Goal: Information Seeking & Learning: Check status

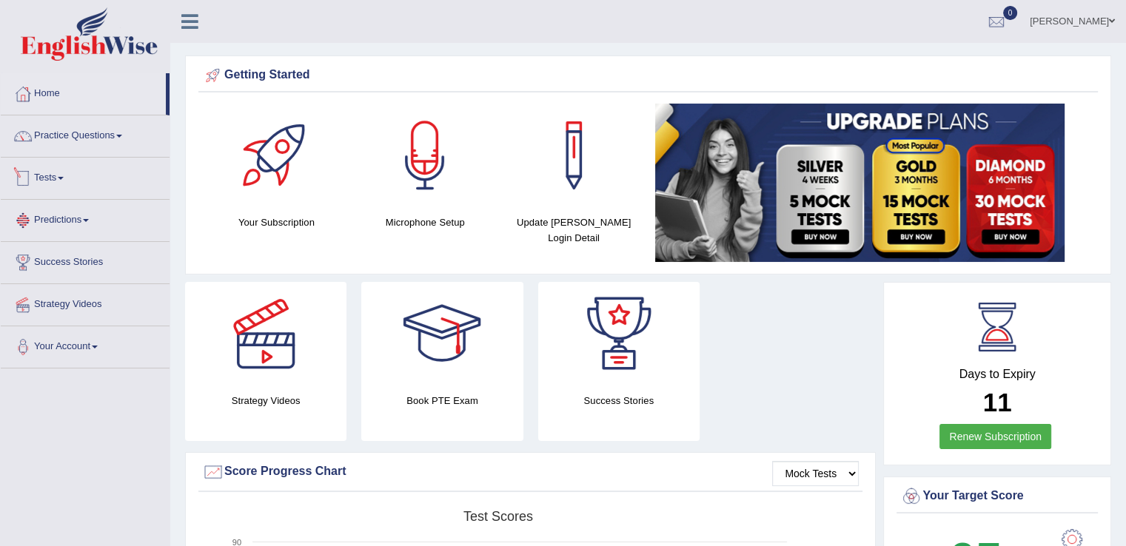
click at [62, 184] on link "Tests" at bounding box center [85, 176] width 169 height 37
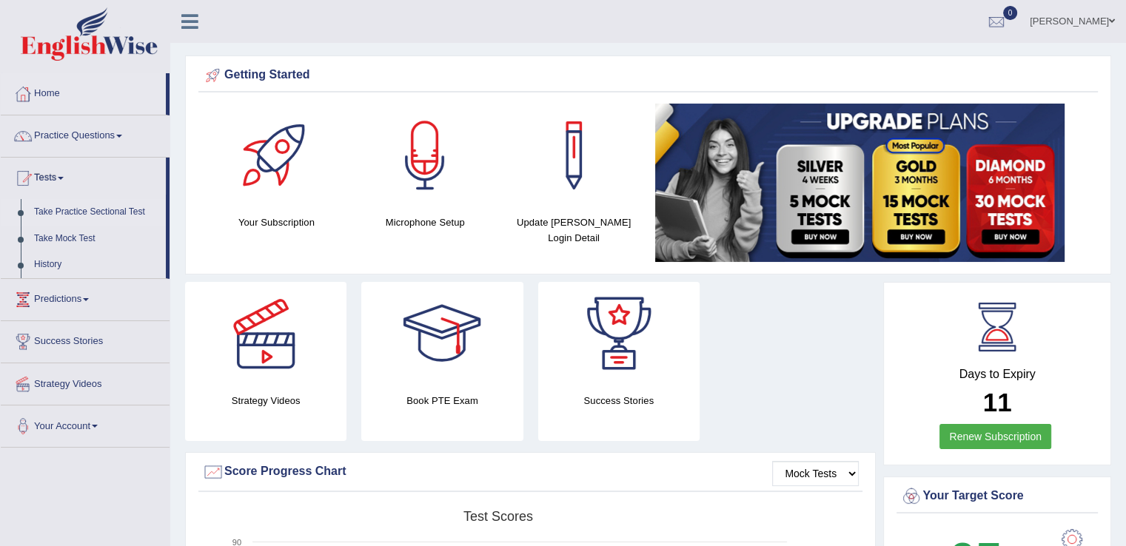
click at [70, 211] on link "Take Practice Sectional Test" at bounding box center [96, 212] width 138 height 27
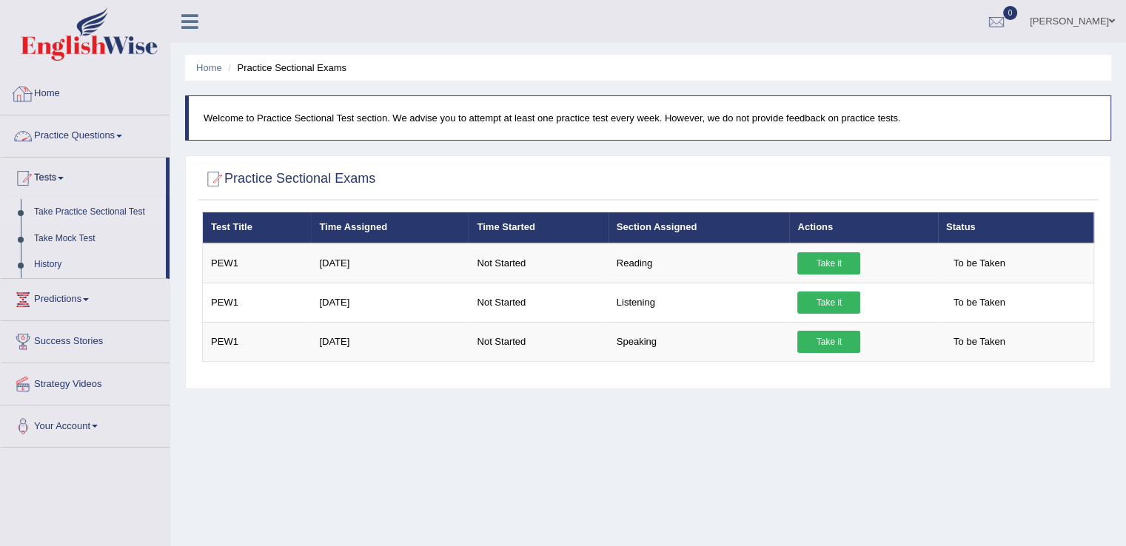
click at [45, 98] on link "Home" at bounding box center [85, 91] width 169 height 37
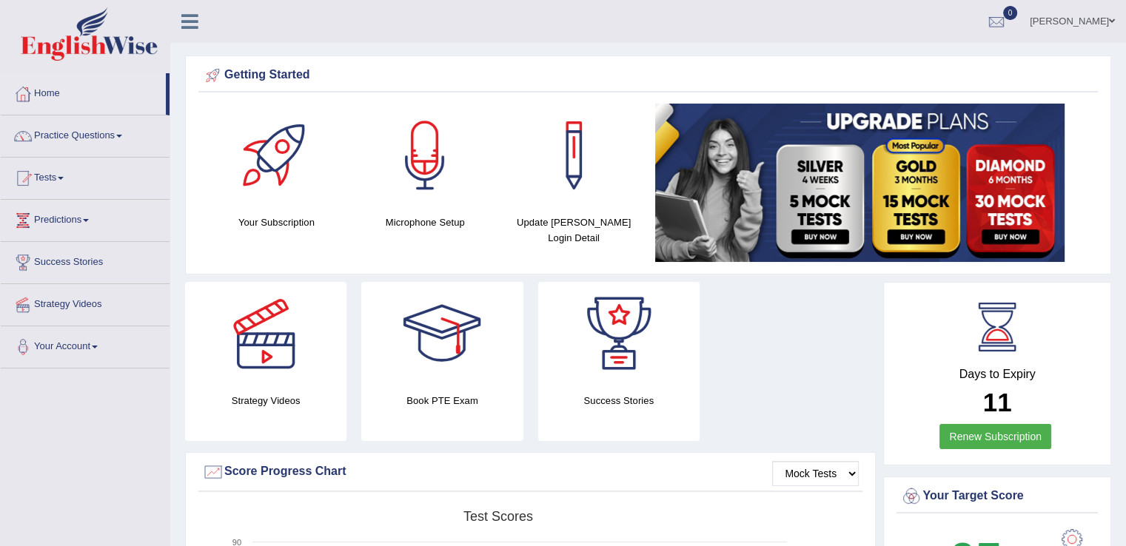
click at [66, 180] on link "Tests" at bounding box center [85, 176] width 169 height 37
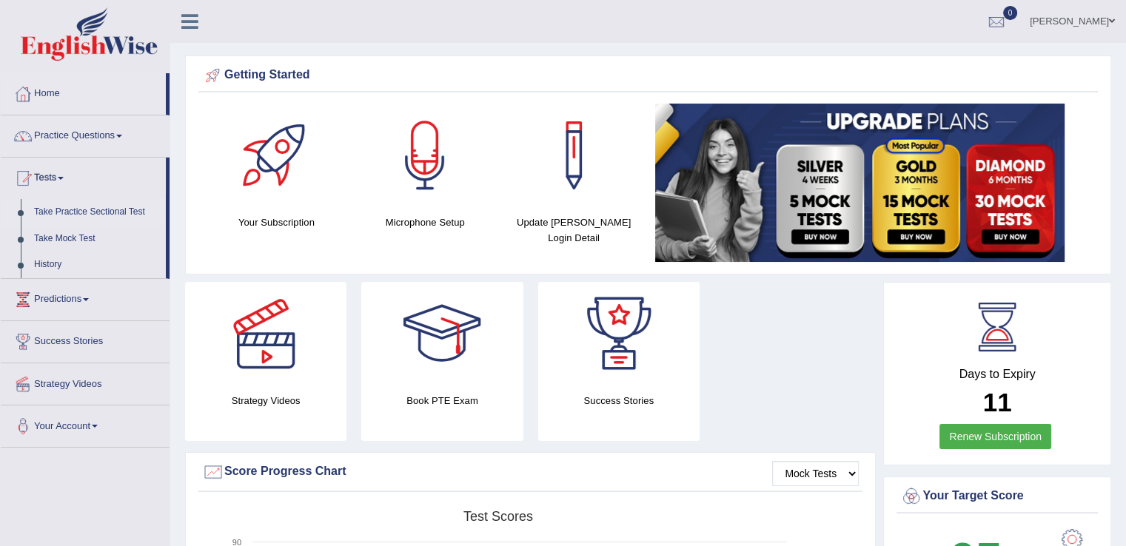
click at [84, 207] on link "Take Practice Sectional Test" at bounding box center [96, 212] width 138 height 27
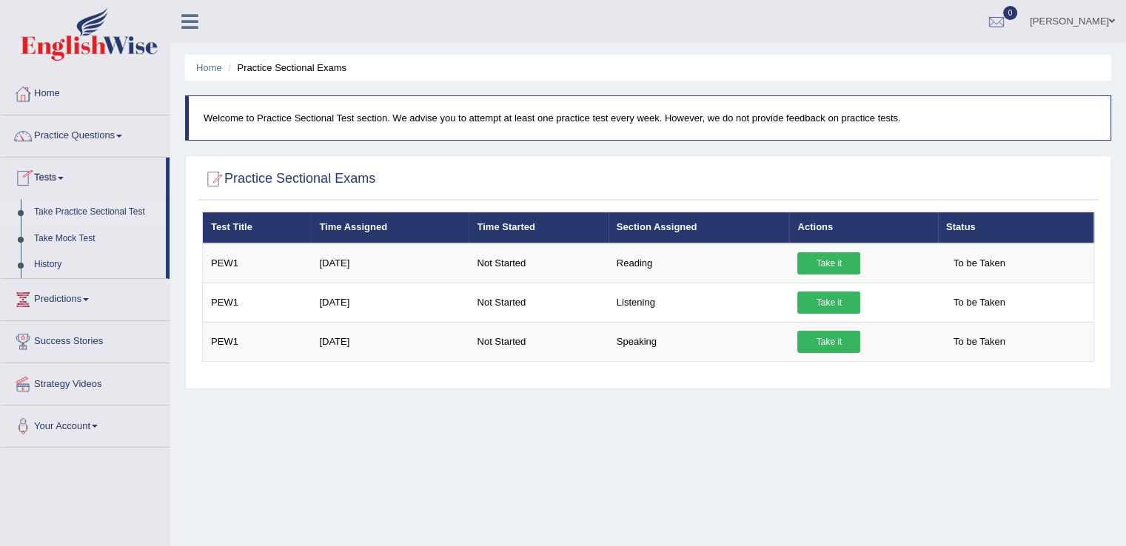
click at [80, 213] on link "Take Practice Sectional Test" at bounding box center [96, 212] width 138 height 27
click at [114, 135] on link "Practice Questions" at bounding box center [85, 134] width 169 height 37
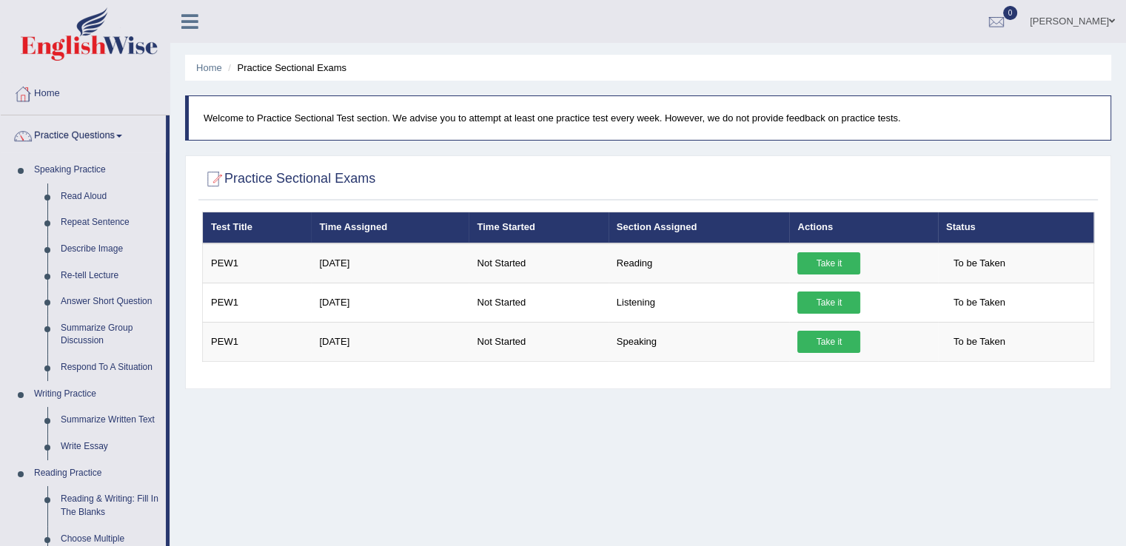
click at [114, 135] on link "Practice Questions" at bounding box center [83, 134] width 165 height 37
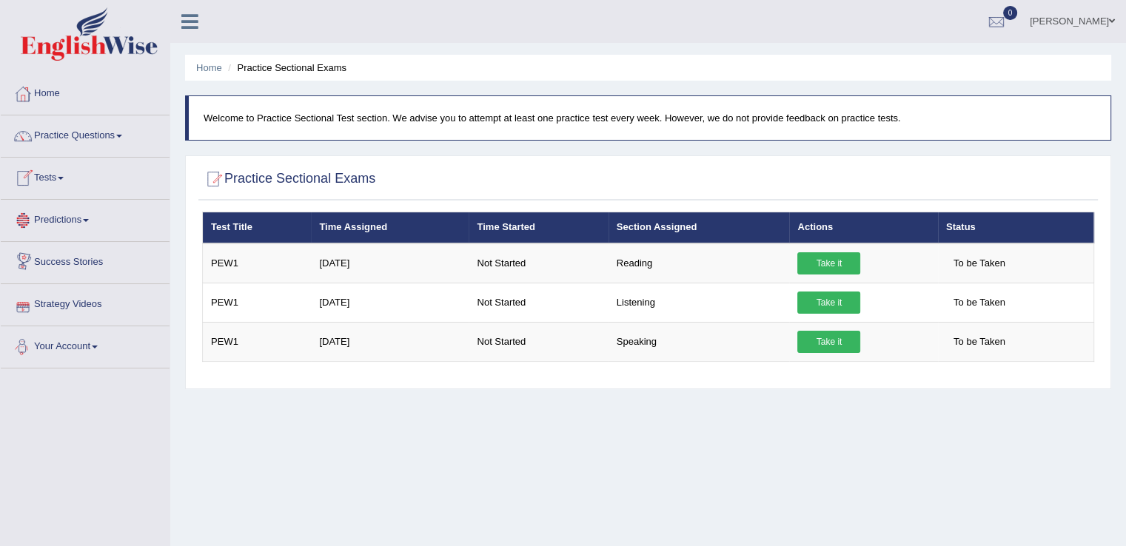
click at [96, 348] on link "Your Account" at bounding box center [85, 345] width 169 height 37
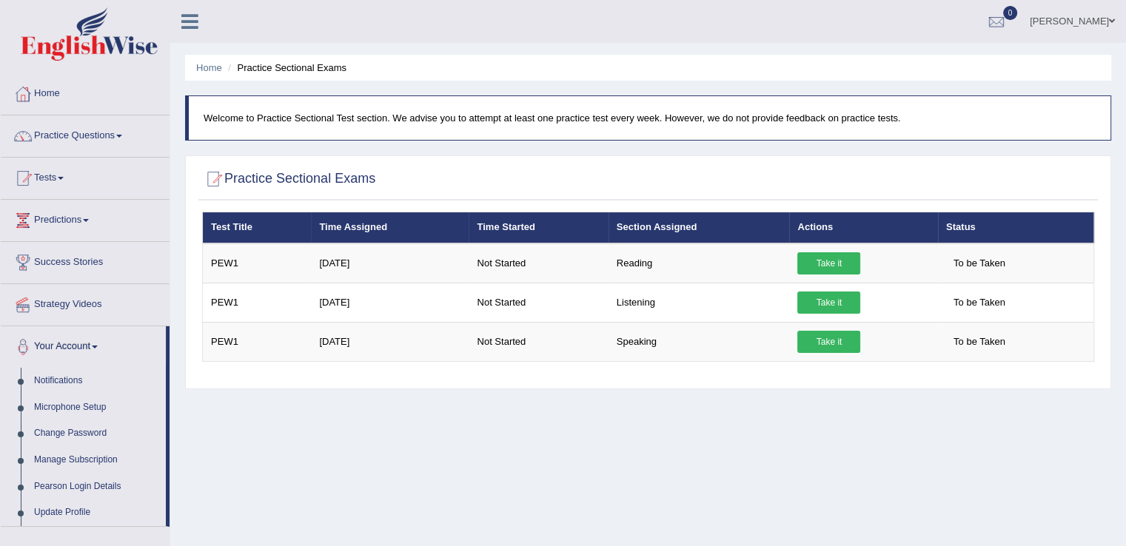
click at [96, 348] on link "Your Account" at bounding box center [83, 345] width 165 height 37
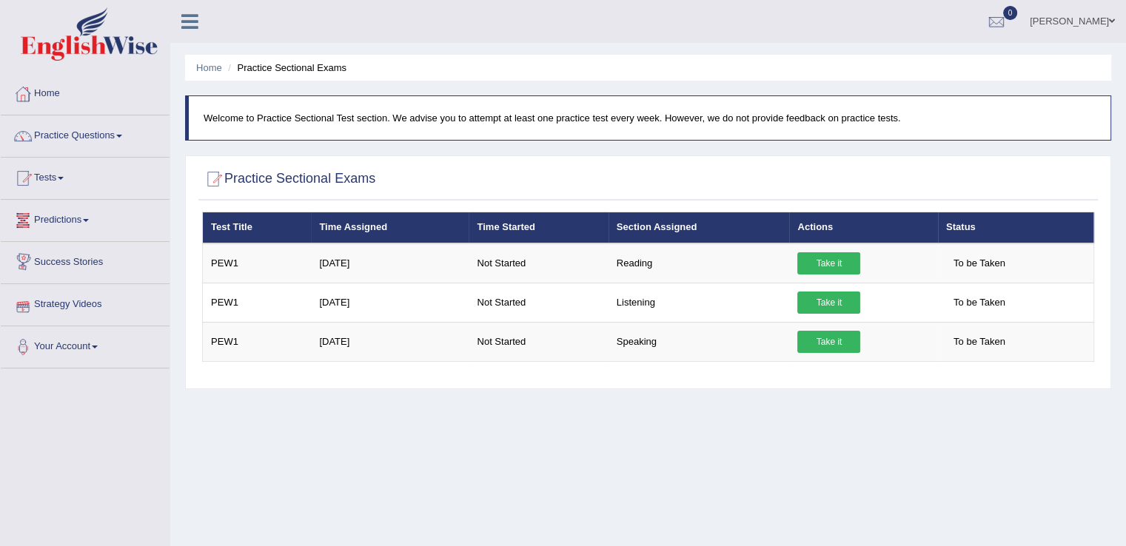
click at [92, 226] on link "Predictions" at bounding box center [85, 218] width 169 height 37
click at [63, 173] on link "Tests" at bounding box center [85, 176] width 169 height 37
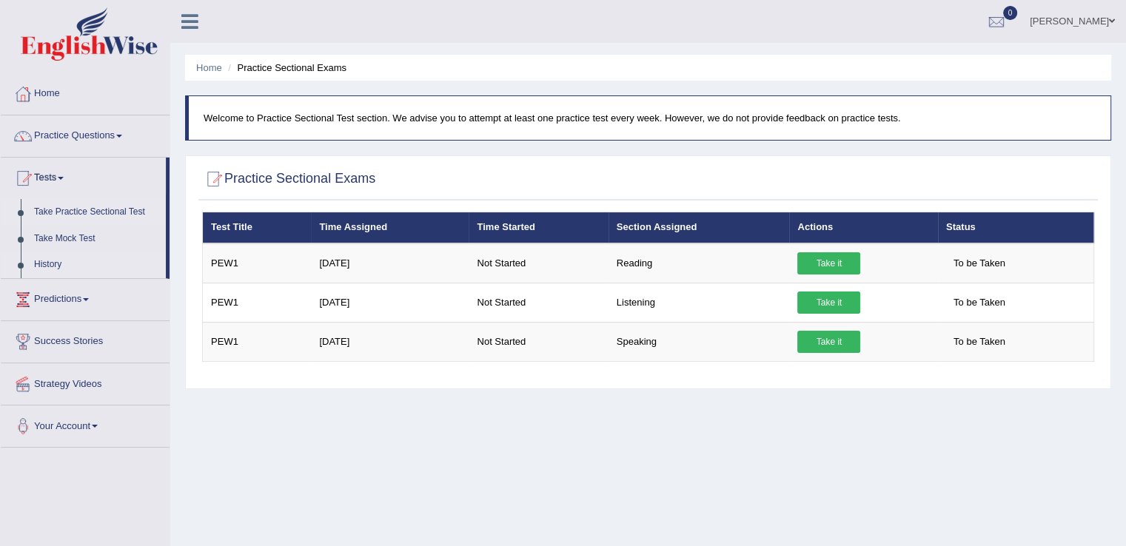
click at [62, 268] on link "History" at bounding box center [96, 265] width 138 height 27
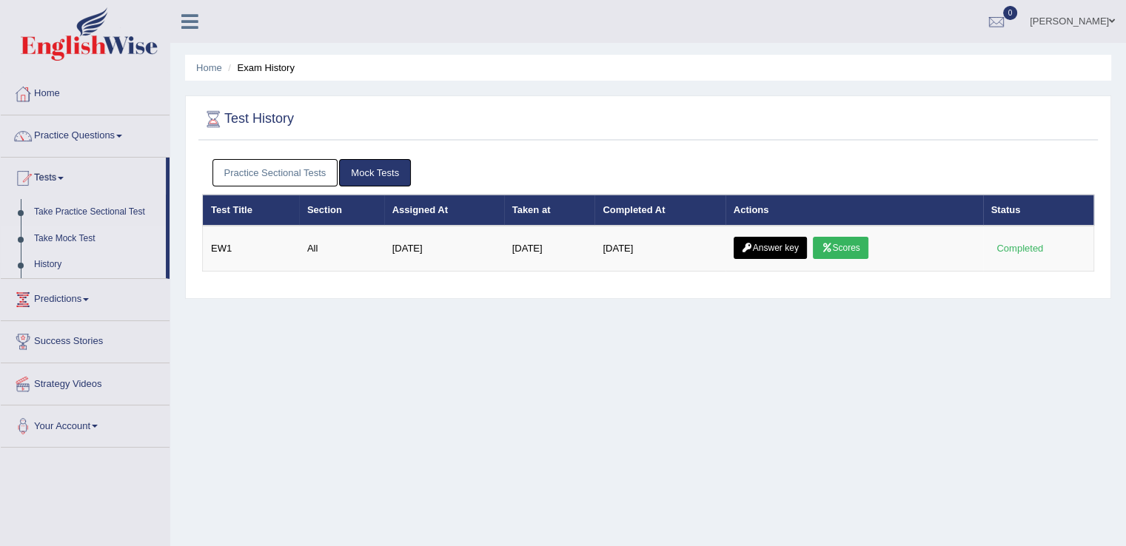
click at [69, 232] on link "Take Mock Test" at bounding box center [96, 239] width 138 height 27
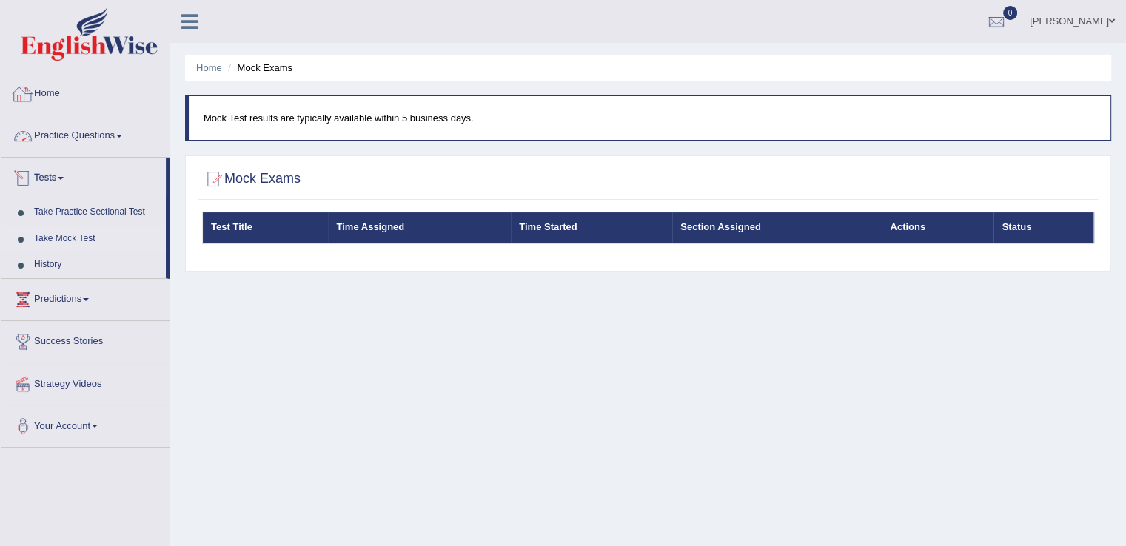
click at [44, 98] on link "Home" at bounding box center [85, 91] width 169 height 37
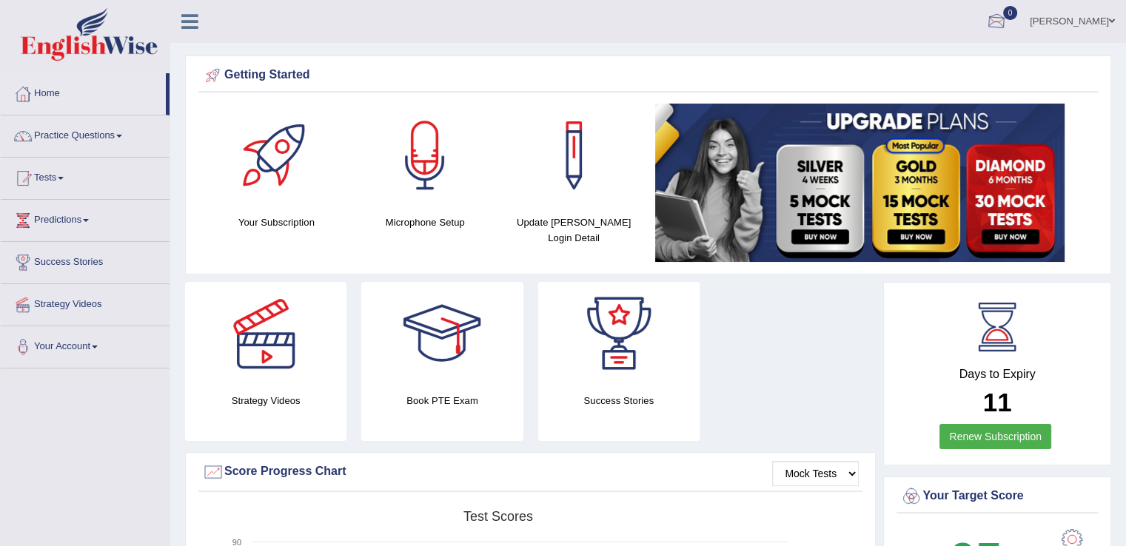
click at [1001, 18] on div at bounding box center [997, 22] width 22 height 22
click at [915, 60] on strong "See All Alerts" at bounding box center [903, 62] width 66 height 12
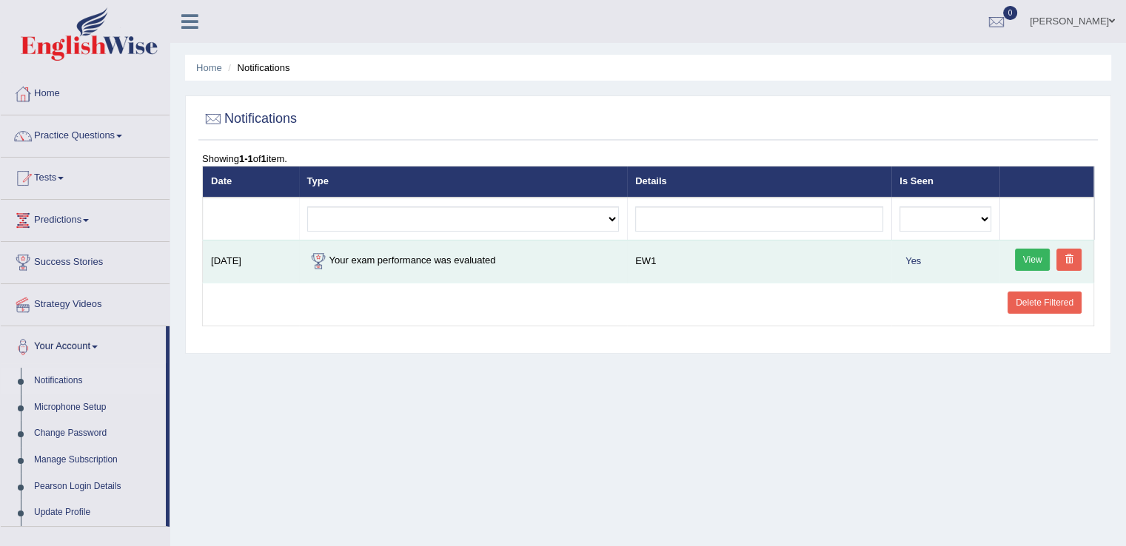
click at [1042, 263] on link "View" at bounding box center [1033, 260] width 36 height 22
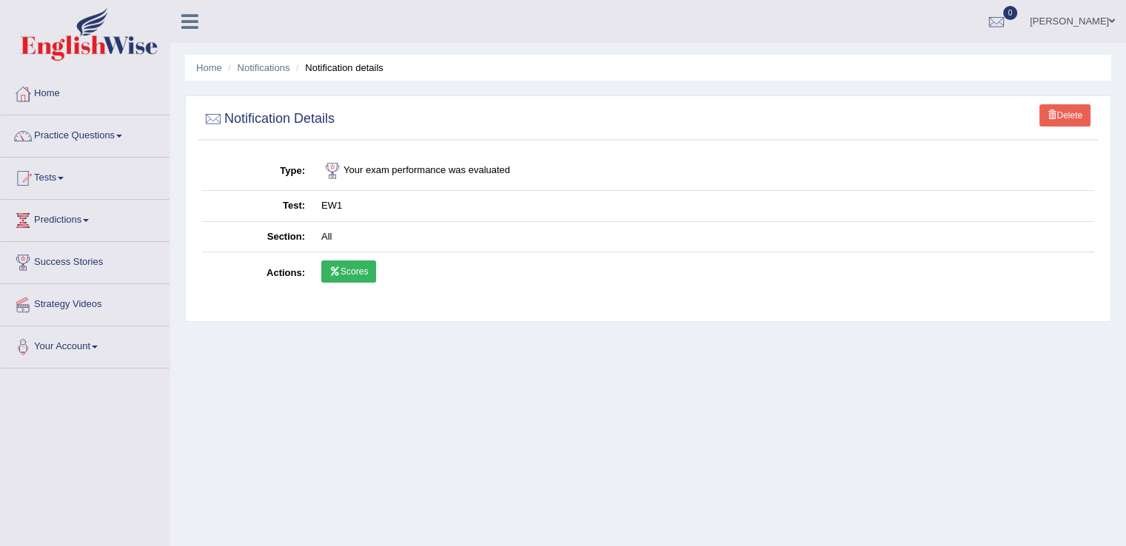
click at [359, 272] on link "Scores" at bounding box center [348, 272] width 55 height 22
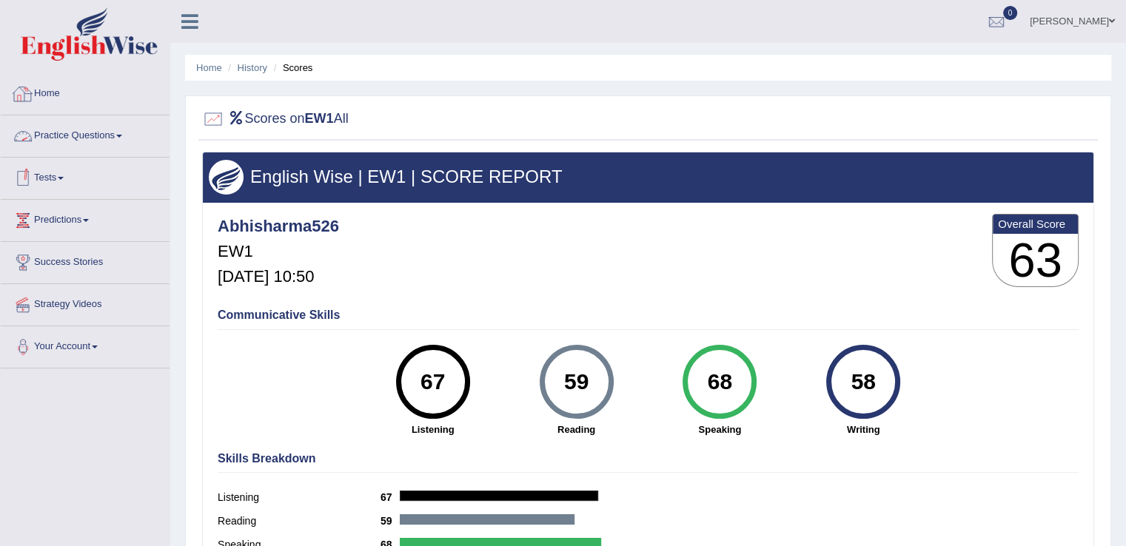
click at [50, 93] on link "Home" at bounding box center [85, 91] width 169 height 37
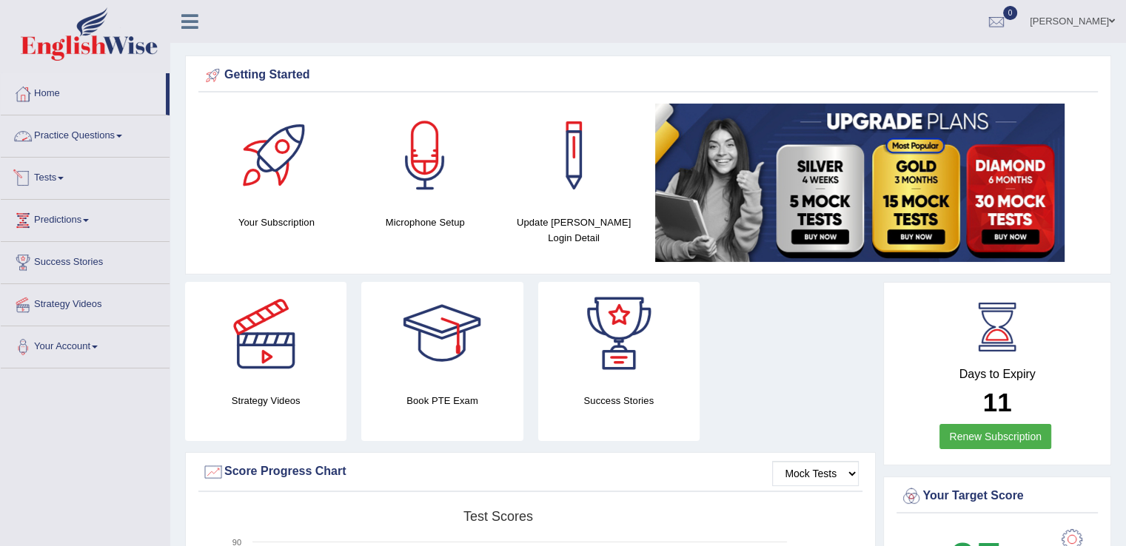
click at [64, 175] on link "Tests" at bounding box center [85, 176] width 169 height 37
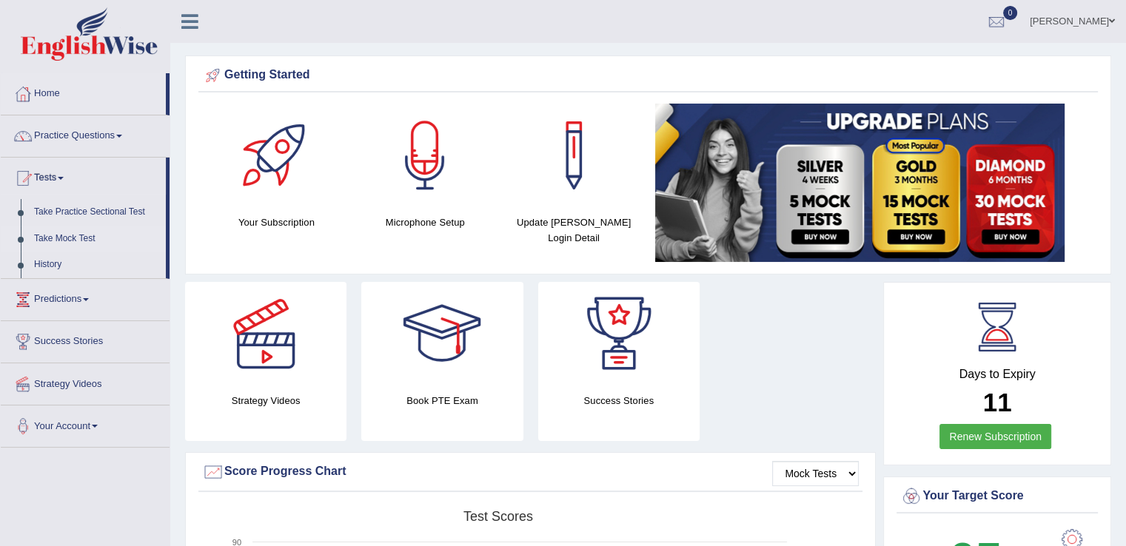
click at [74, 234] on link "Take Mock Test" at bounding box center [96, 239] width 138 height 27
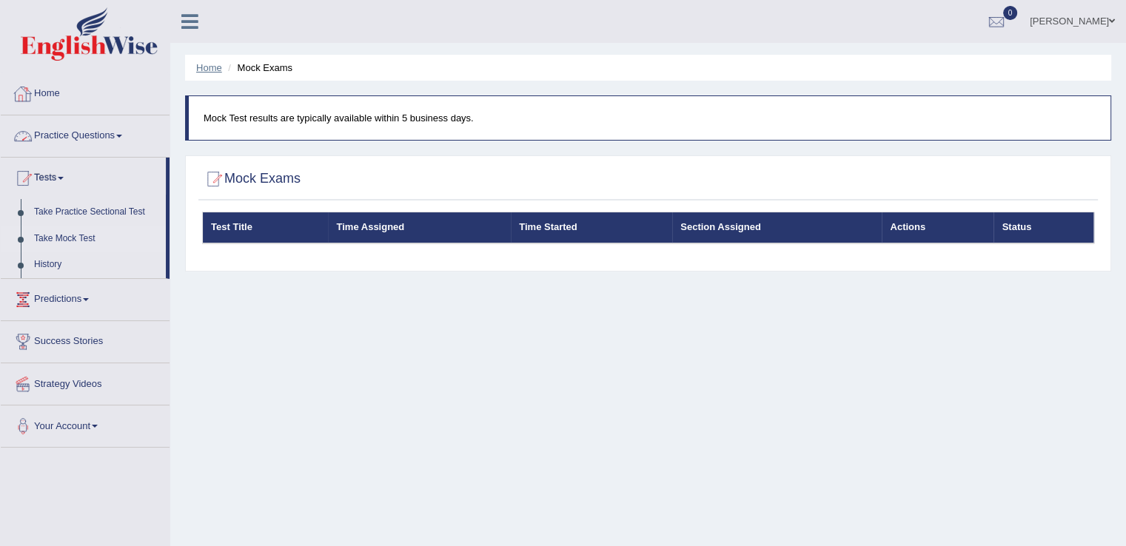
click at [210, 66] on link "Home" at bounding box center [209, 67] width 26 height 11
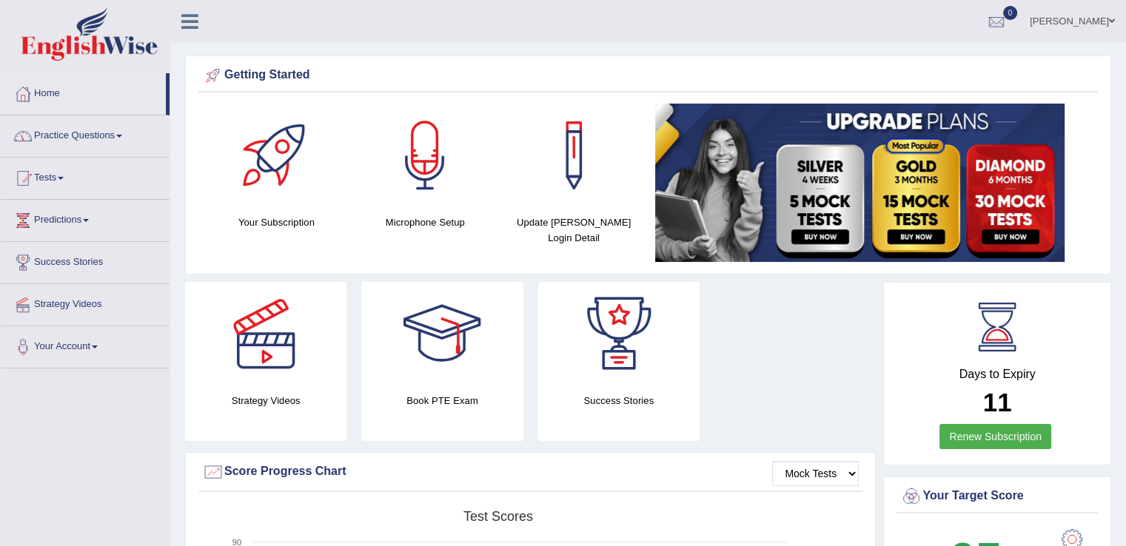
click at [121, 133] on link "Practice Questions" at bounding box center [85, 134] width 169 height 37
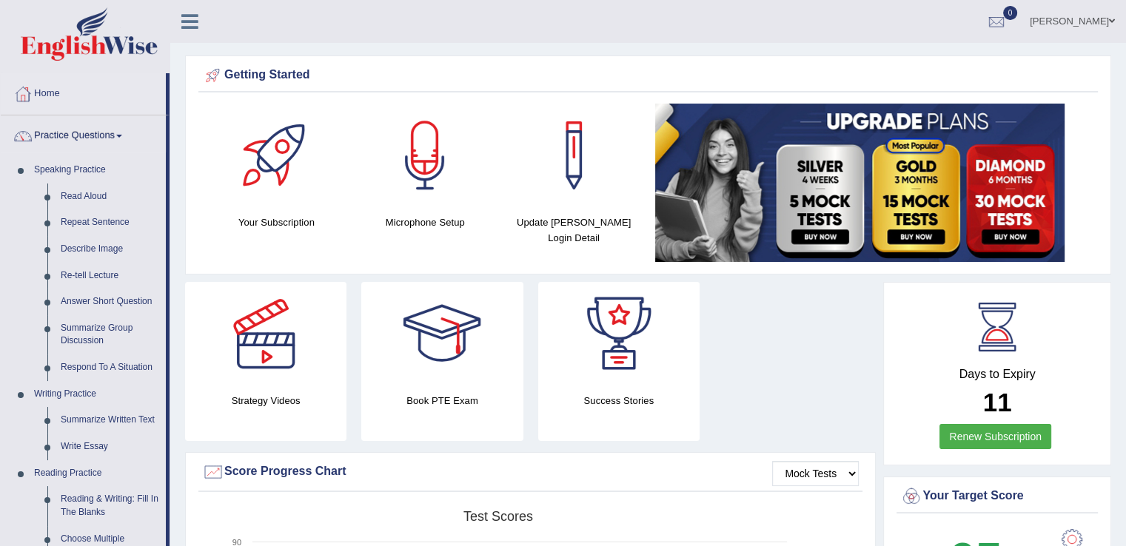
click at [121, 133] on link "Practice Questions" at bounding box center [83, 134] width 165 height 37
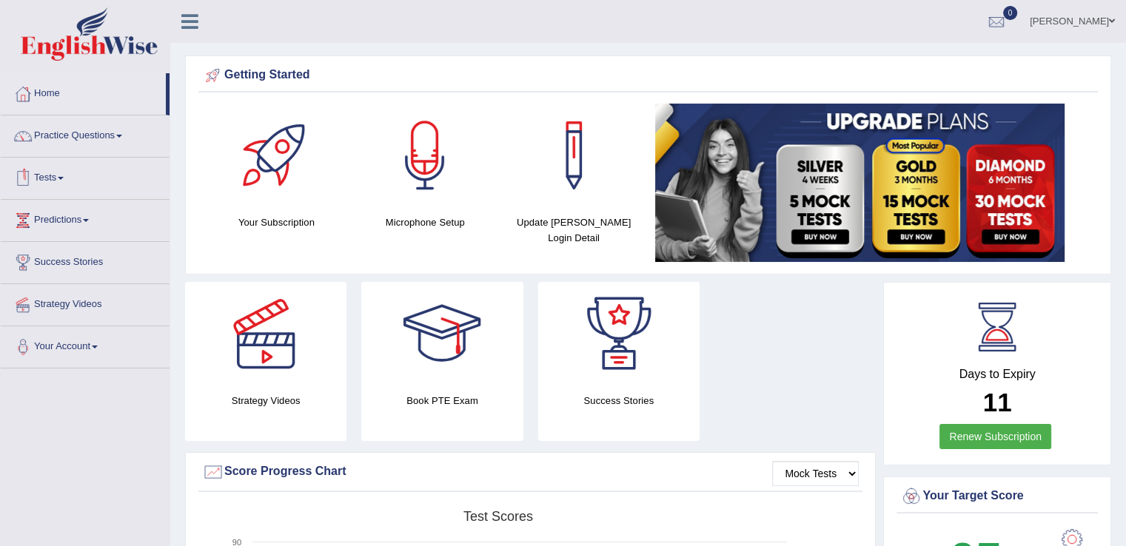
click at [64, 178] on span at bounding box center [61, 178] width 6 height 3
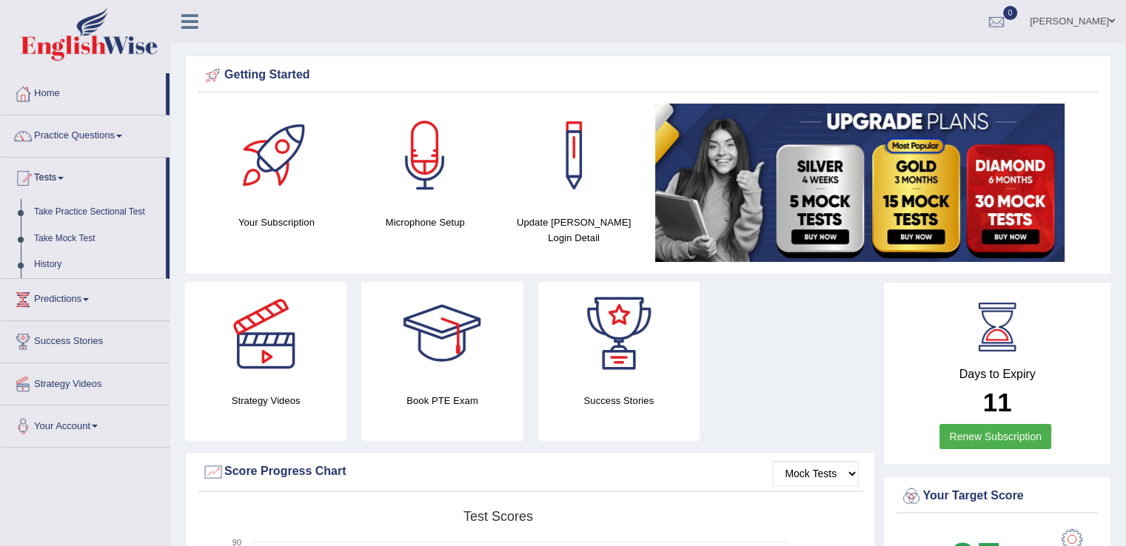
click at [65, 236] on link "Take Mock Test" at bounding box center [96, 239] width 138 height 27
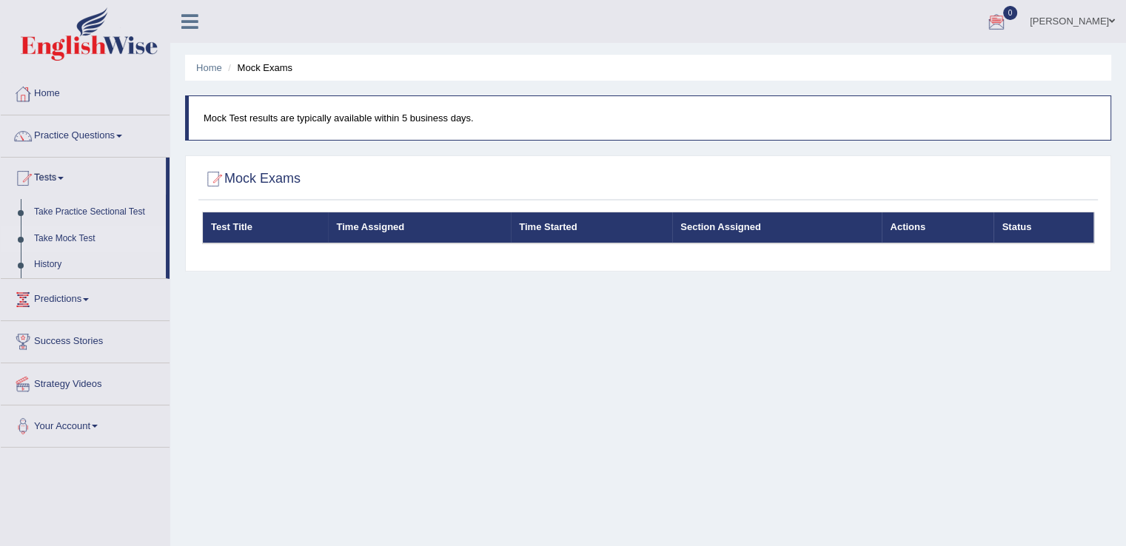
click at [1003, 27] on div at bounding box center [997, 22] width 22 height 22
click at [66, 98] on link "Home" at bounding box center [85, 91] width 169 height 37
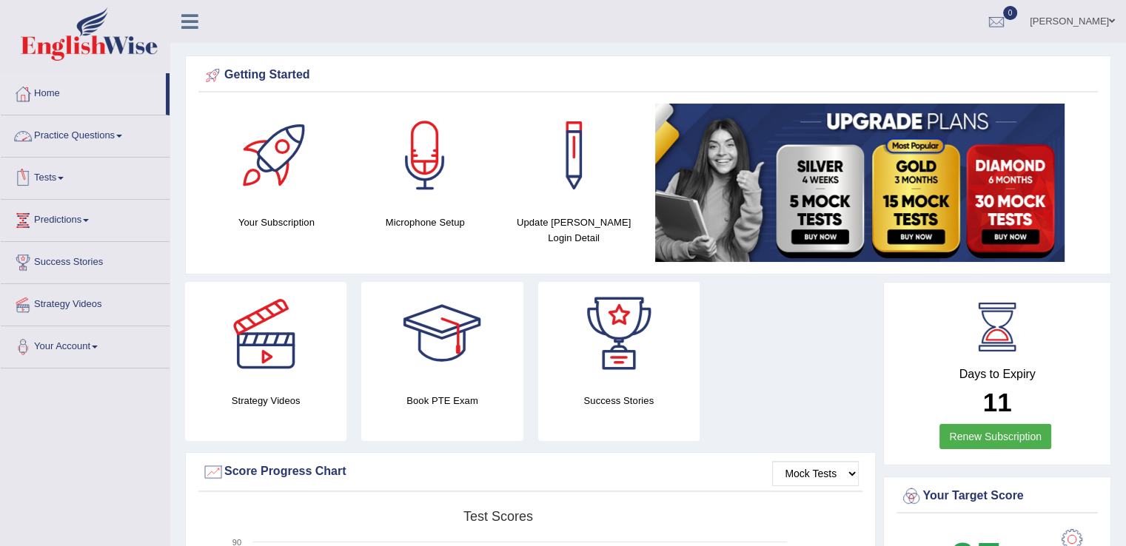
click at [66, 172] on link "Tests" at bounding box center [85, 176] width 169 height 37
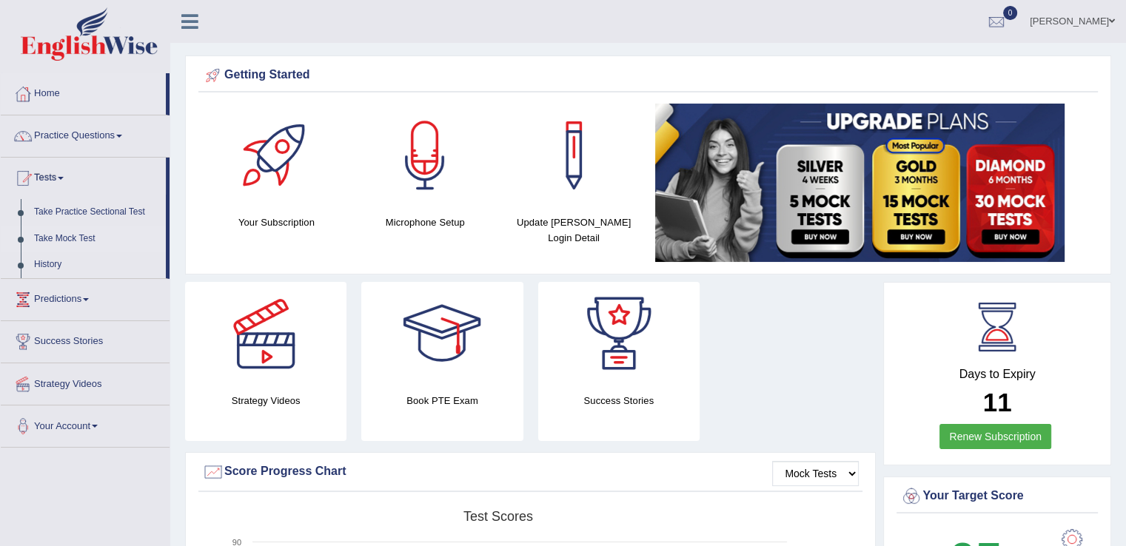
click at [68, 239] on link "Take Mock Test" at bounding box center [96, 239] width 138 height 27
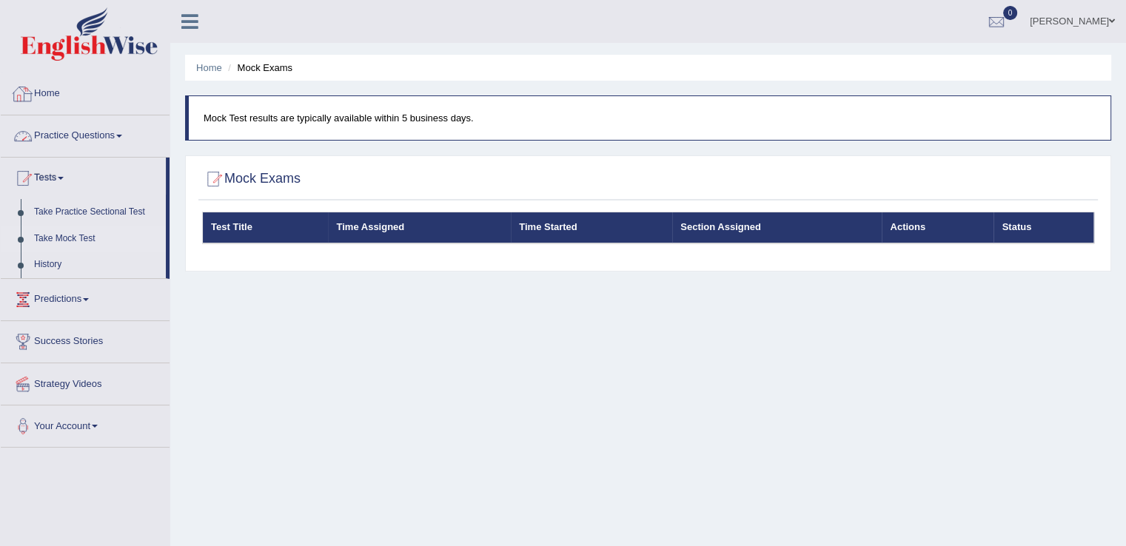
click at [60, 98] on link "Home" at bounding box center [85, 91] width 169 height 37
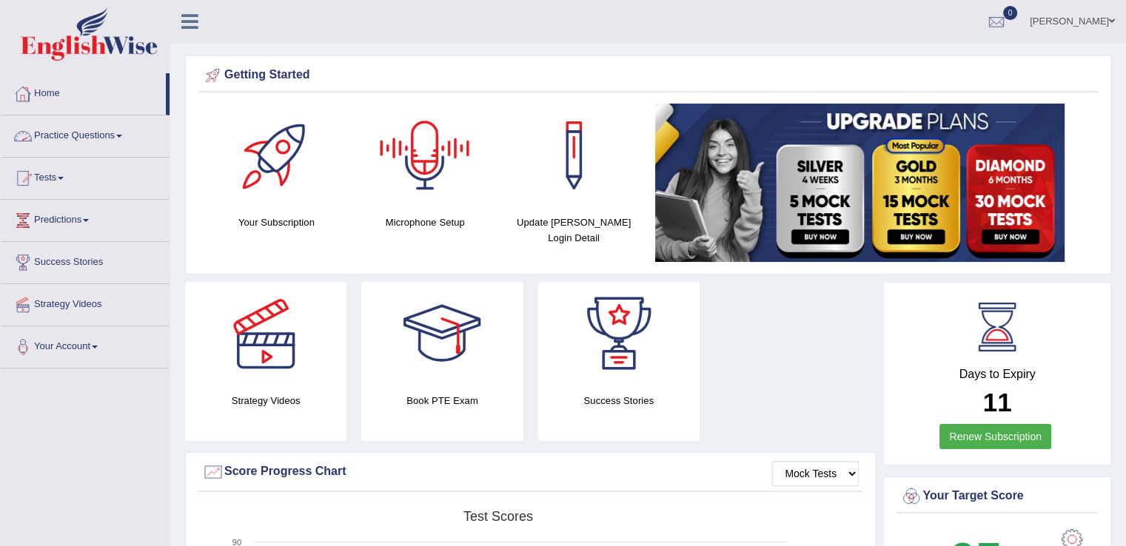
click at [122, 139] on link "Practice Questions" at bounding box center [85, 134] width 169 height 37
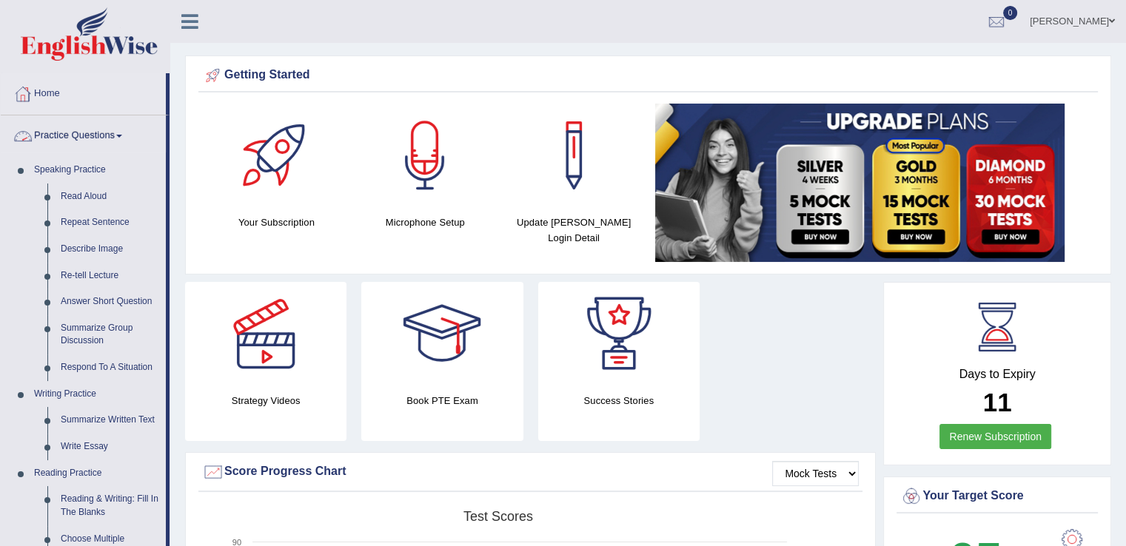
click at [122, 139] on link "Practice Questions" at bounding box center [83, 134] width 165 height 37
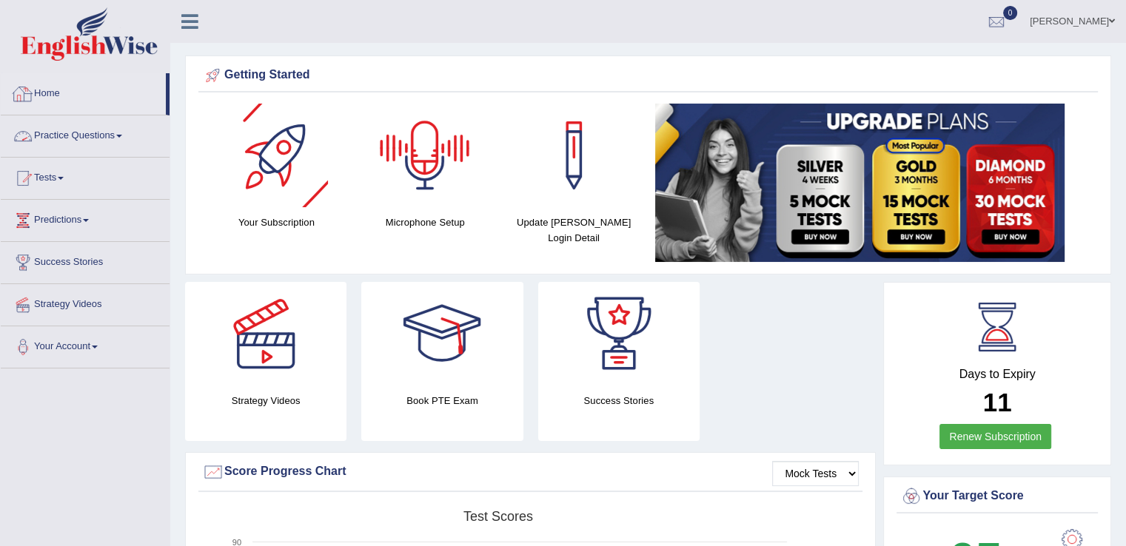
click at [56, 97] on link "Home" at bounding box center [83, 91] width 165 height 37
click at [990, 17] on div at bounding box center [997, 22] width 22 height 22
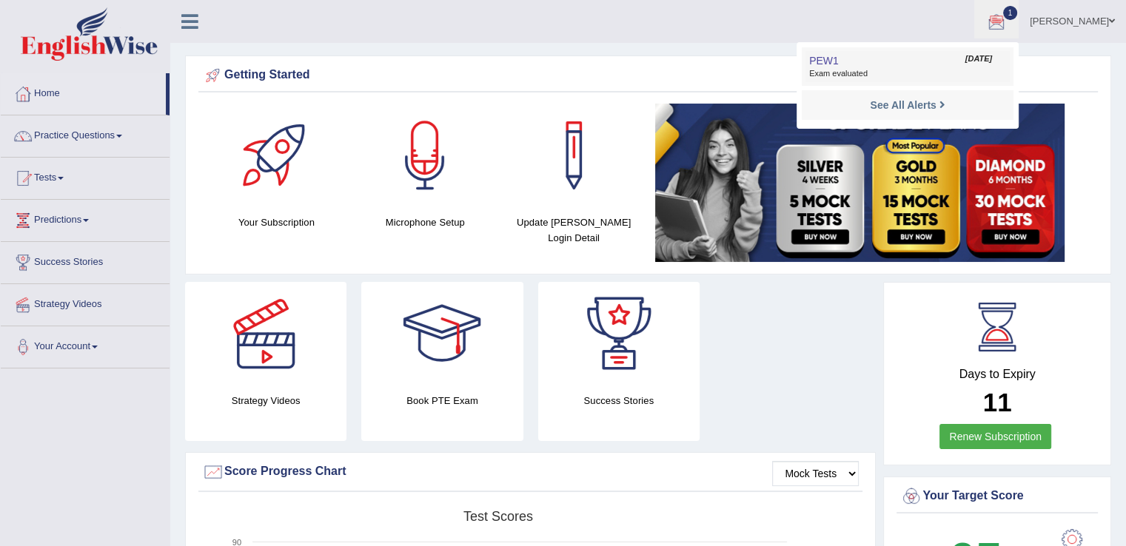
click at [865, 76] on span "Exam evaluated" at bounding box center [907, 74] width 197 height 12
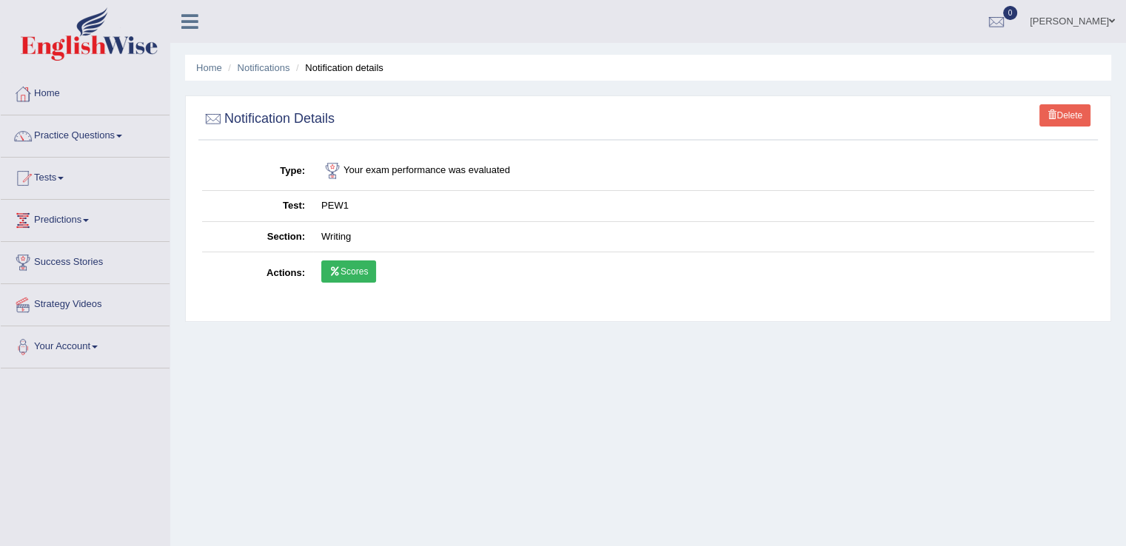
click at [338, 272] on icon at bounding box center [334, 271] width 11 height 9
click at [349, 273] on link "Scores" at bounding box center [348, 272] width 55 height 22
click at [366, 261] on link "Scores" at bounding box center [348, 272] width 55 height 22
click at [59, 175] on link "Tests" at bounding box center [85, 176] width 169 height 37
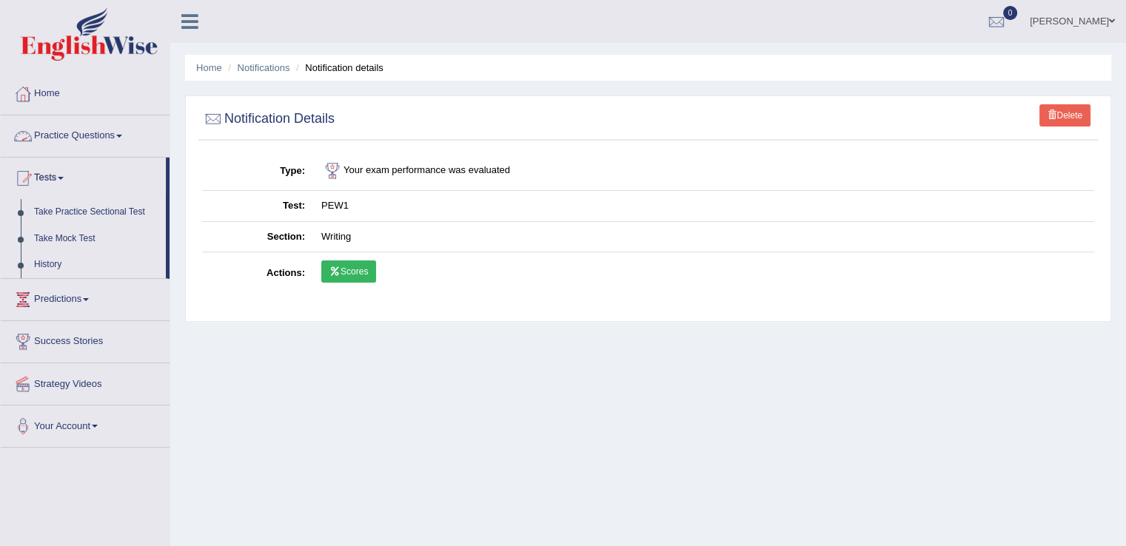
click at [124, 131] on link "Practice Questions" at bounding box center [85, 134] width 169 height 37
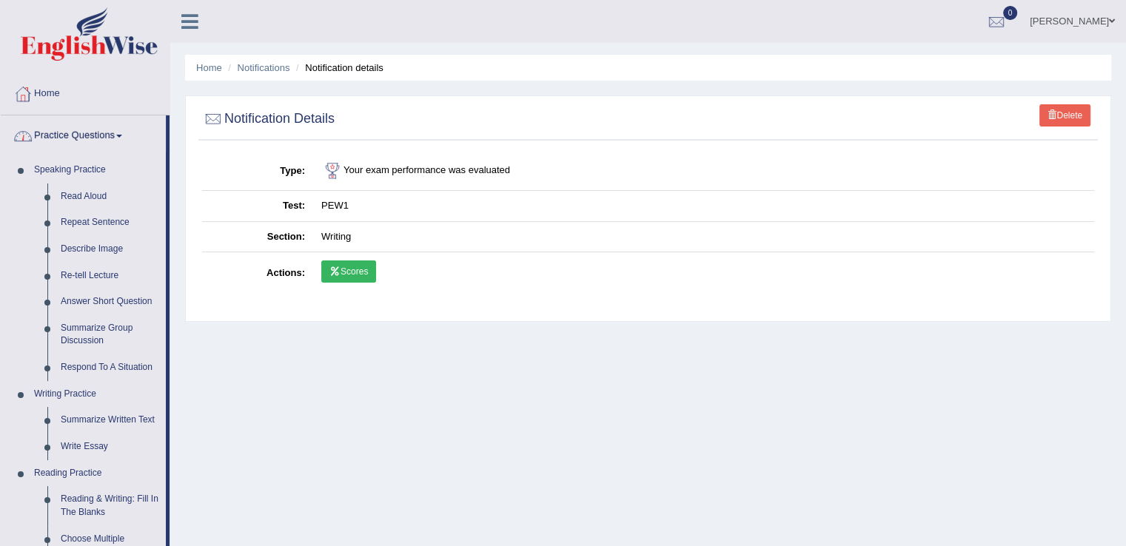
click at [124, 131] on link "Practice Questions" at bounding box center [83, 134] width 165 height 37
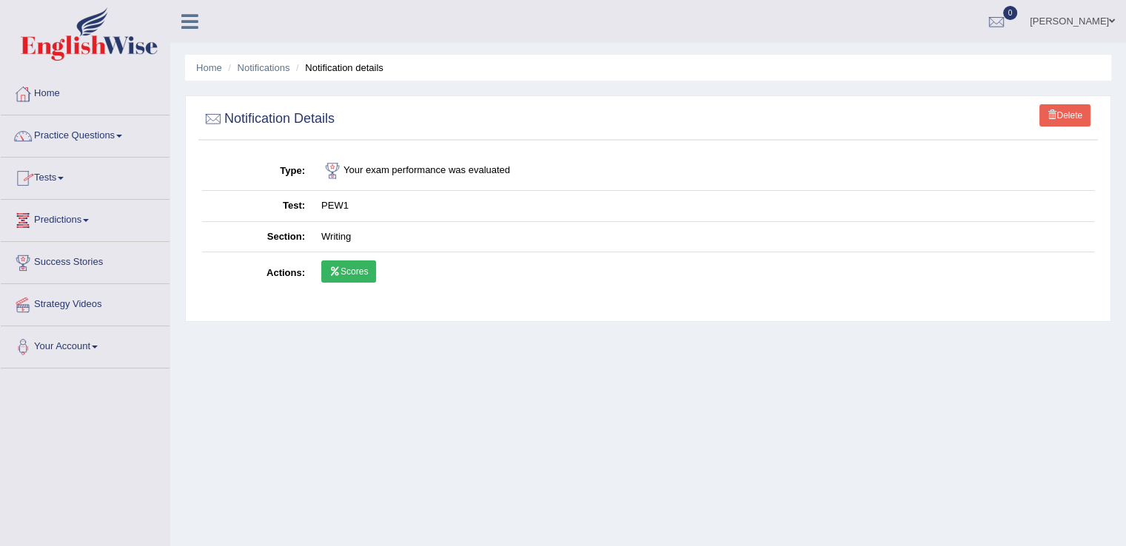
click at [61, 175] on link "Tests" at bounding box center [85, 176] width 169 height 37
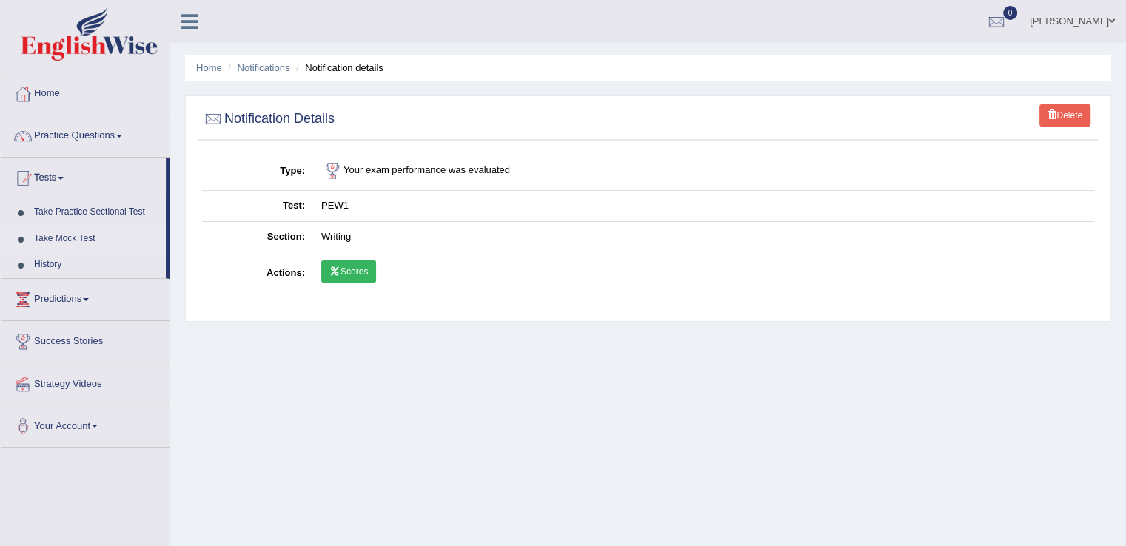
click at [73, 236] on link "Take Mock Test" at bounding box center [96, 239] width 138 height 27
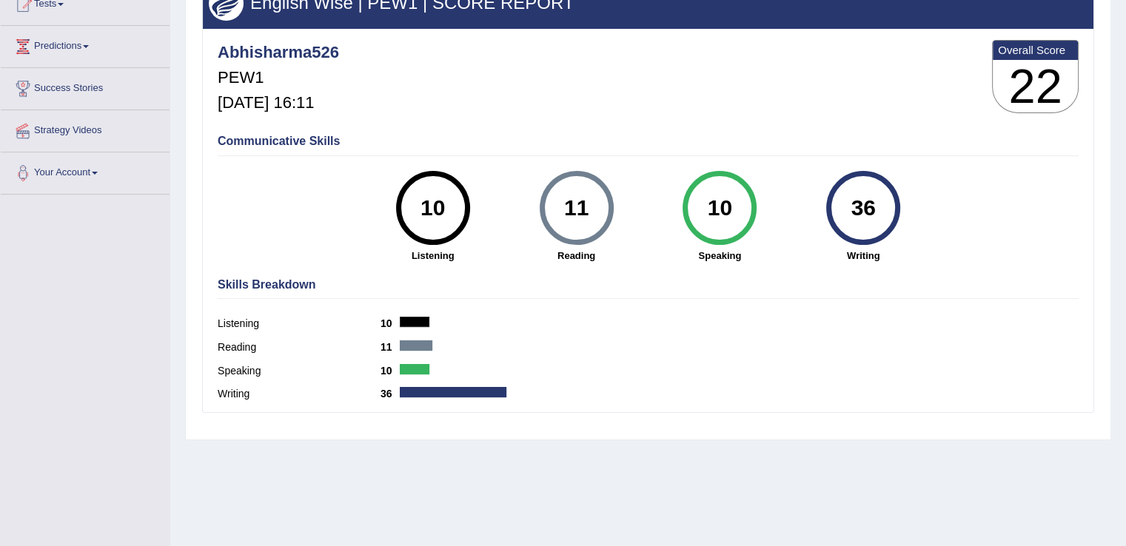
scroll to position [181, 0]
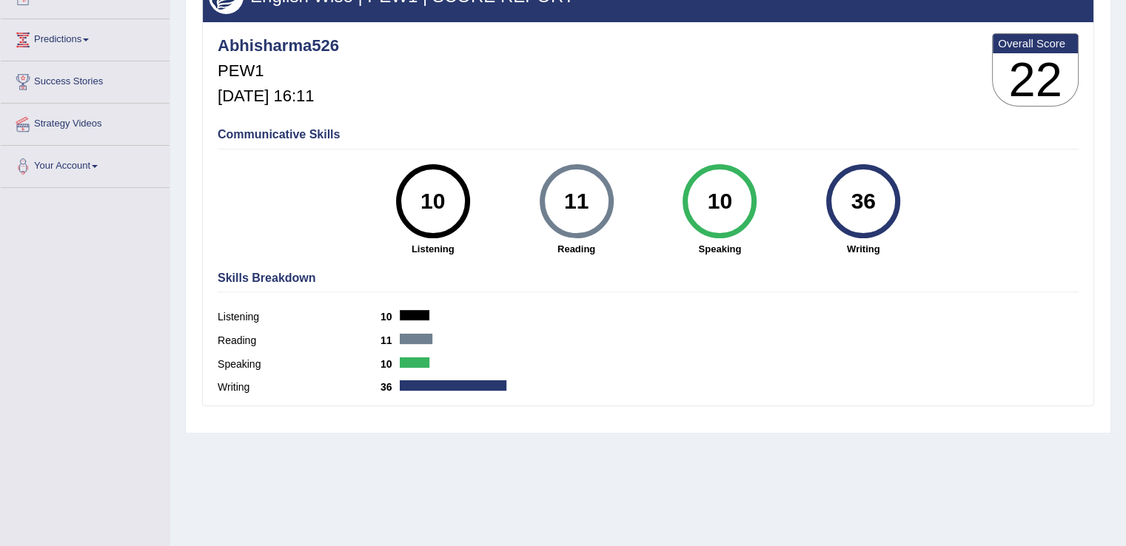
click at [381, 378] on div "Writing 36" at bounding box center [648, 390] width 861 height 24
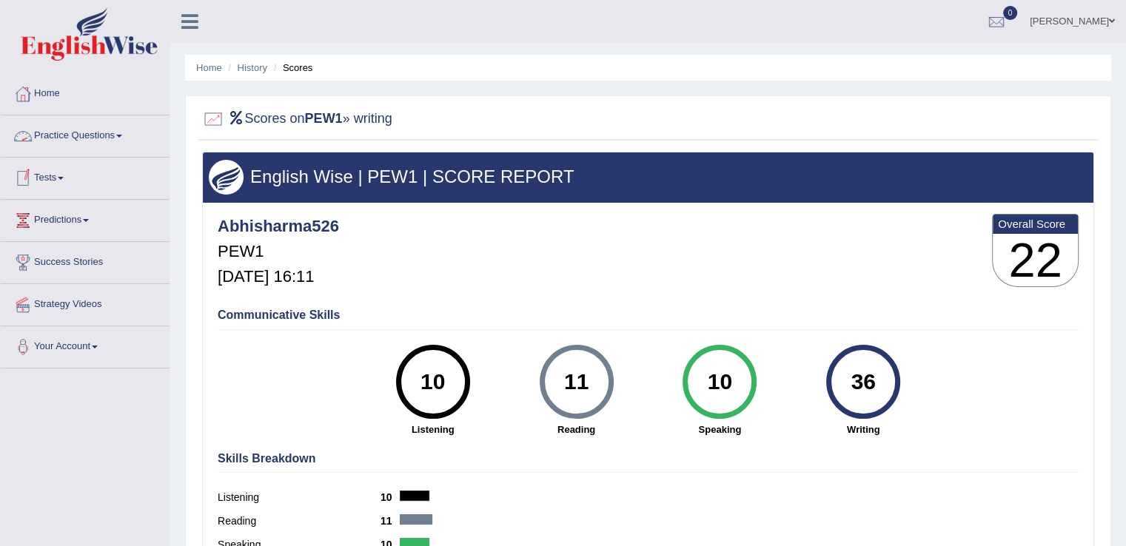
click at [64, 174] on link "Tests" at bounding box center [85, 176] width 169 height 37
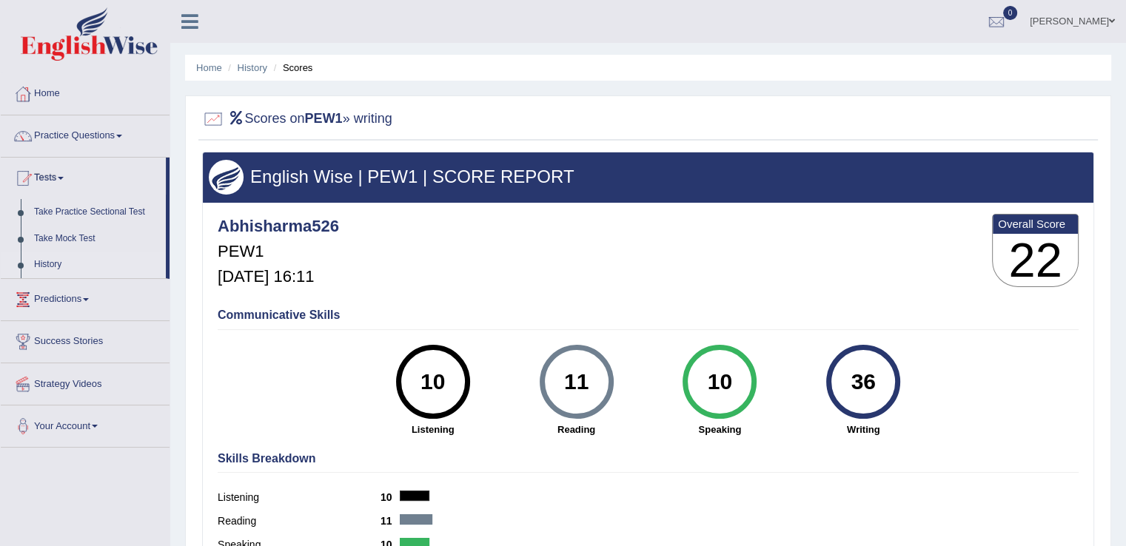
click at [57, 256] on link "History" at bounding box center [96, 265] width 138 height 27
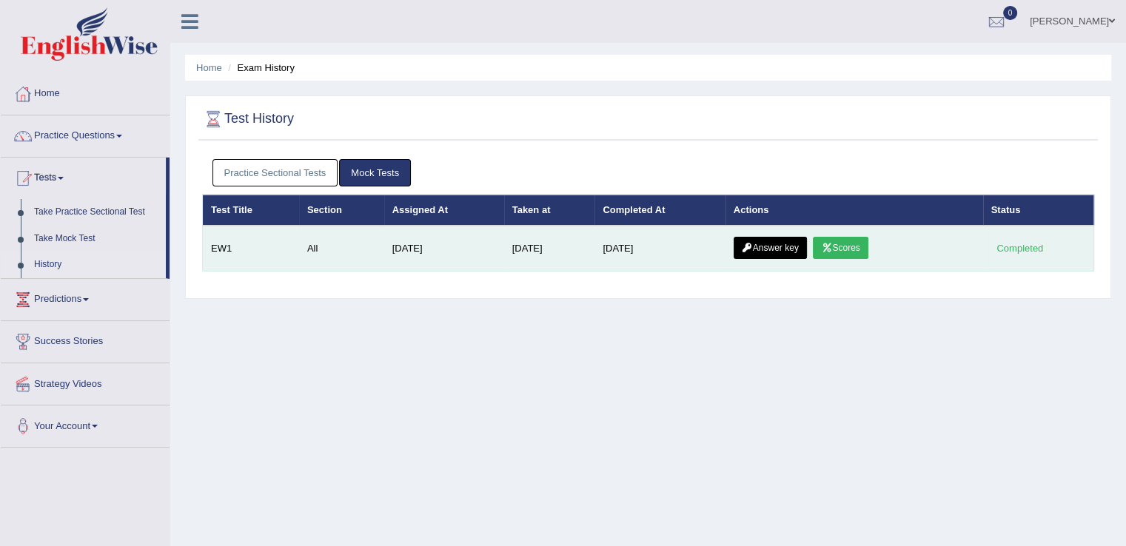
click at [770, 241] on link "Answer key" at bounding box center [770, 248] width 73 height 22
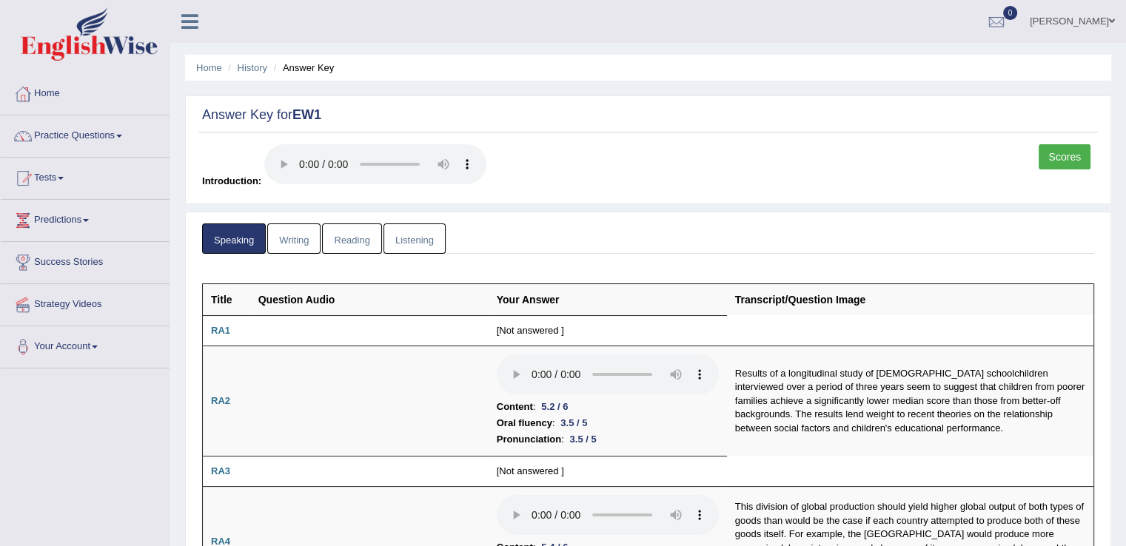
click at [293, 245] on link "Writing" at bounding box center [293, 239] width 53 height 30
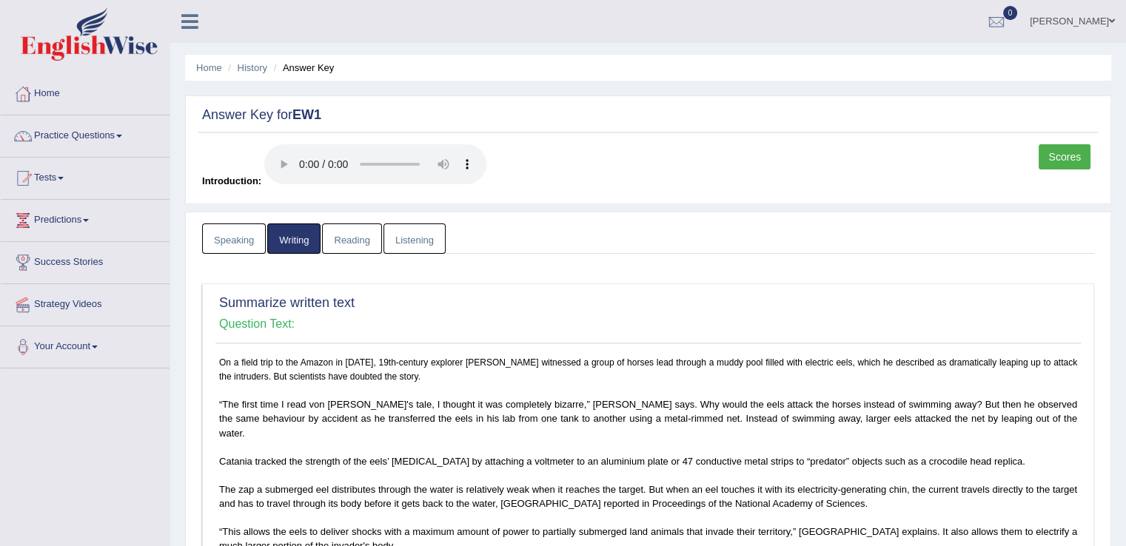
click at [1052, 151] on link "Scores" at bounding box center [1065, 156] width 52 height 25
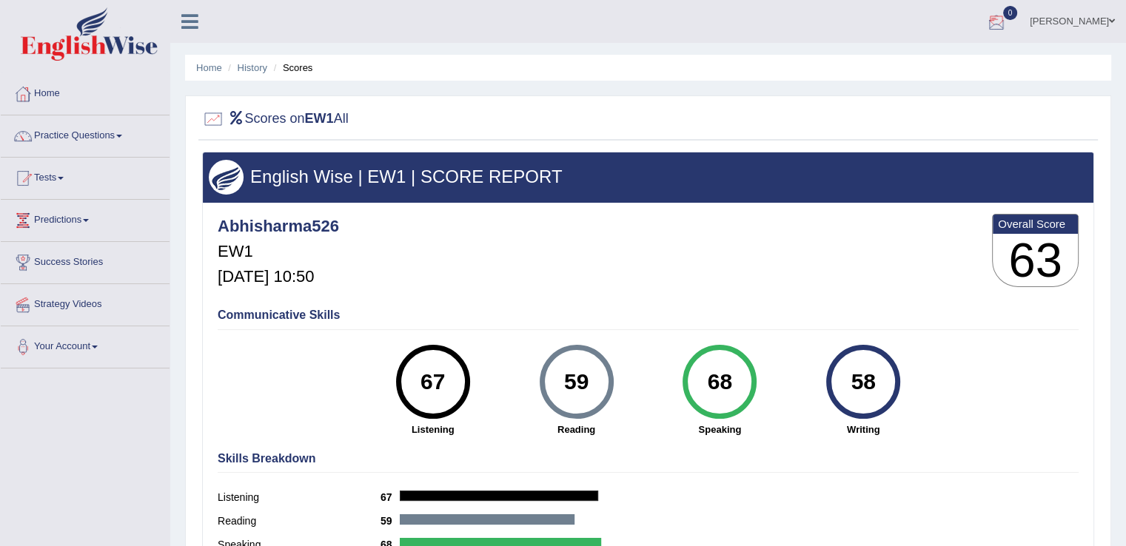
click at [1001, 20] on div at bounding box center [997, 22] width 22 height 22
click at [940, 56] on icon at bounding box center [943, 61] width 6 height 11
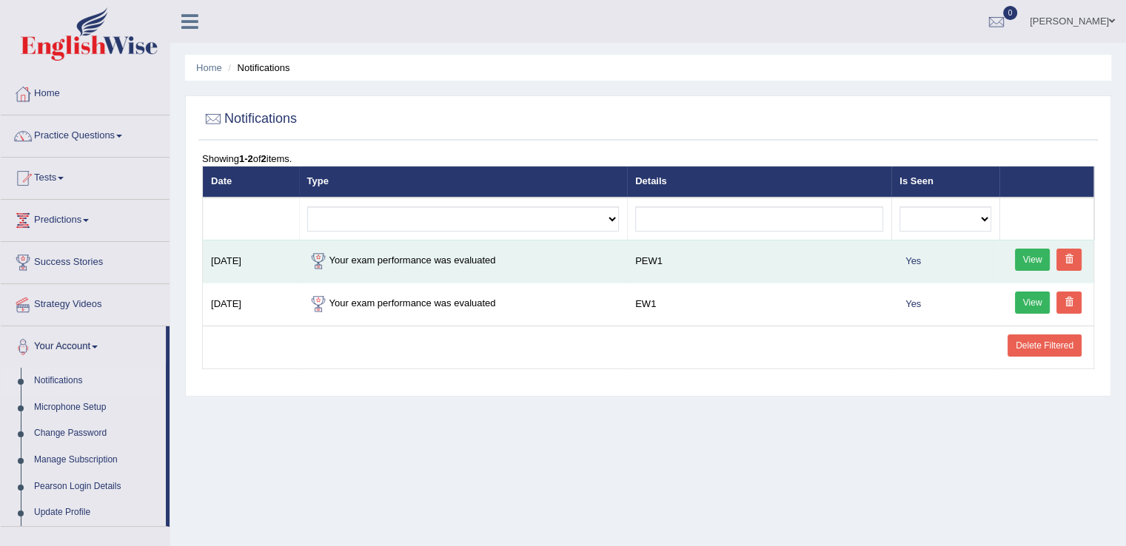
click at [1030, 254] on link "View" at bounding box center [1033, 260] width 36 height 22
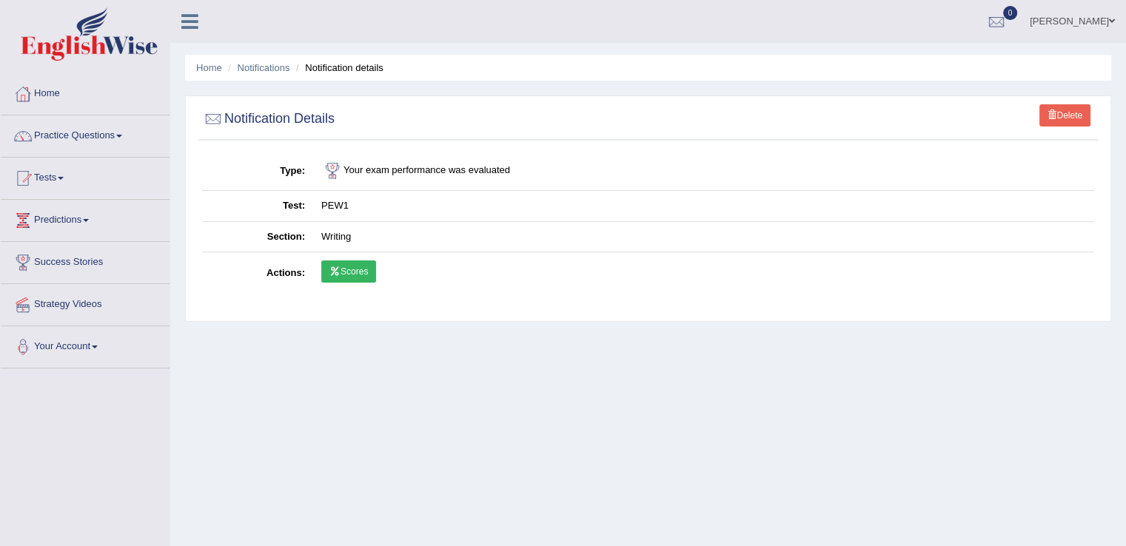
click at [364, 267] on link "Scores" at bounding box center [348, 272] width 55 height 22
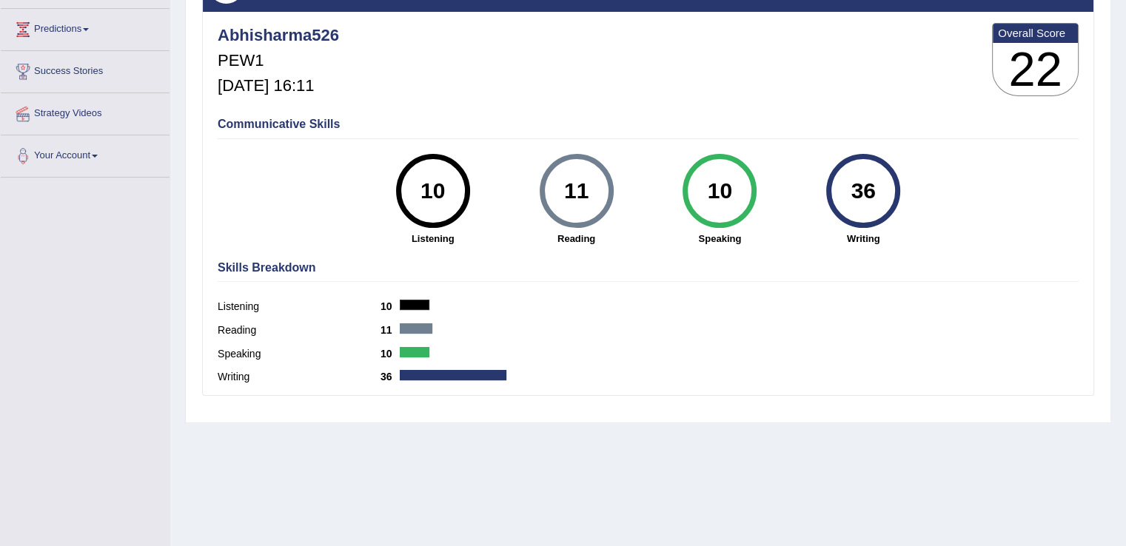
scroll to position [141, 0]
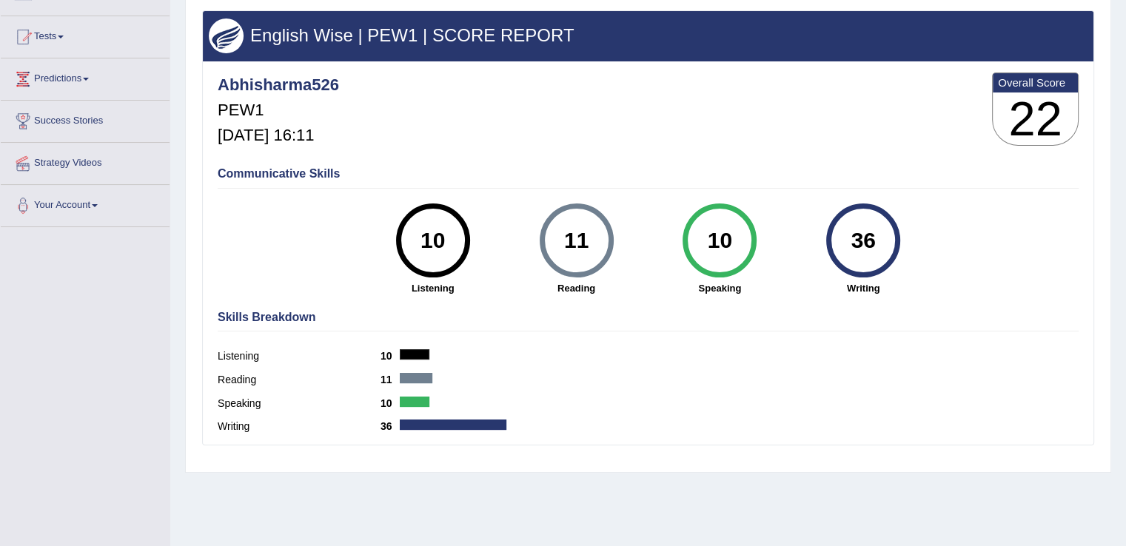
click at [406, 425] on div at bounding box center [453, 425] width 107 height 10
click at [53, 31] on link "Tests" at bounding box center [85, 34] width 169 height 37
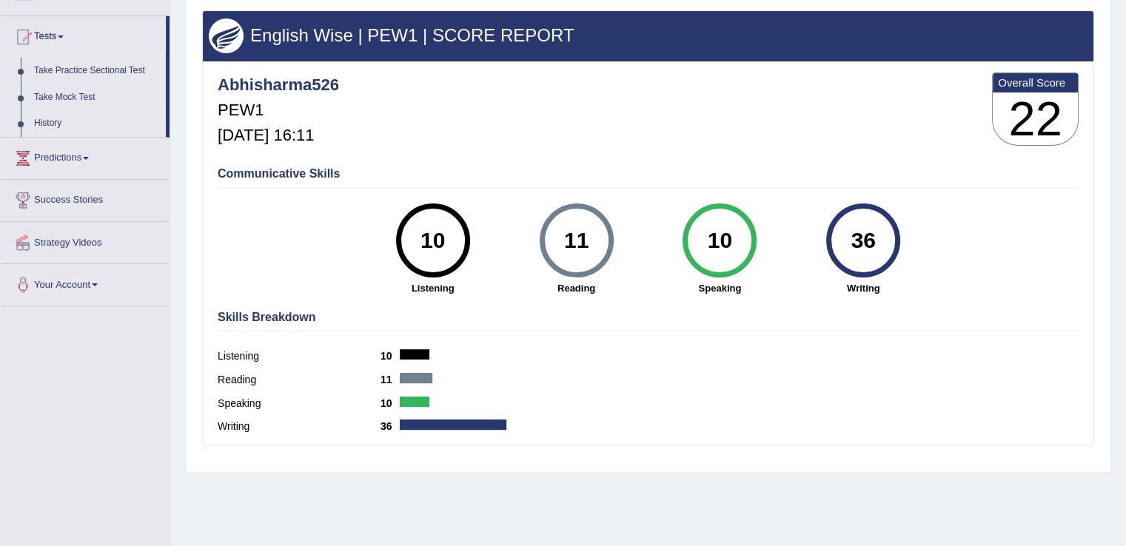
click at [49, 128] on link "History" at bounding box center [96, 123] width 138 height 27
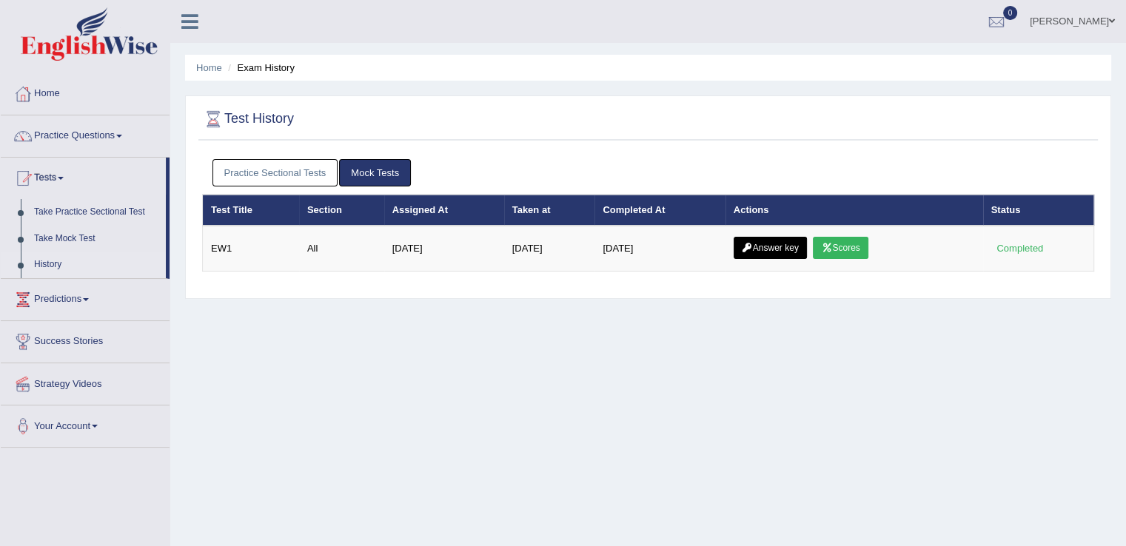
click at [44, 107] on link "Home" at bounding box center [85, 91] width 169 height 37
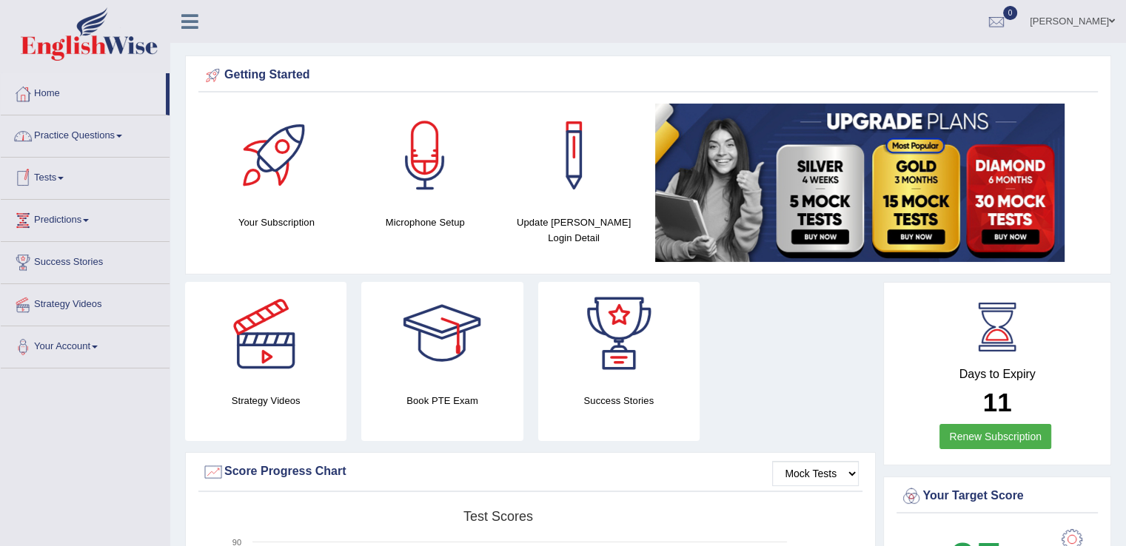
click at [67, 180] on link "Tests" at bounding box center [85, 176] width 169 height 37
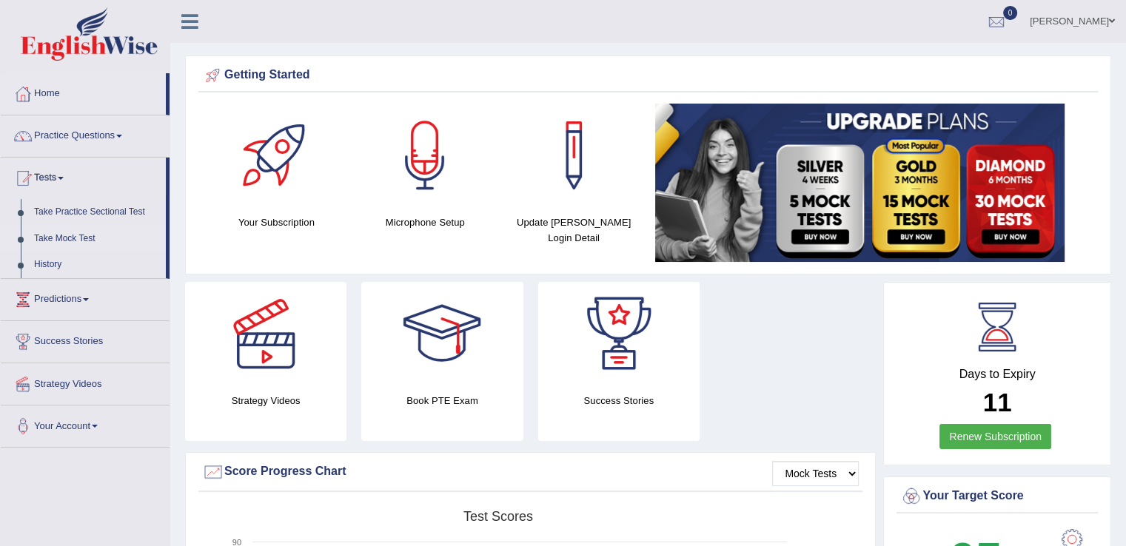
click at [68, 235] on link "Take Mock Test" at bounding box center [96, 239] width 138 height 27
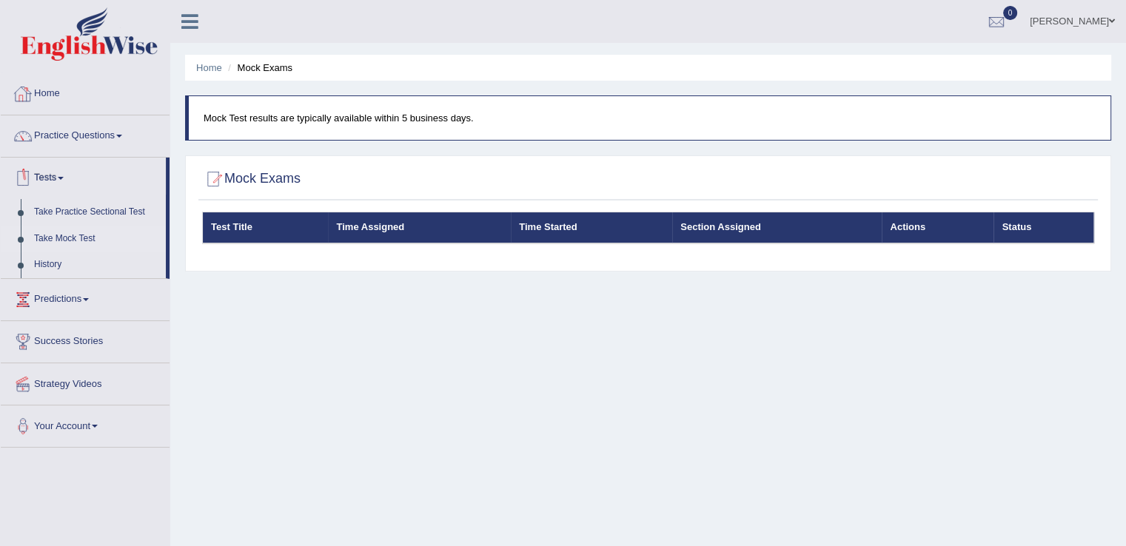
click at [48, 93] on link "Home" at bounding box center [85, 91] width 169 height 37
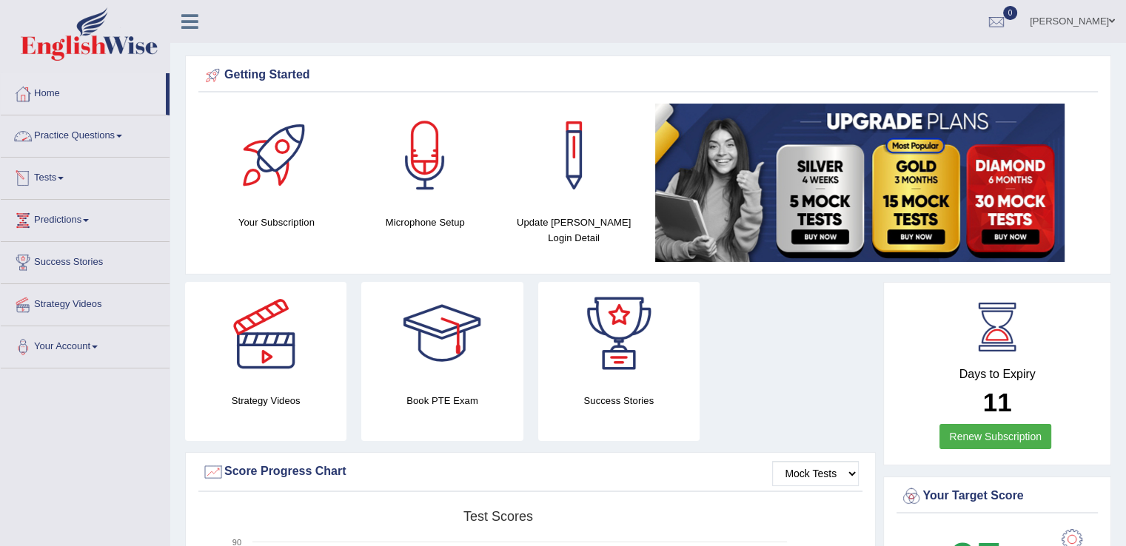
click at [61, 173] on link "Tests" at bounding box center [85, 176] width 169 height 37
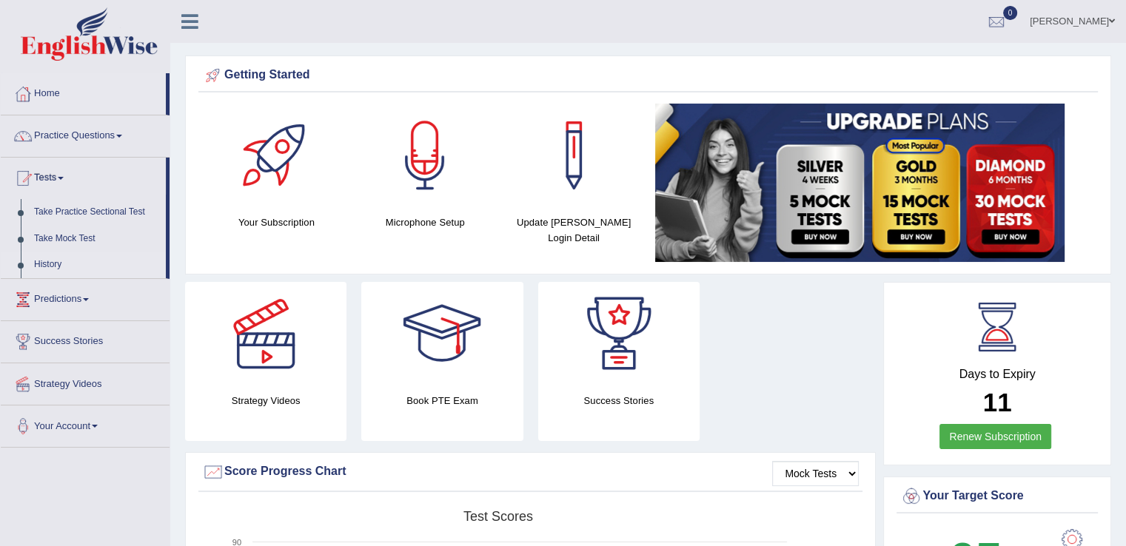
click at [47, 256] on link "History" at bounding box center [96, 265] width 138 height 27
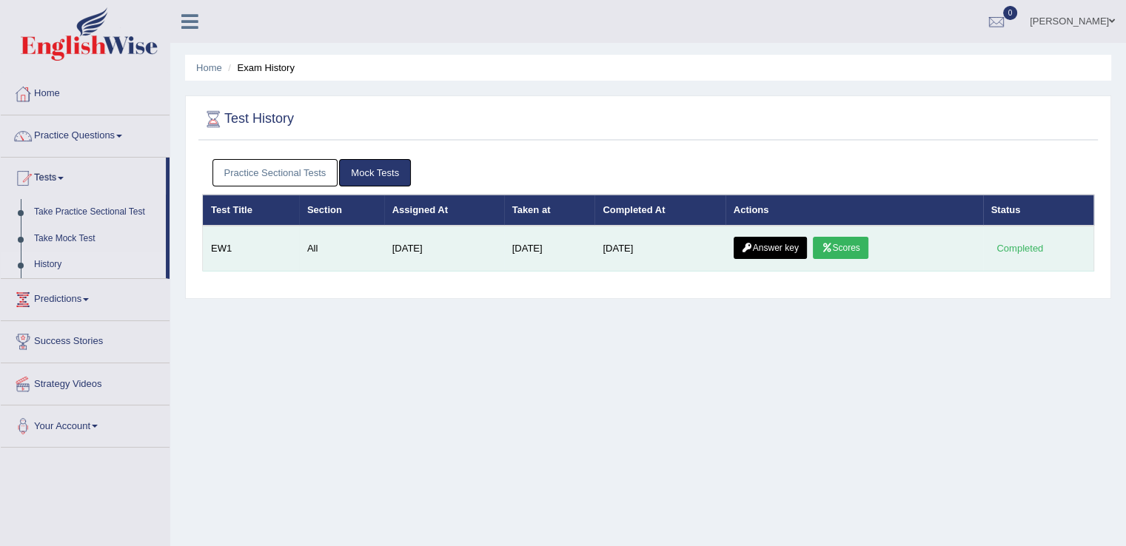
click at [772, 248] on link "Answer key" at bounding box center [770, 248] width 73 height 22
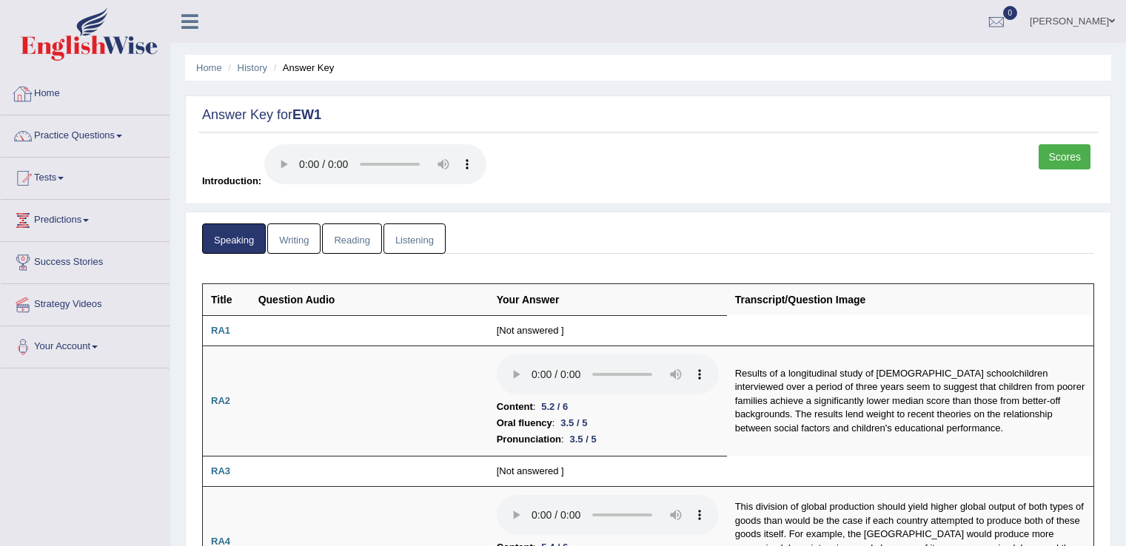
click at [40, 93] on link "Home" at bounding box center [85, 91] width 169 height 37
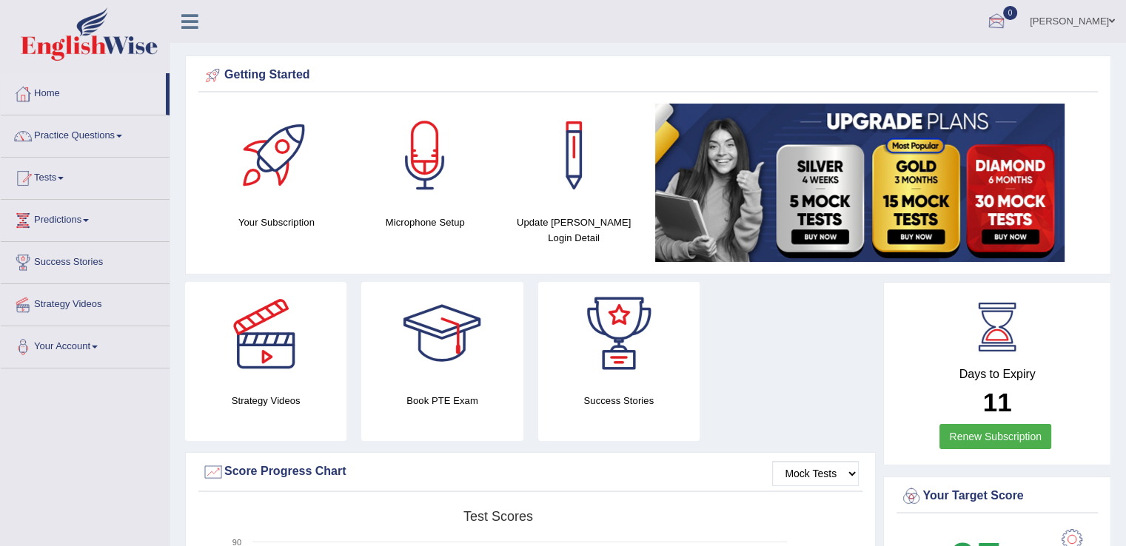
click at [994, 21] on div at bounding box center [997, 22] width 22 height 22
click at [885, 54] on link "See All Alerts" at bounding box center [907, 62] width 82 height 16
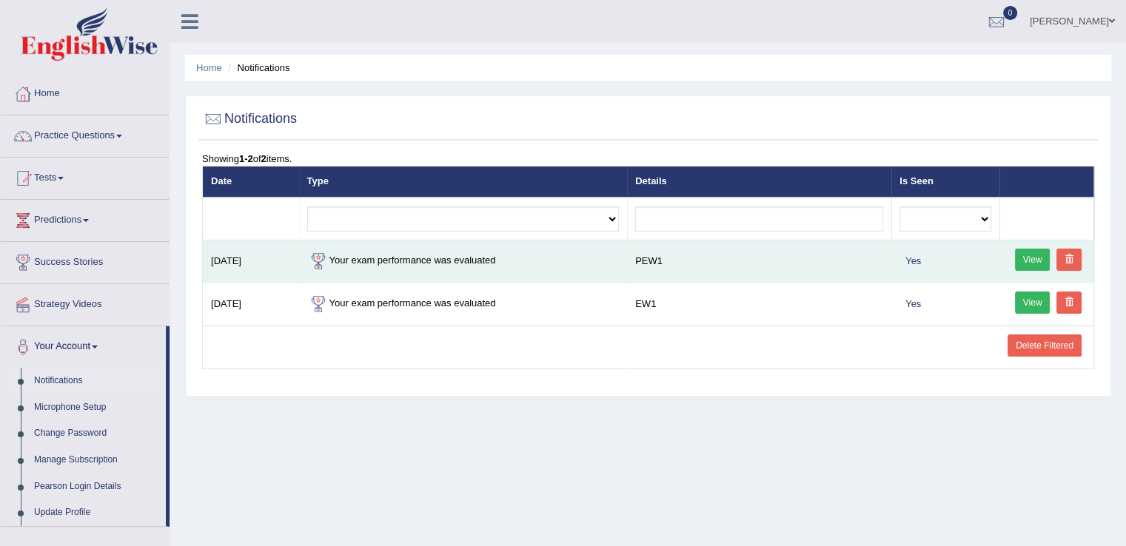
click at [426, 259] on td "Your exam performance was evaluated" at bounding box center [463, 261] width 329 height 43
click at [1031, 249] on link "View" at bounding box center [1033, 260] width 36 height 22
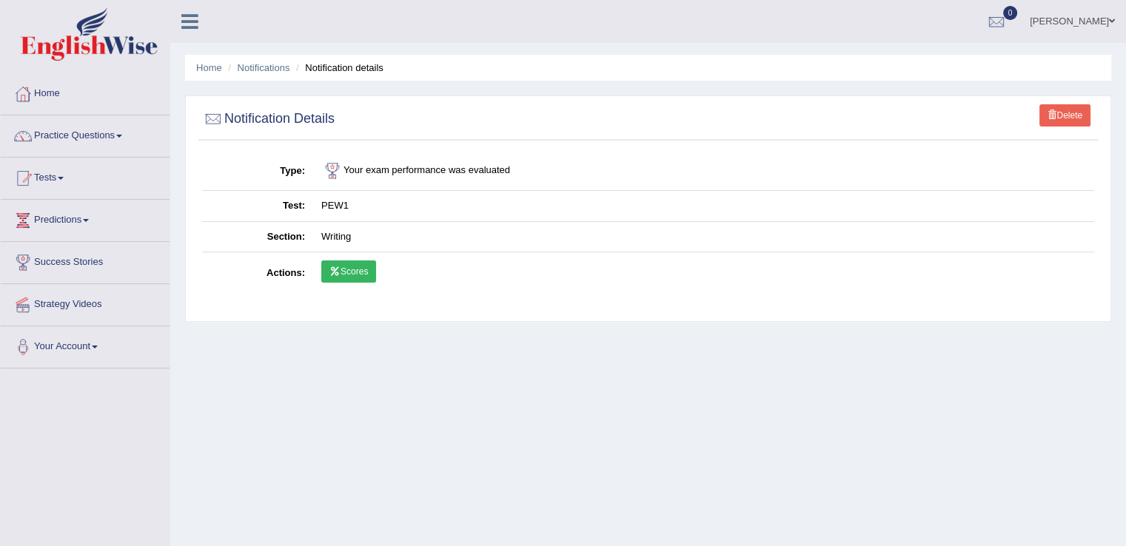
click at [338, 264] on link "Scores" at bounding box center [348, 272] width 55 height 22
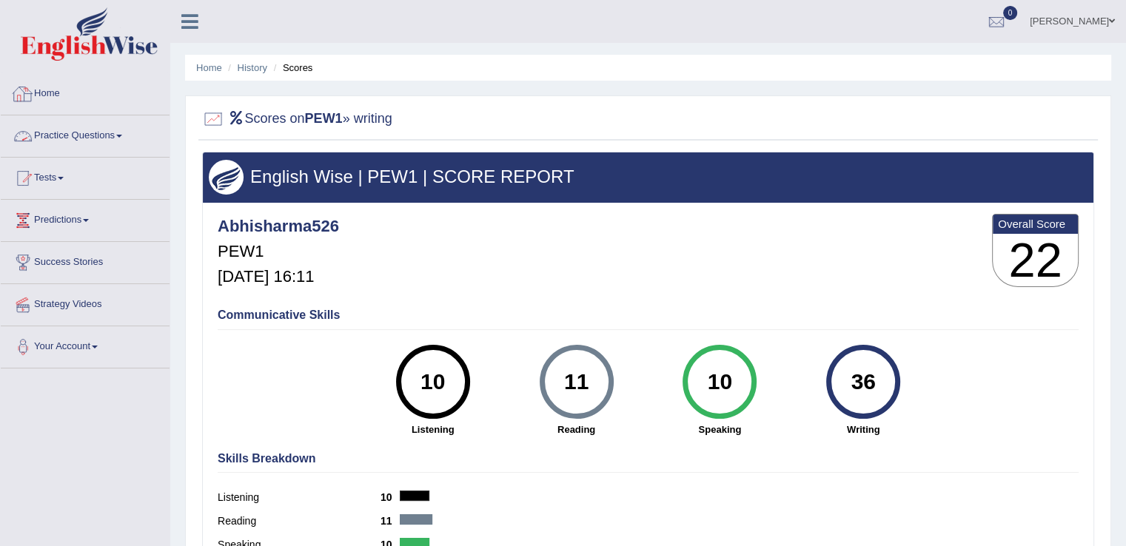
click at [56, 96] on link "Home" at bounding box center [85, 91] width 169 height 37
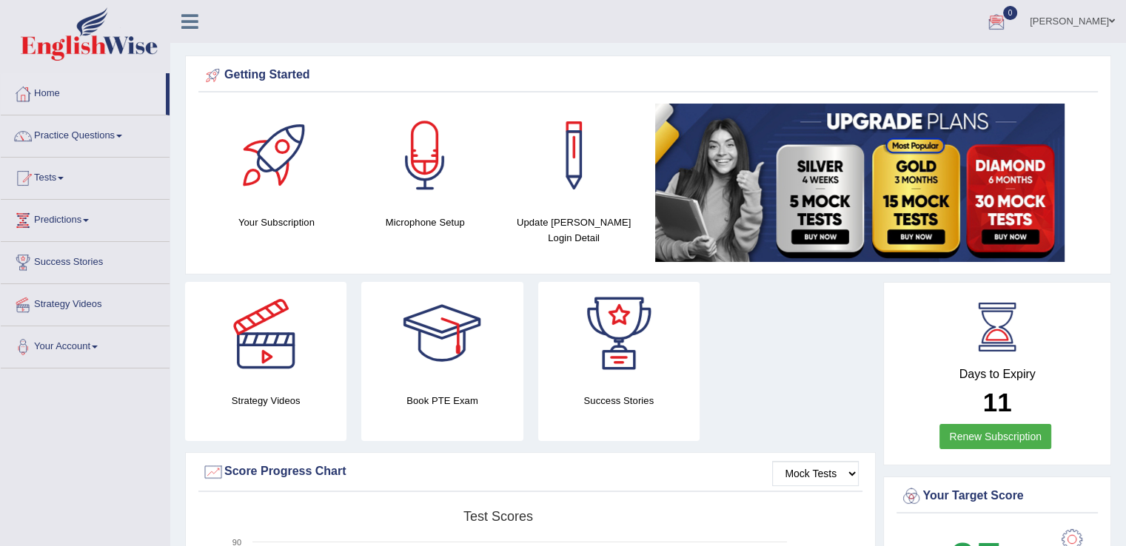
click at [1003, 14] on div at bounding box center [997, 22] width 22 height 22
click at [943, 63] on icon at bounding box center [943, 61] width 6 height 11
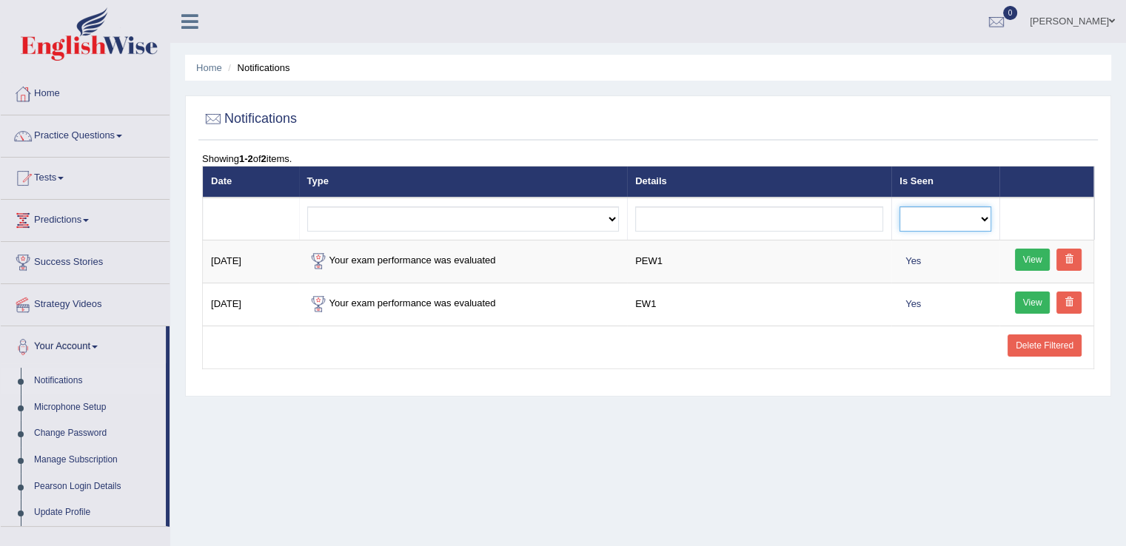
click at [982, 219] on select "No Yes" at bounding box center [946, 219] width 92 height 25
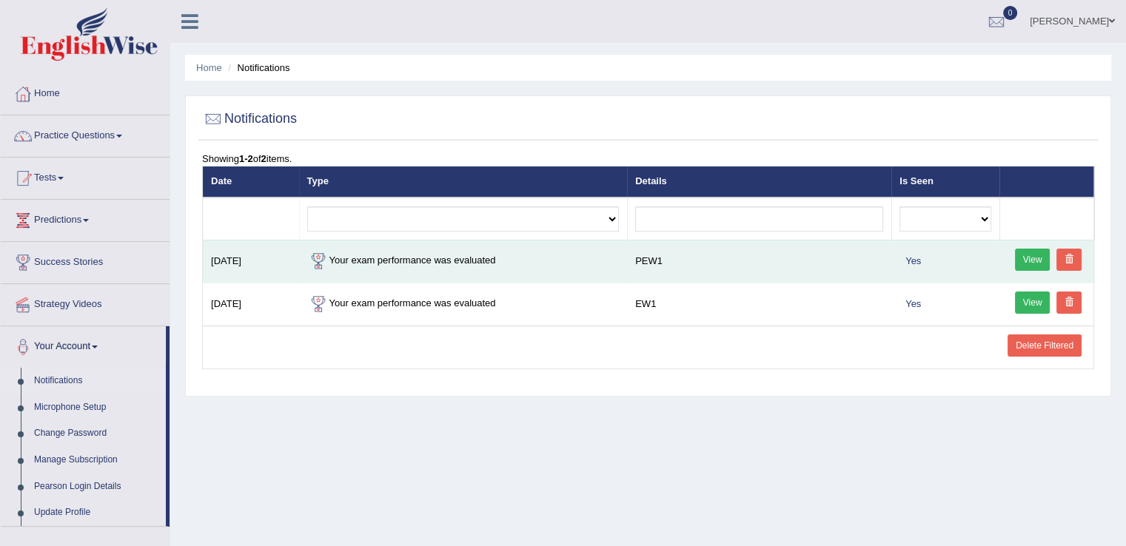
click at [1023, 251] on link "View" at bounding box center [1033, 260] width 36 height 22
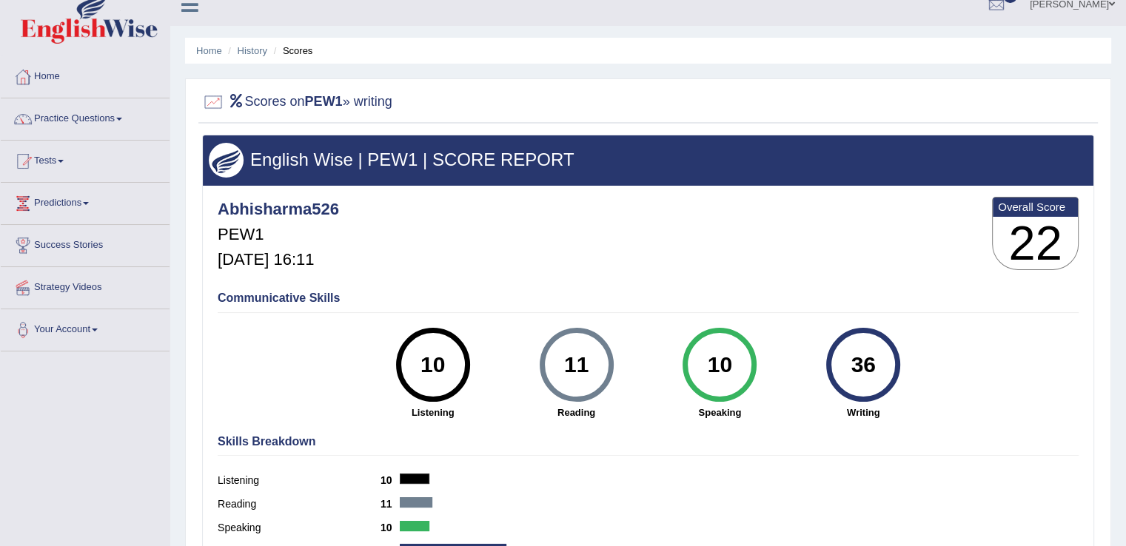
scroll to position [15, 0]
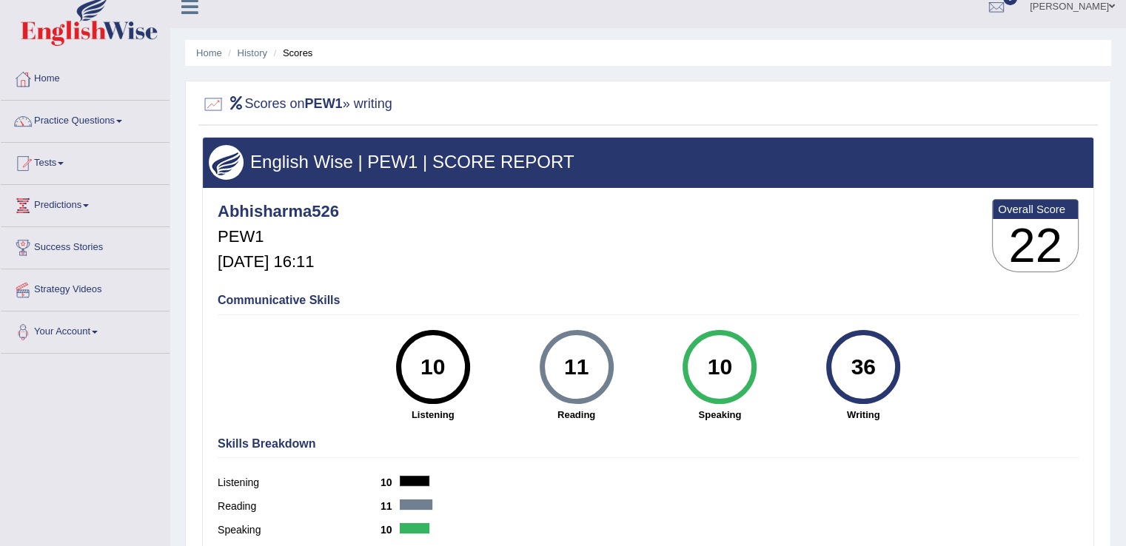
click at [296, 304] on h4 "Communicative Skills" at bounding box center [648, 300] width 861 height 13
click at [444, 372] on div "10" at bounding box center [433, 367] width 54 height 62
click at [796, 375] on div "36 Writing" at bounding box center [864, 376] width 144 height 92
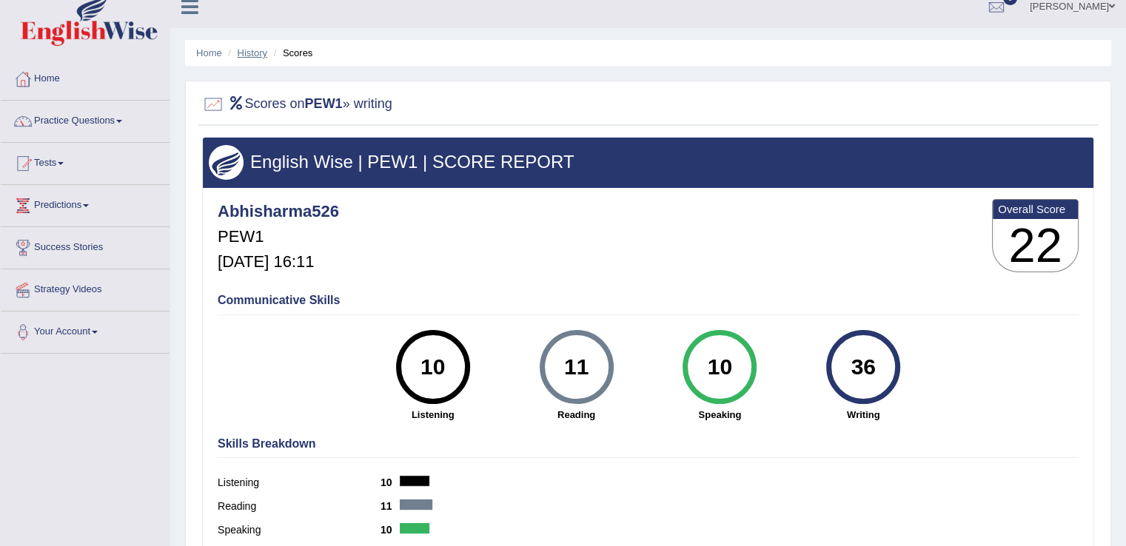
click at [252, 56] on link "History" at bounding box center [253, 52] width 30 height 11
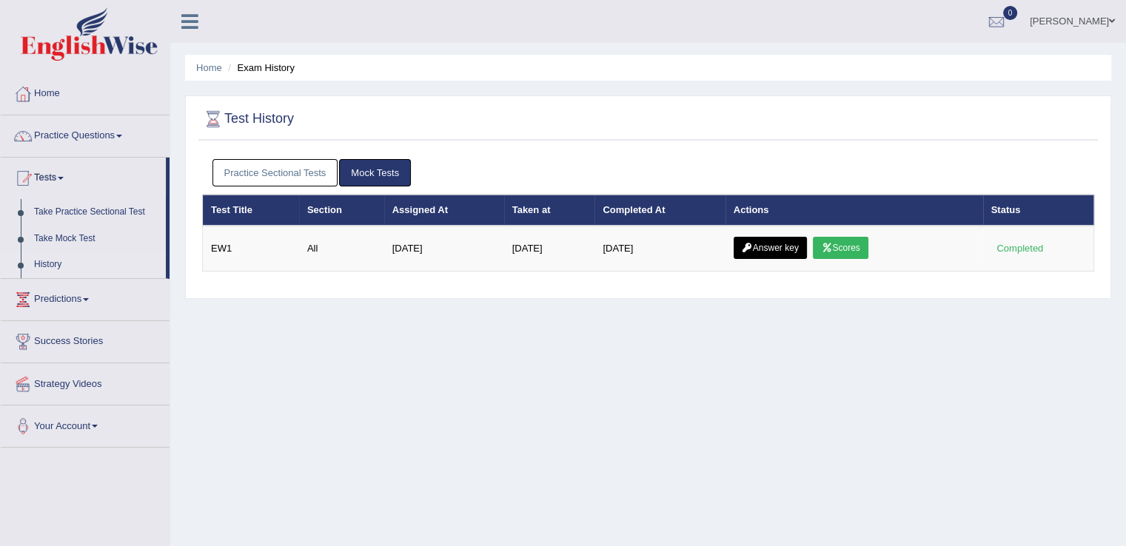
click at [266, 69] on li "Exam History" at bounding box center [259, 68] width 70 height 14
click at [59, 261] on link "History" at bounding box center [96, 265] width 138 height 27
click at [50, 93] on link "Home" at bounding box center [85, 91] width 169 height 37
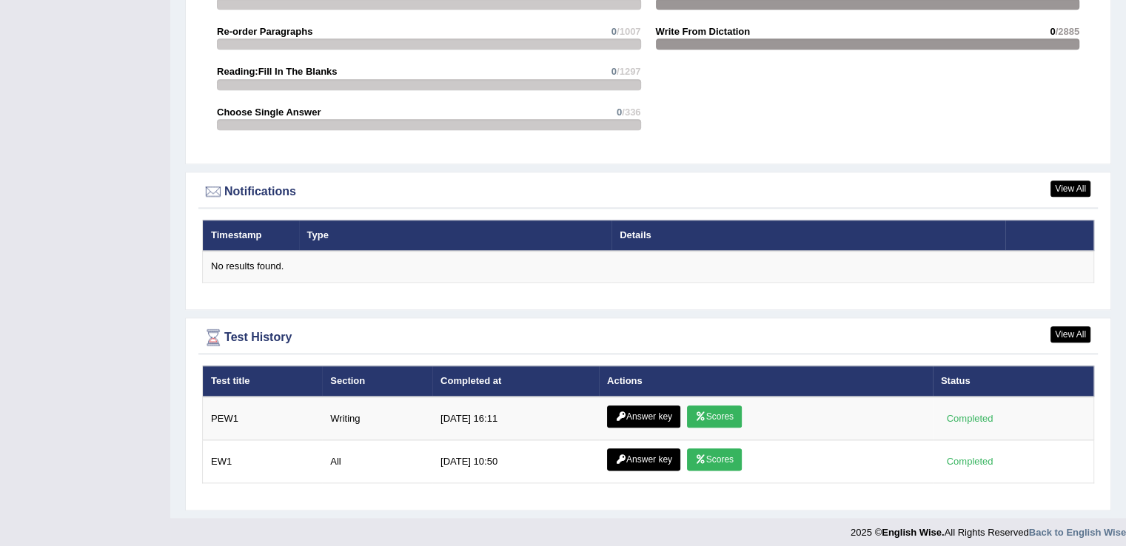
scroll to position [1644, 0]
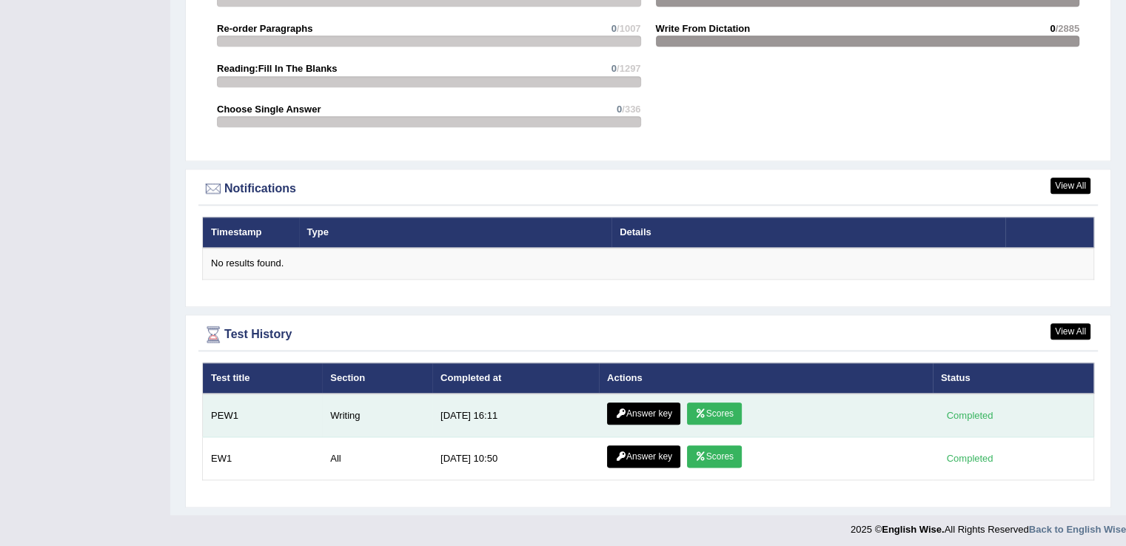
click at [633, 412] on link "Answer key" at bounding box center [643, 414] width 73 height 22
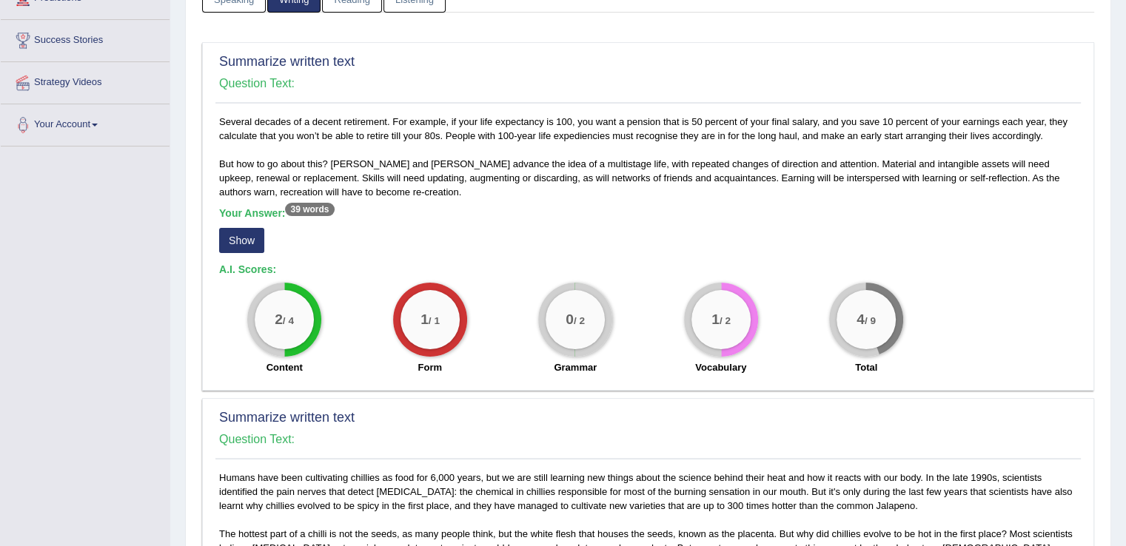
scroll to position [247, 0]
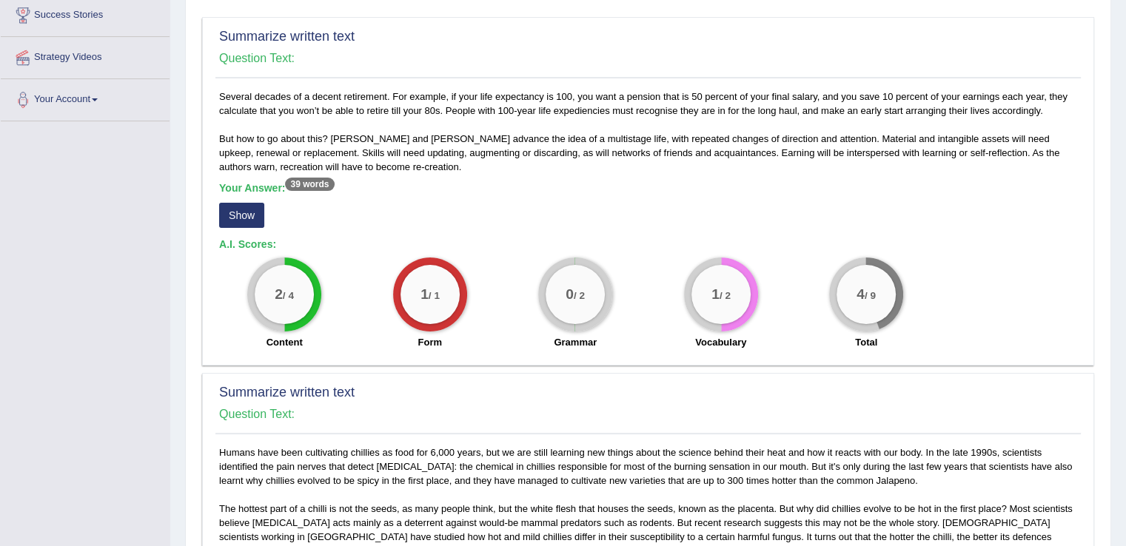
click at [247, 214] on button "Show" at bounding box center [241, 215] width 45 height 25
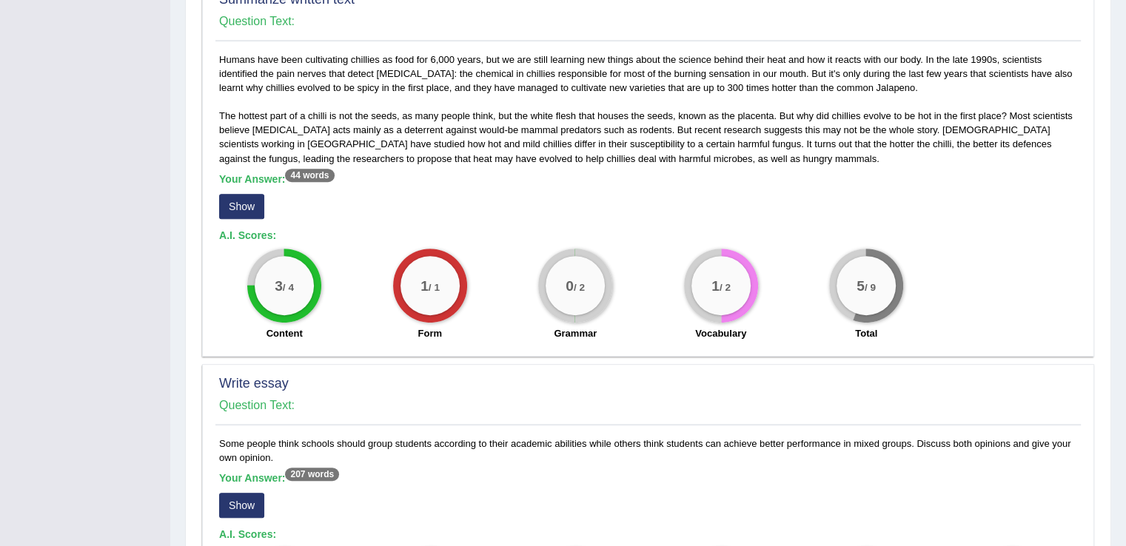
scroll to position [643, 0]
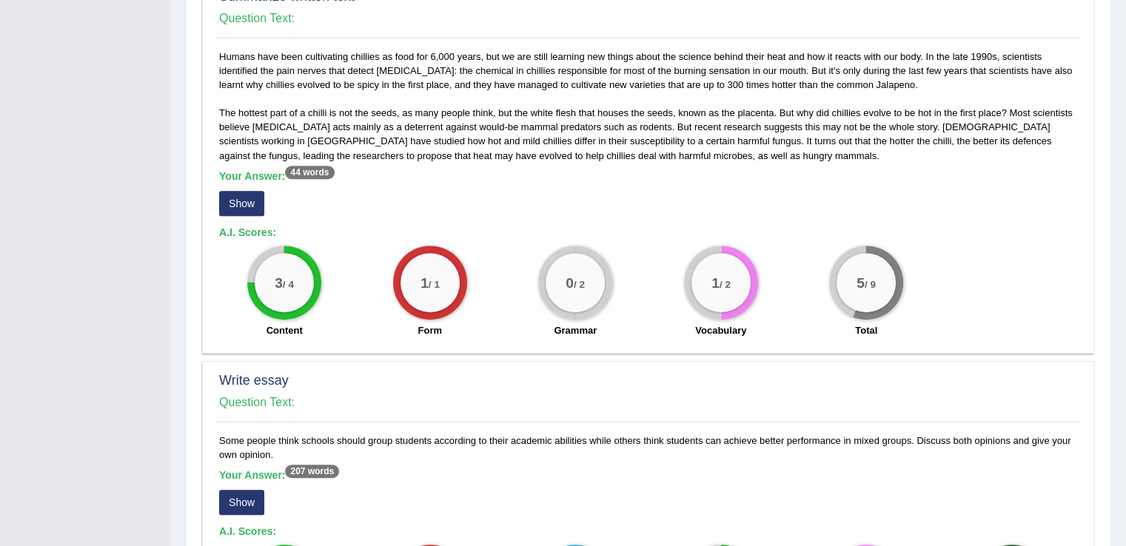
click at [232, 206] on button "Show" at bounding box center [241, 203] width 45 height 25
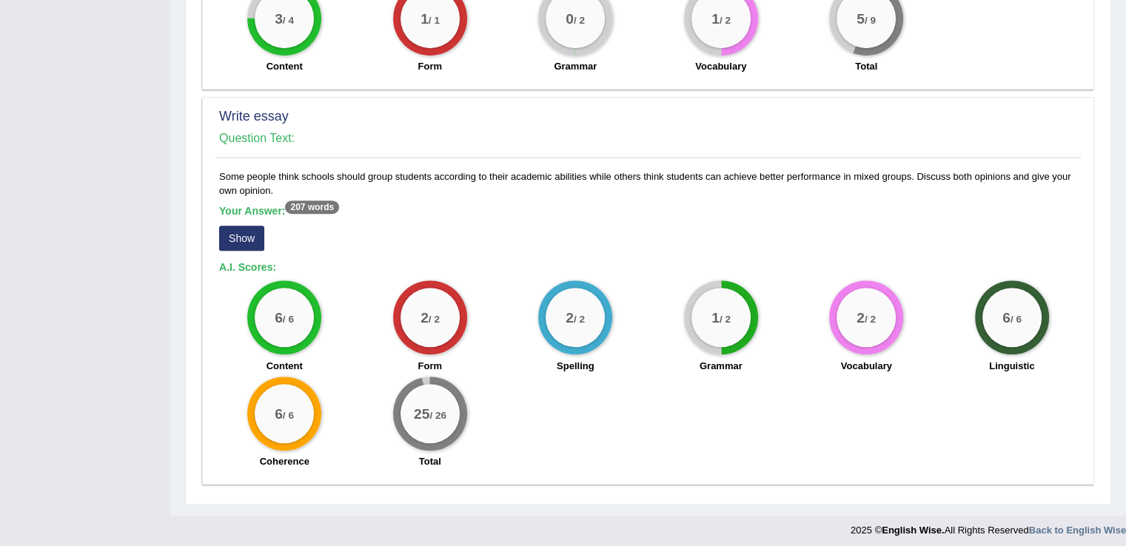
scroll to position [911, 0]
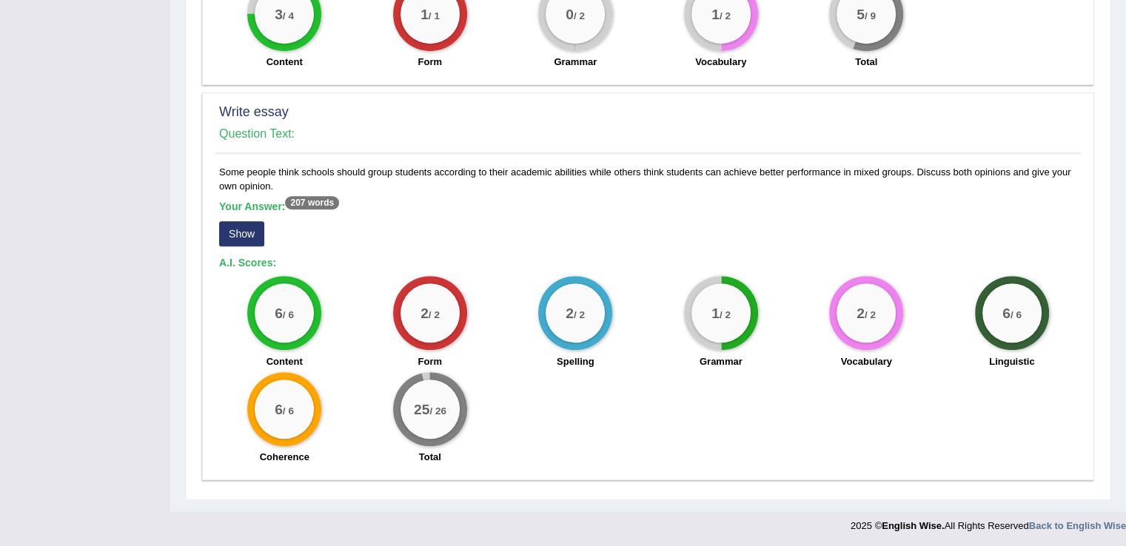
click at [238, 226] on button "Show" at bounding box center [241, 233] width 45 height 25
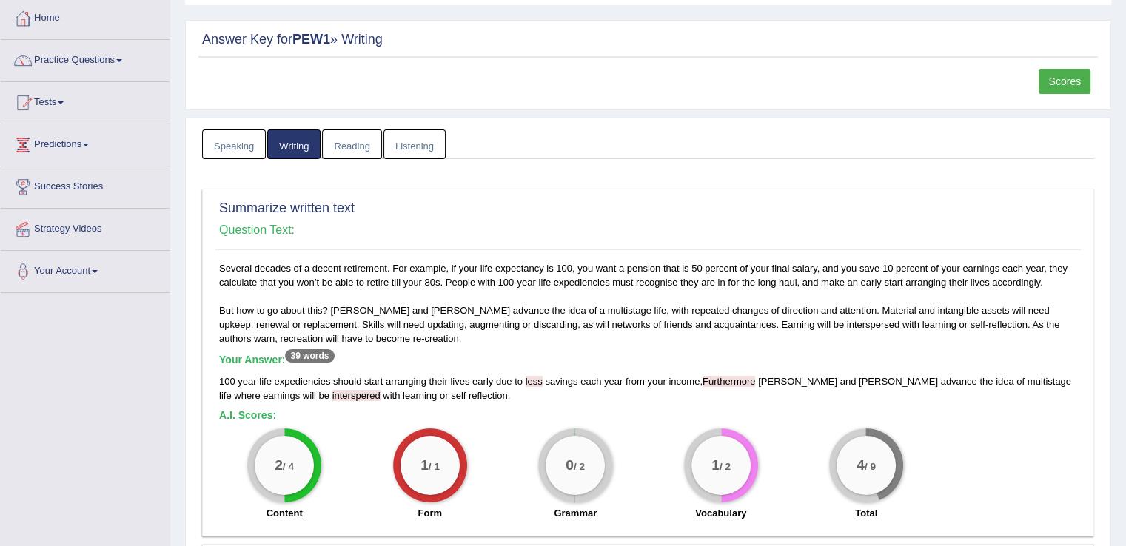
scroll to position [74, 0]
click at [226, 136] on link "Speaking" at bounding box center [234, 146] width 64 height 30
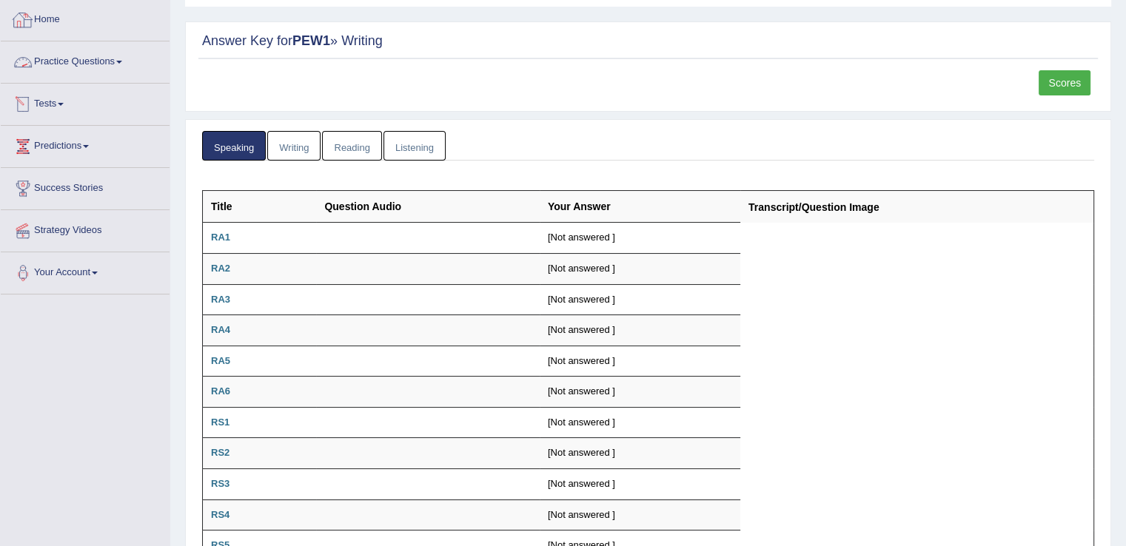
click at [54, 24] on link "Home" at bounding box center [85, 17] width 169 height 37
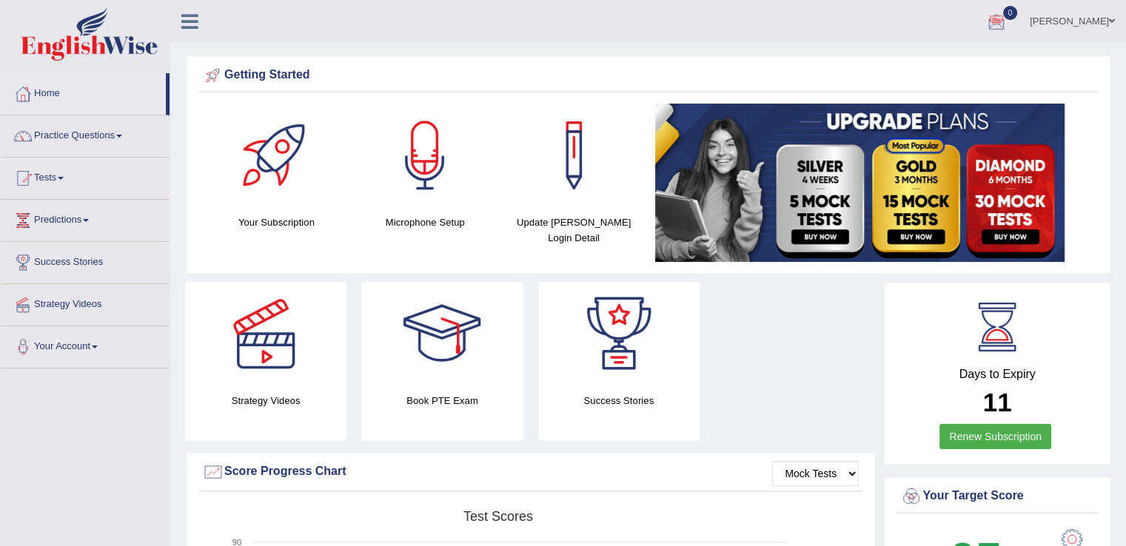
click at [1001, 16] on div at bounding box center [997, 22] width 22 height 22
click at [876, 54] on link "See All Alerts" at bounding box center [907, 62] width 82 height 16
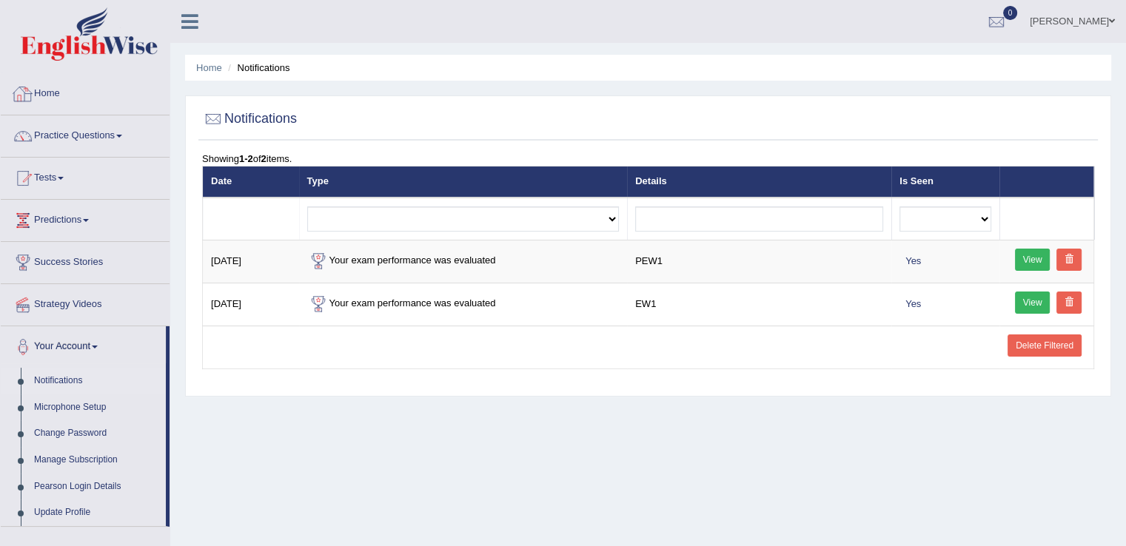
click at [58, 96] on link "Home" at bounding box center [85, 91] width 169 height 37
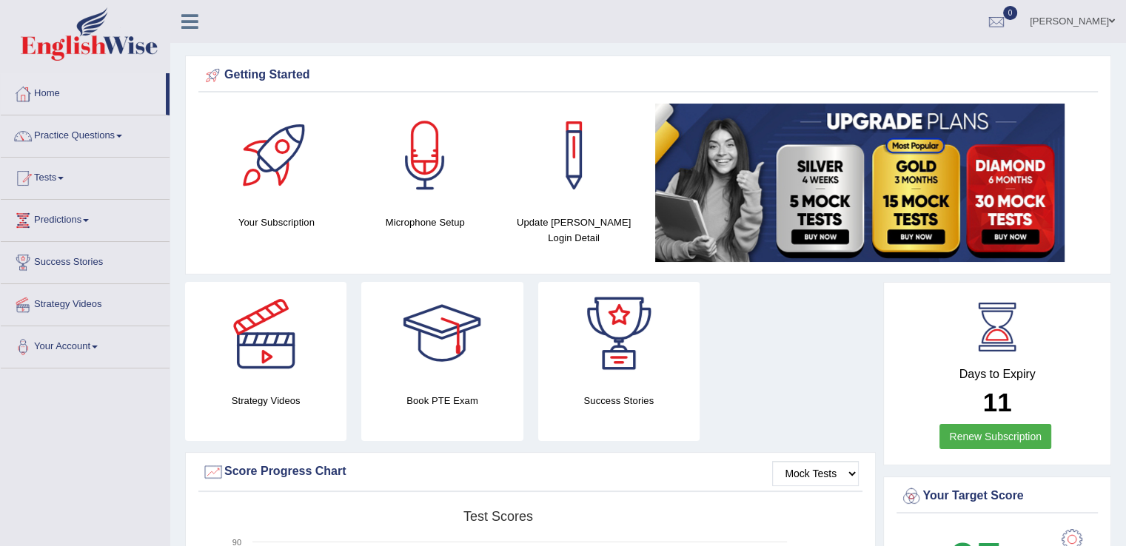
click at [67, 173] on link "Tests" at bounding box center [85, 176] width 169 height 37
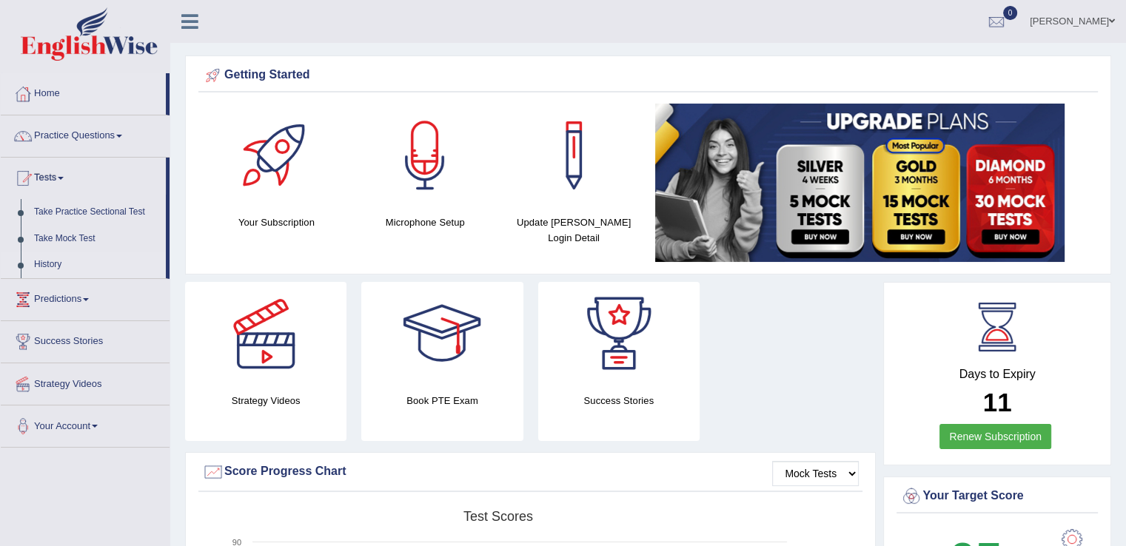
click at [61, 265] on link "History" at bounding box center [96, 265] width 138 height 27
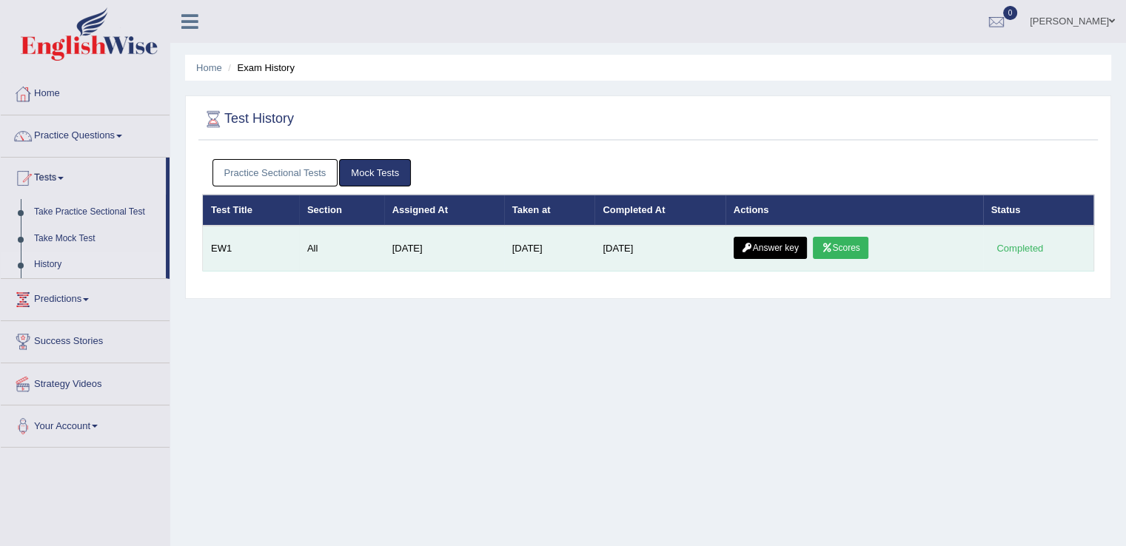
click at [783, 240] on link "Answer key" at bounding box center [770, 248] width 73 height 22
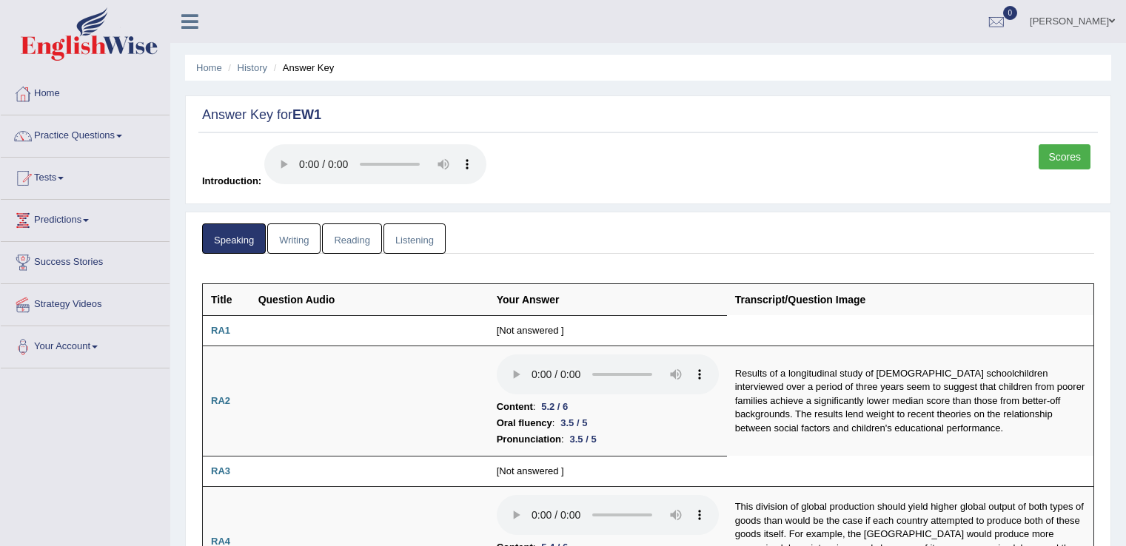
click at [61, 98] on link "Home" at bounding box center [85, 91] width 169 height 37
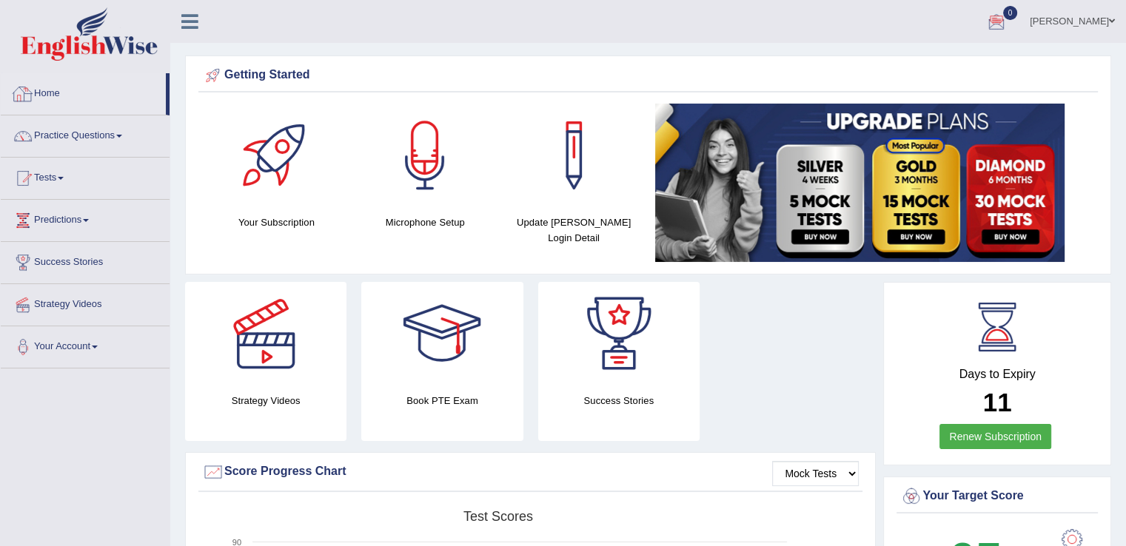
click at [58, 89] on link "Home" at bounding box center [83, 91] width 165 height 37
click at [997, 23] on div at bounding box center [997, 22] width 22 height 22
click at [880, 57] on strong "See All Alerts" at bounding box center [903, 62] width 66 height 12
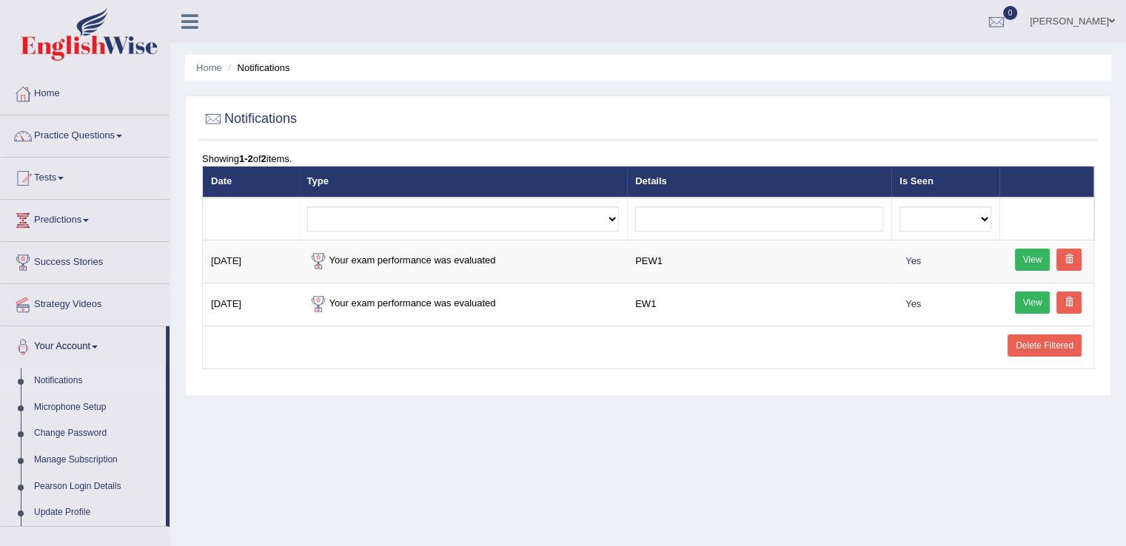
click at [1111, 21] on span at bounding box center [1112, 21] width 6 height 10
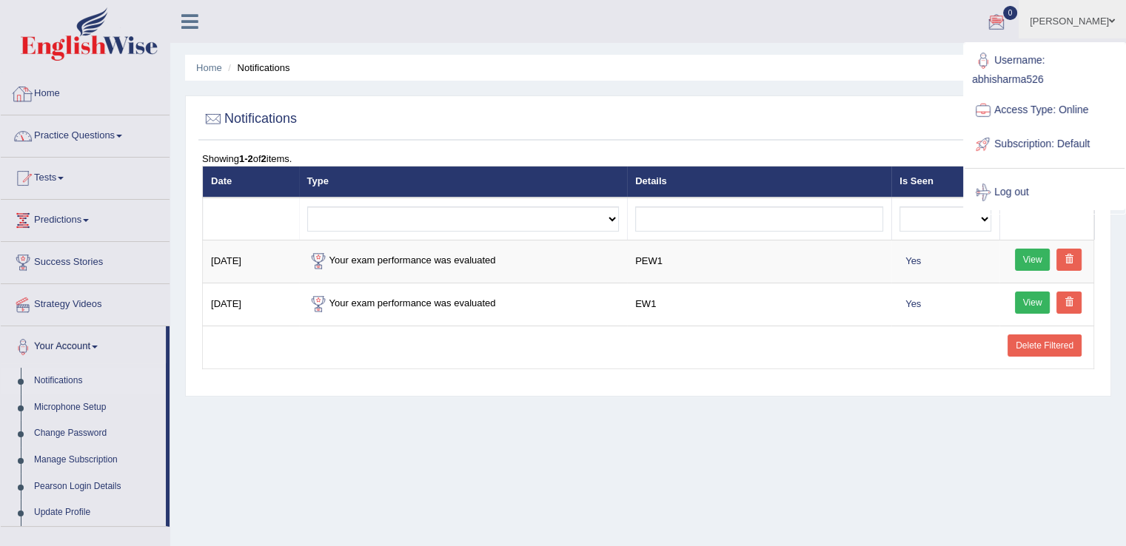
click at [47, 89] on link "Home" at bounding box center [85, 91] width 169 height 37
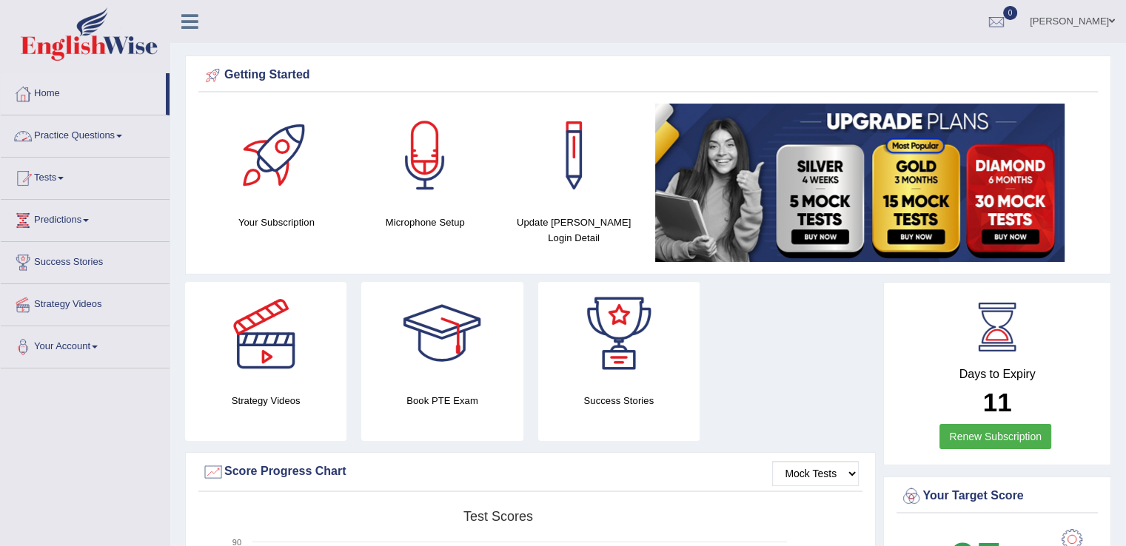
click at [121, 135] on span at bounding box center [119, 136] width 6 height 3
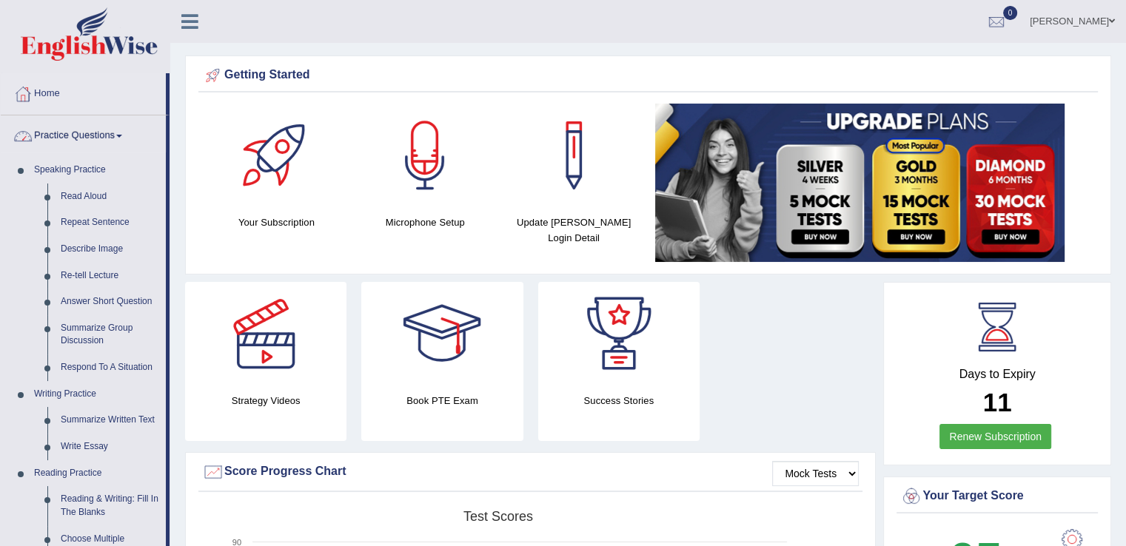
click at [118, 133] on link "Practice Questions" at bounding box center [83, 134] width 165 height 37
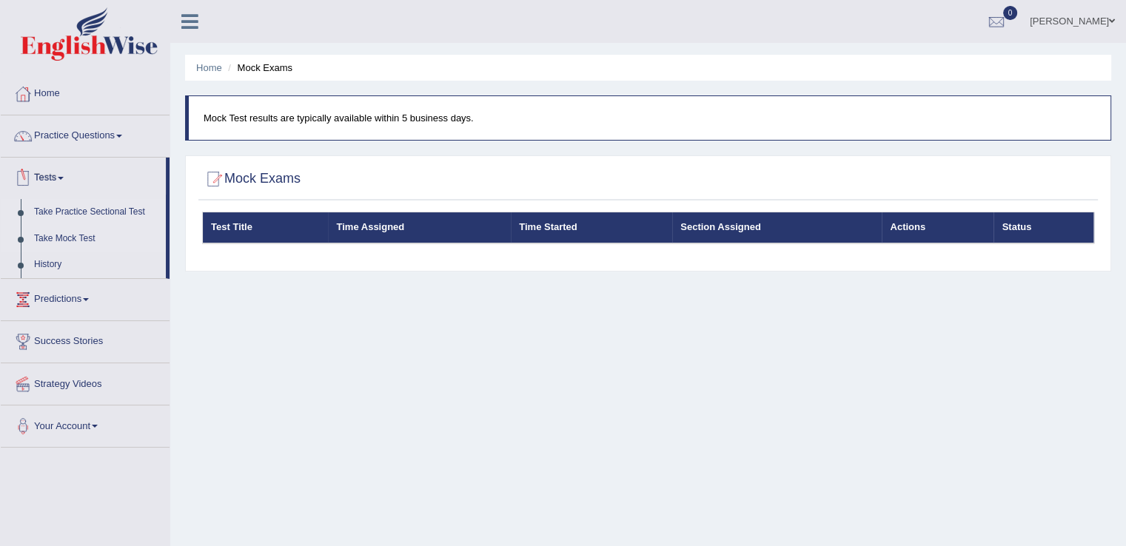
click at [85, 211] on link "Take Practice Sectional Test" at bounding box center [96, 212] width 138 height 27
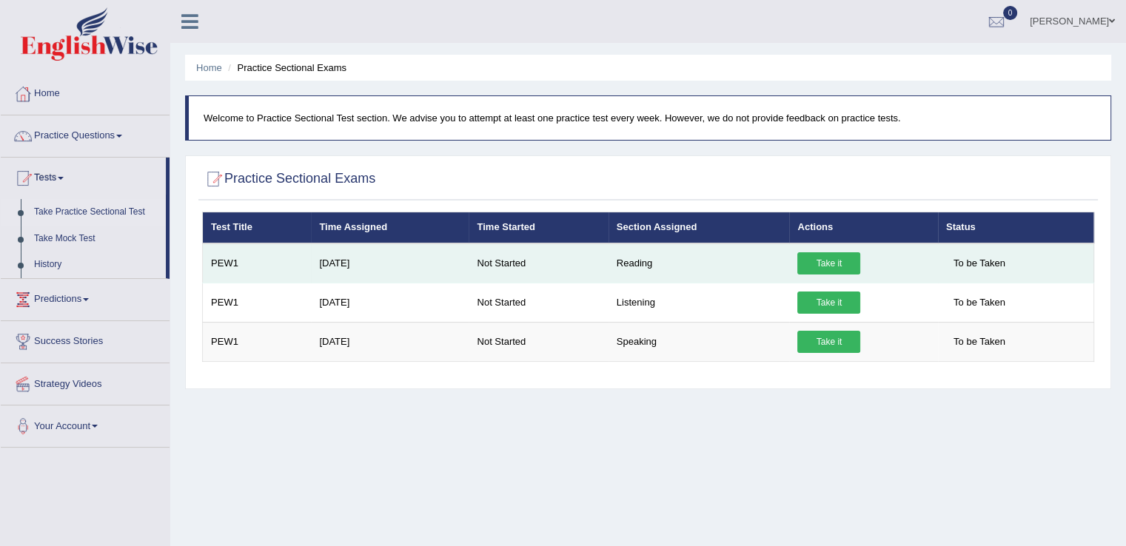
click at [832, 255] on link "Take it" at bounding box center [828, 263] width 63 height 22
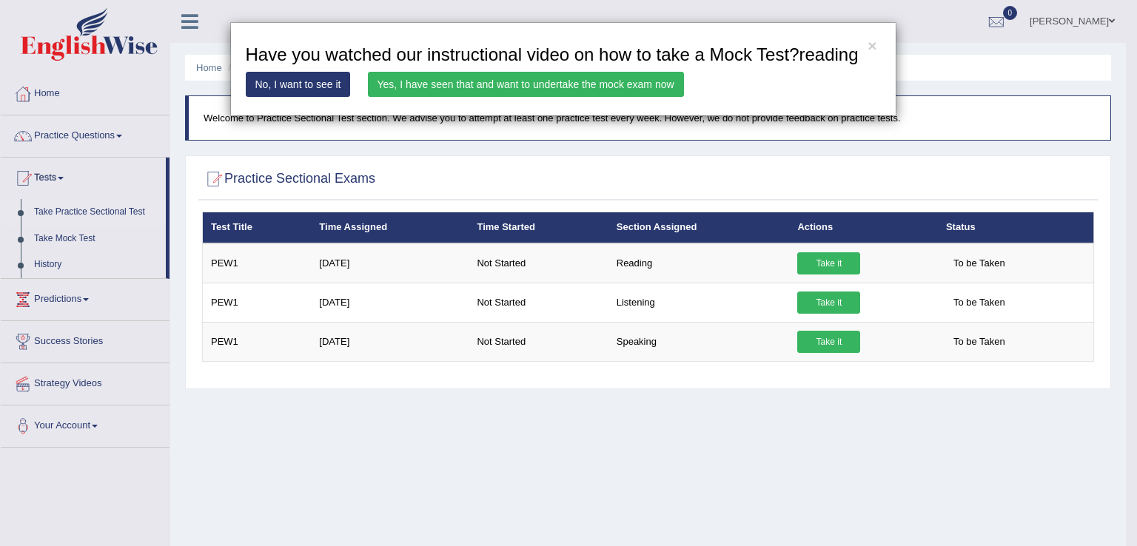
click at [502, 75] on link "Yes, I have seen that and want to undertake the mock exam now" at bounding box center [526, 84] width 316 height 25
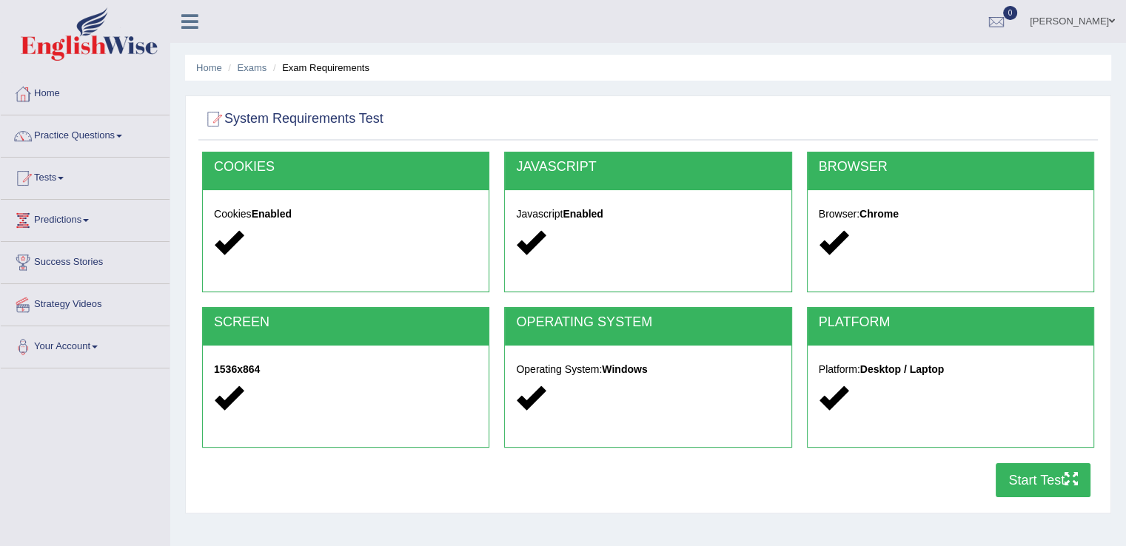
click at [1026, 475] on button "Start Test" at bounding box center [1043, 481] width 95 height 34
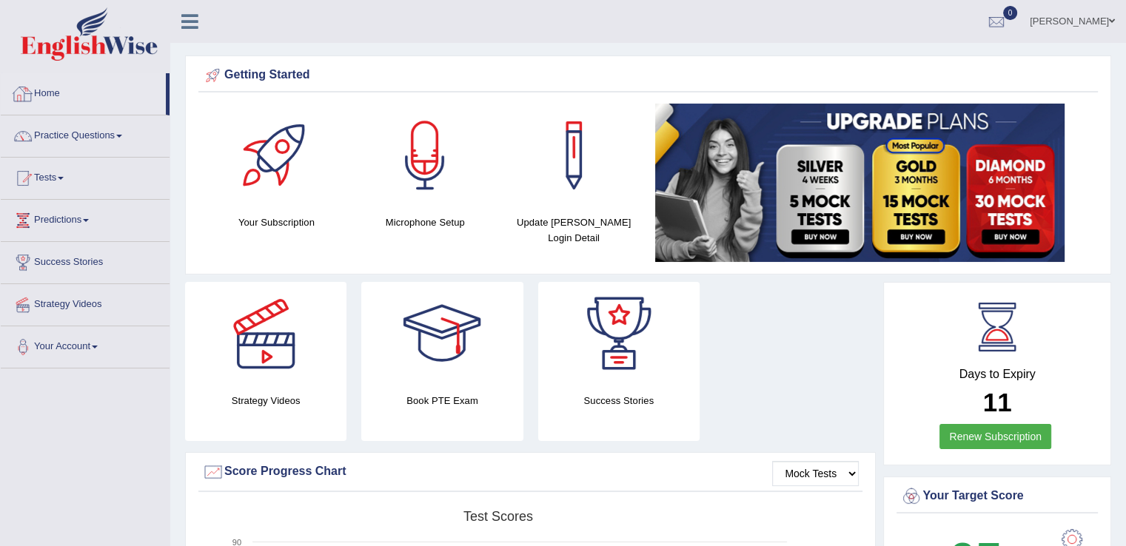
click at [56, 91] on link "Home" at bounding box center [83, 91] width 165 height 37
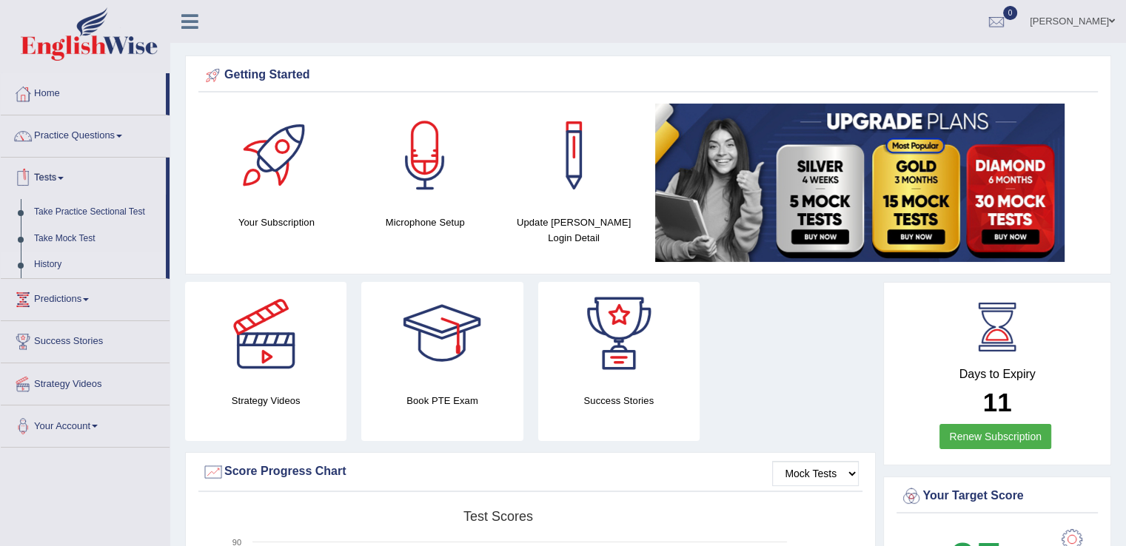
click at [56, 264] on link "History" at bounding box center [96, 265] width 138 height 27
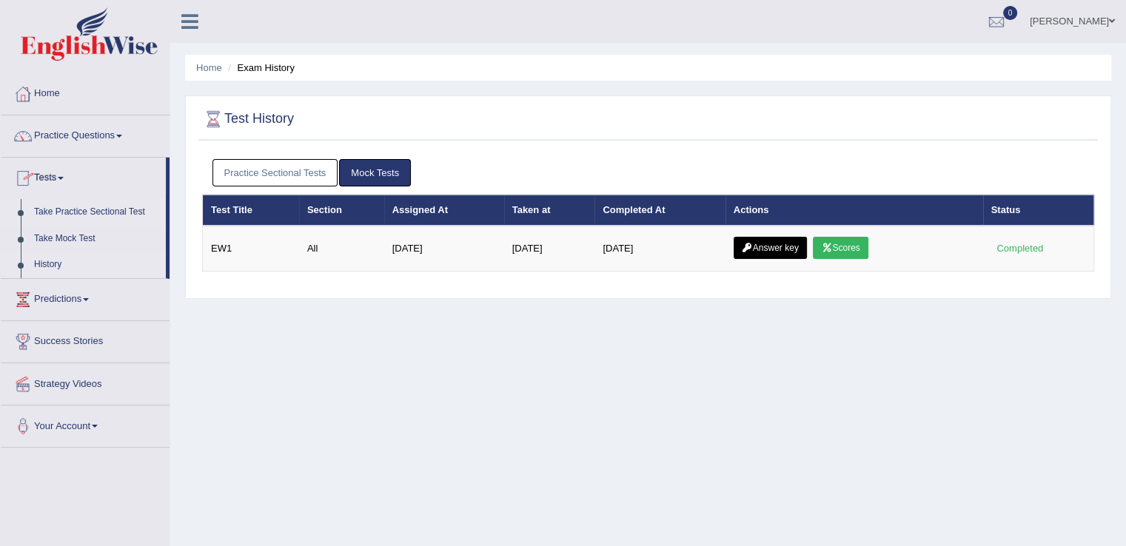
click at [88, 211] on link "Take Practice Sectional Test" at bounding box center [96, 212] width 138 height 27
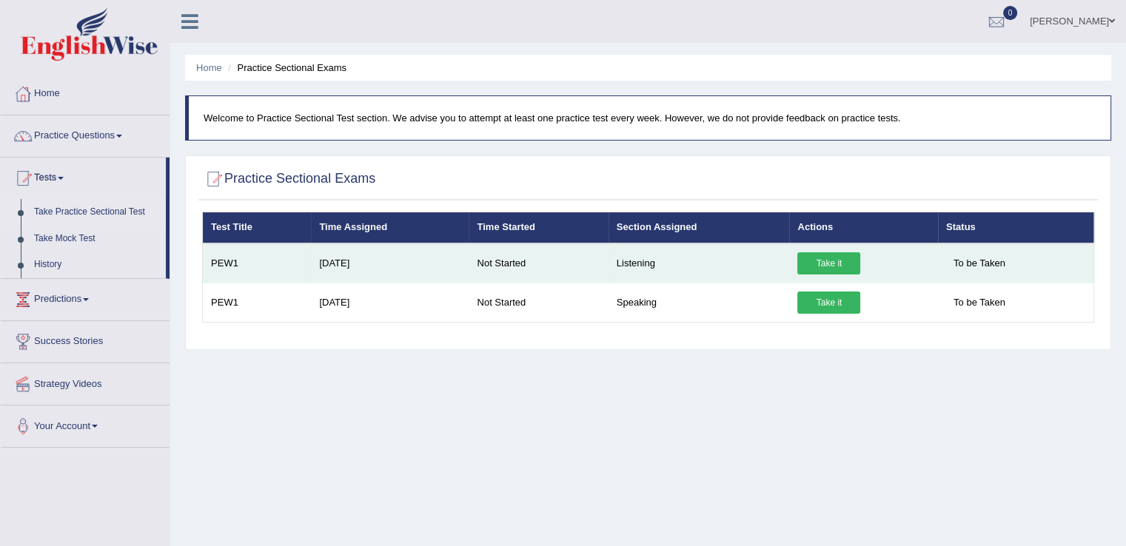
click at [835, 259] on link "Take it" at bounding box center [828, 263] width 63 height 22
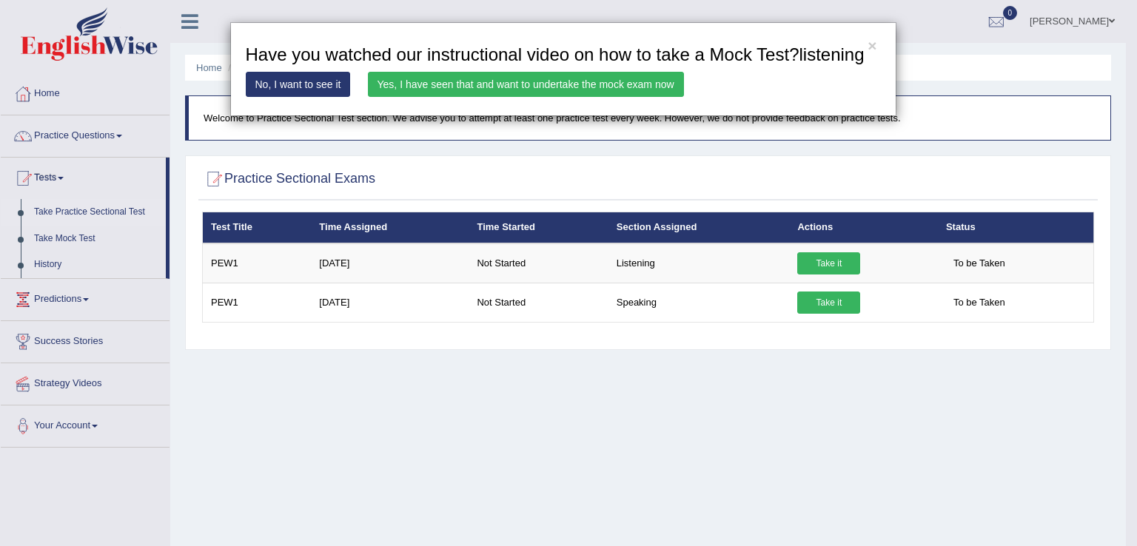
drag, startPoint x: 512, startPoint y: 77, endPoint x: 463, endPoint y: 81, distance: 49.7
click at [463, 81] on link "Yes, I have seen that and want to undertake the mock exam now" at bounding box center [526, 84] width 316 height 25
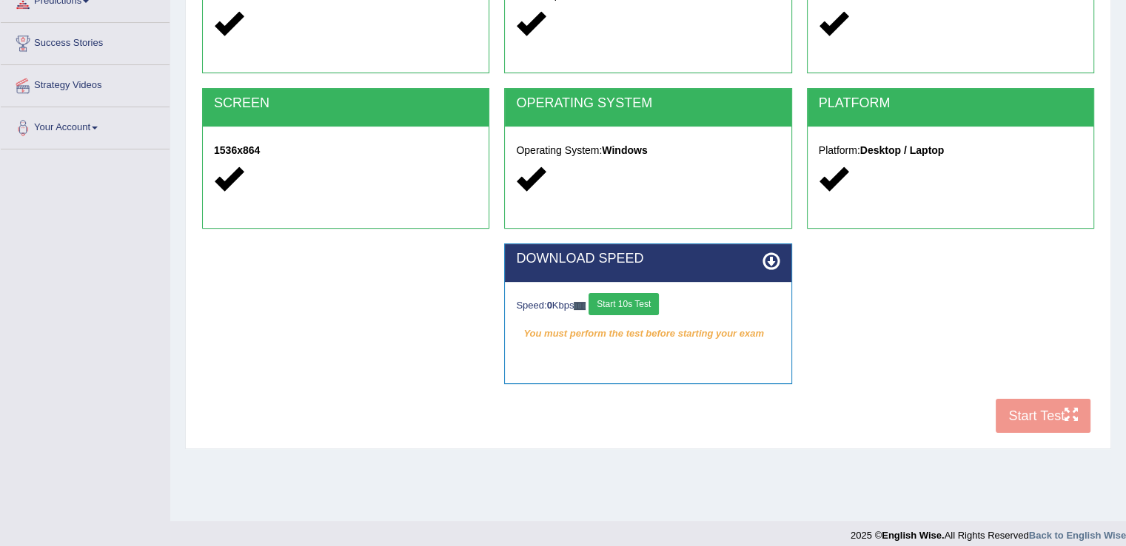
scroll to position [221, 0]
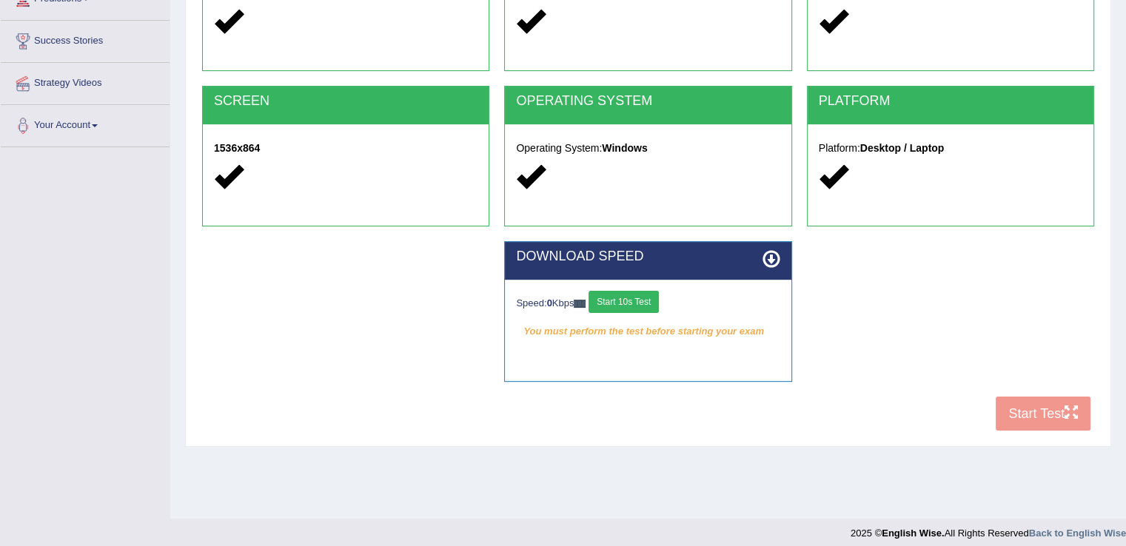
click at [623, 300] on button "Start 10s Test" at bounding box center [624, 302] width 70 height 22
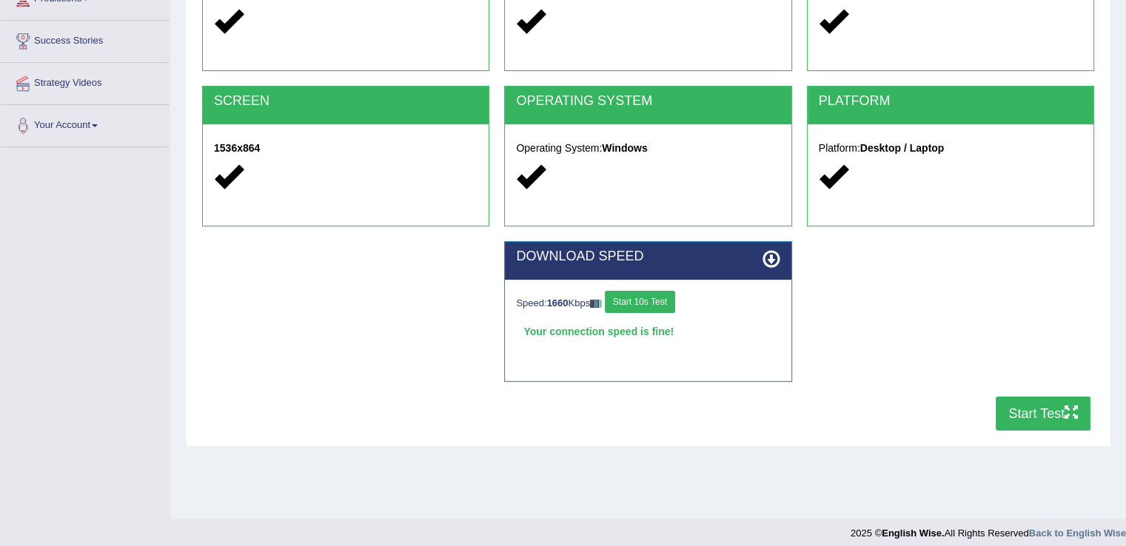
click at [1019, 402] on button "Start Test" at bounding box center [1043, 414] width 95 height 34
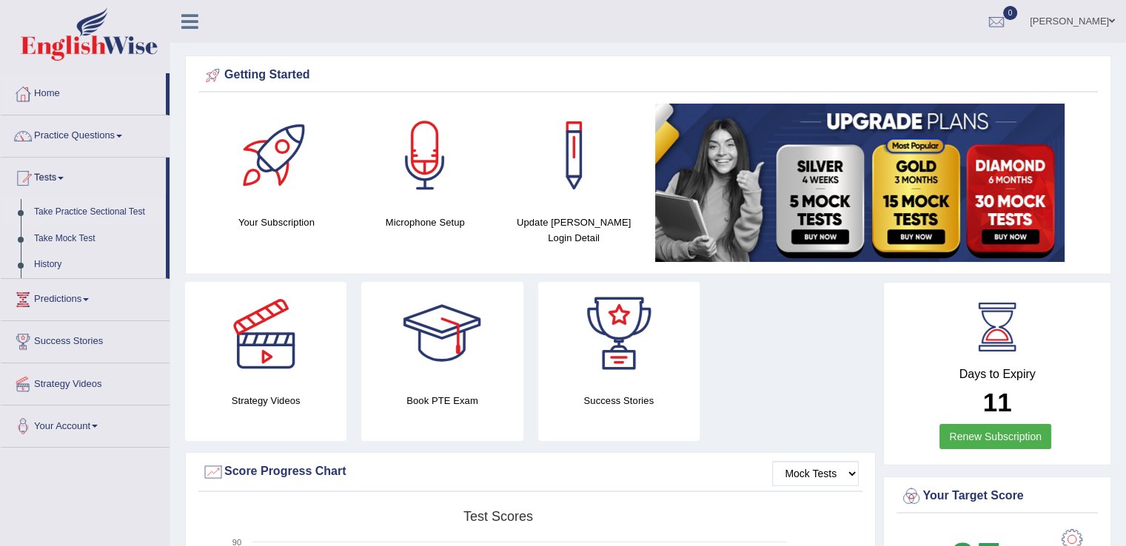
click at [95, 211] on link "Take Practice Sectional Test" at bounding box center [96, 212] width 138 height 27
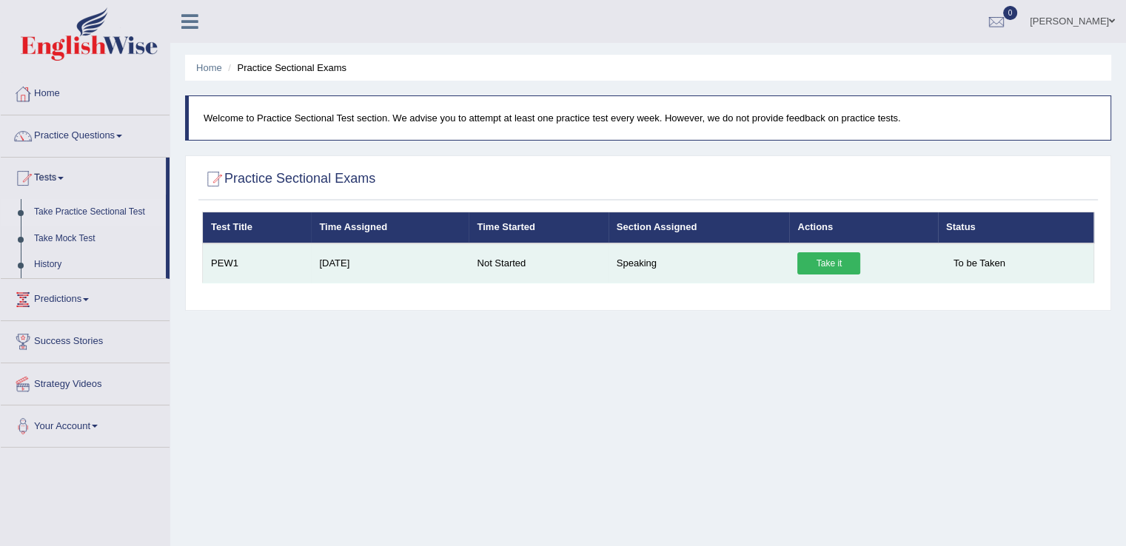
click at [835, 258] on link "Take it" at bounding box center [828, 263] width 63 height 22
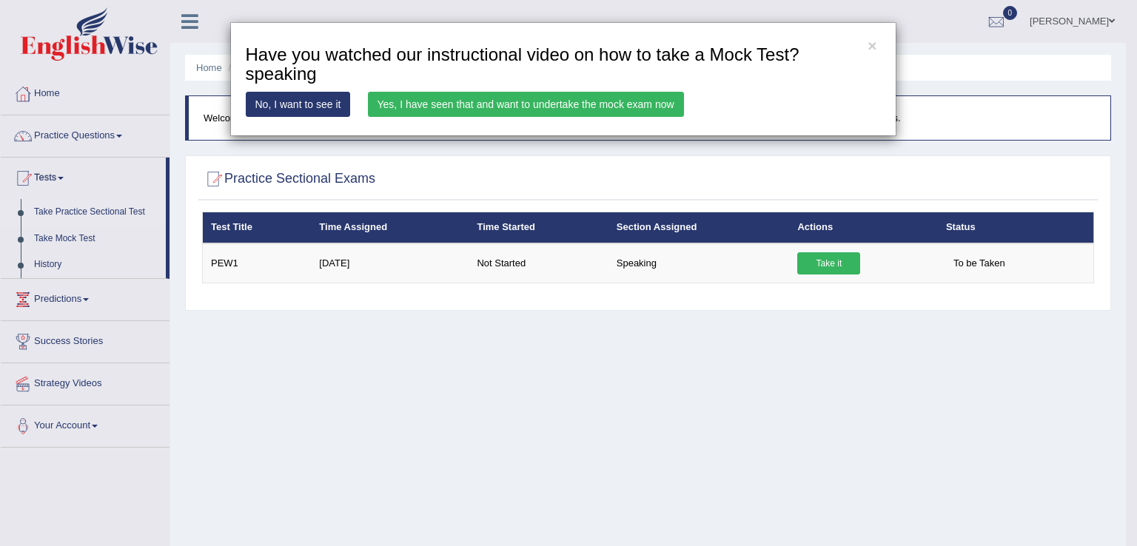
click at [523, 104] on link "Yes, I have seen that and want to undertake the mock exam now" at bounding box center [526, 104] width 316 height 25
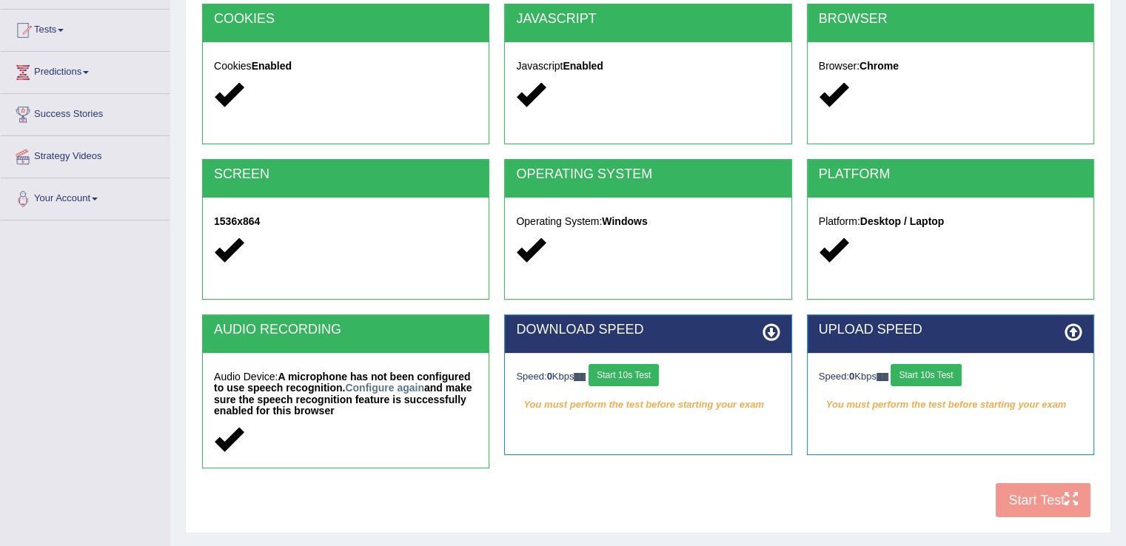
scroll to position [173, 0]
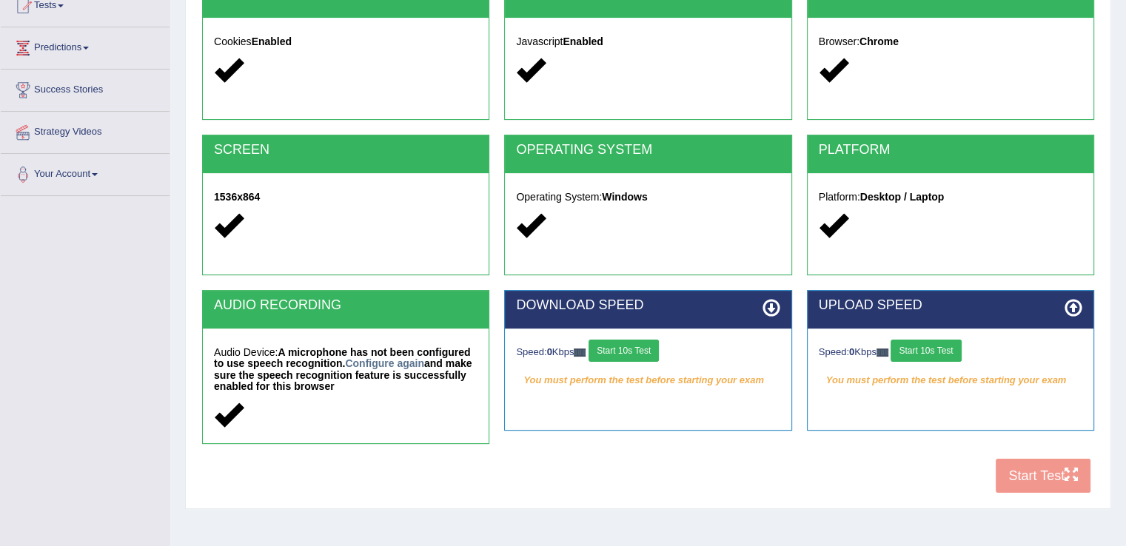
click at [635, 347] on button "Start 10s Test" at bounding box center [624, 351] width 70 height 22
click at [939, 346] on button "Start 10s Test" at bounding box center [926, 351] width 70 height 22
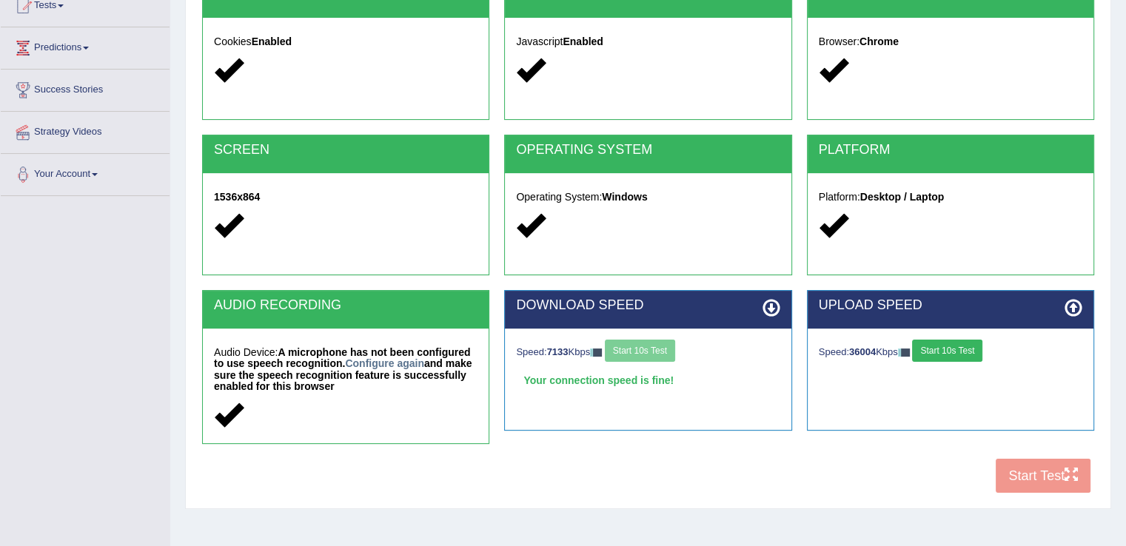
click at [1020, 470] on div "COOKIES Cookies Enabled JAVASCRIPT Javascript Enabled BROWSER Browser: Chrome S…" at bounding box center [648, 239] width 900 height 521
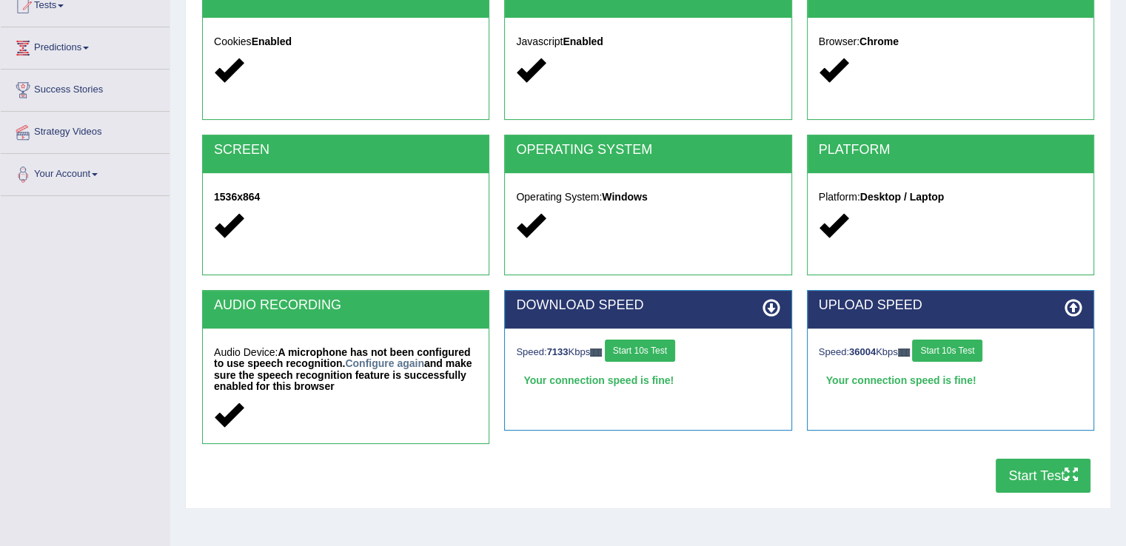
click at [1028, 477] on button "Start Test" at bounding box center [1043, 476] width 95 height 34
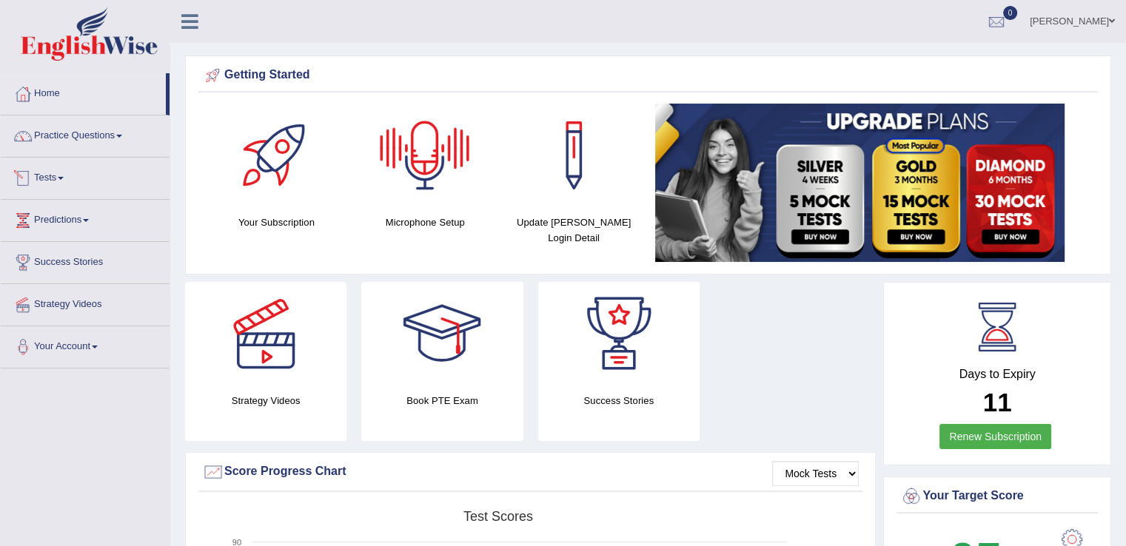
click at [64, 178] on span at bounding box center [61, 178] width 6 height 3
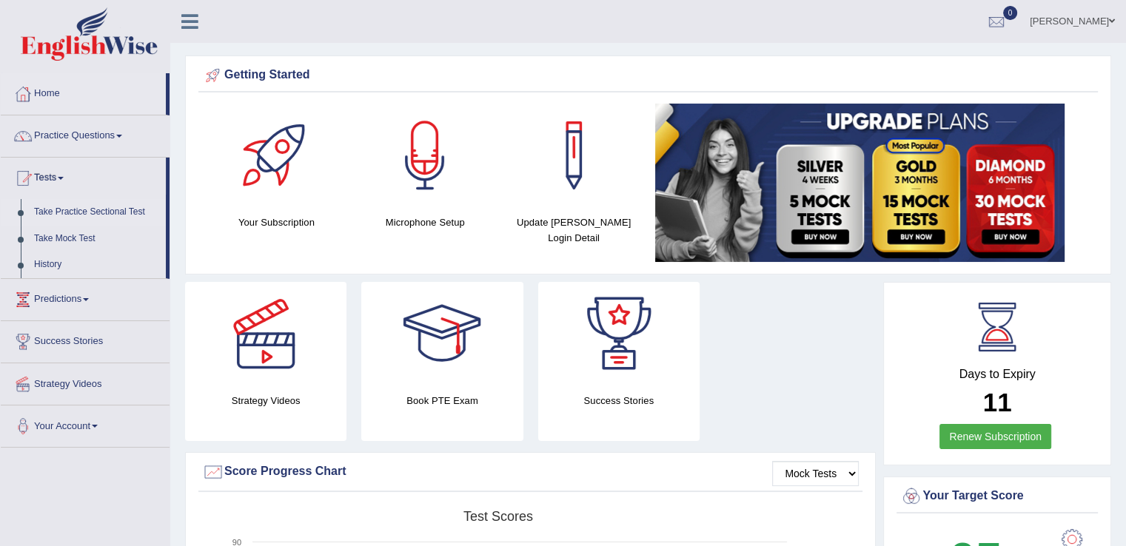
click at [89, 211] on link "Take Practice Sectional Test" at bounding box center [96, 212] width 138 height 27
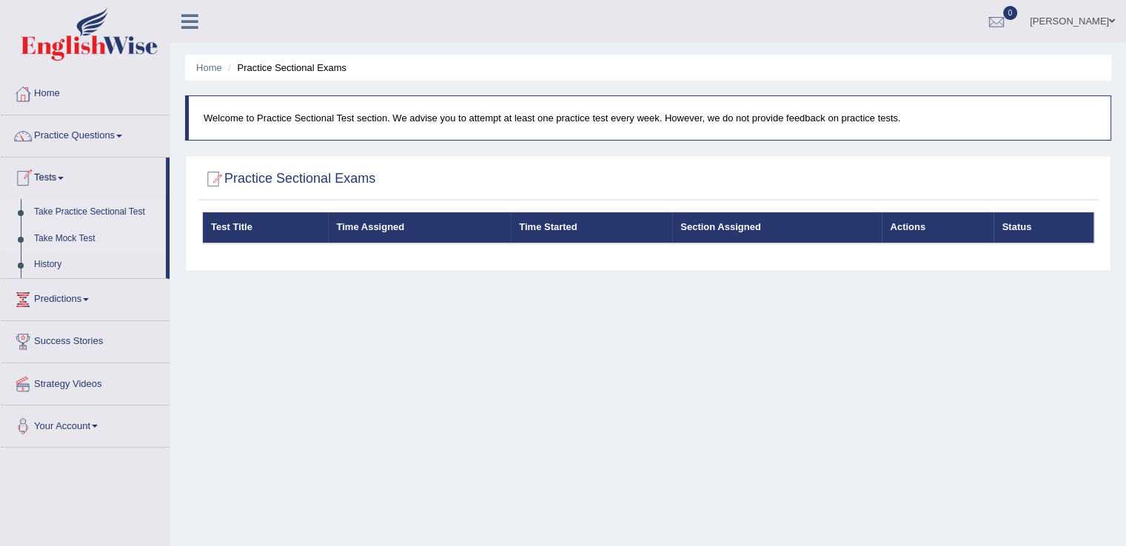
click at [64, 237] on link "Take Mock Test" at bounding box center [96, 239] width 138 height 27
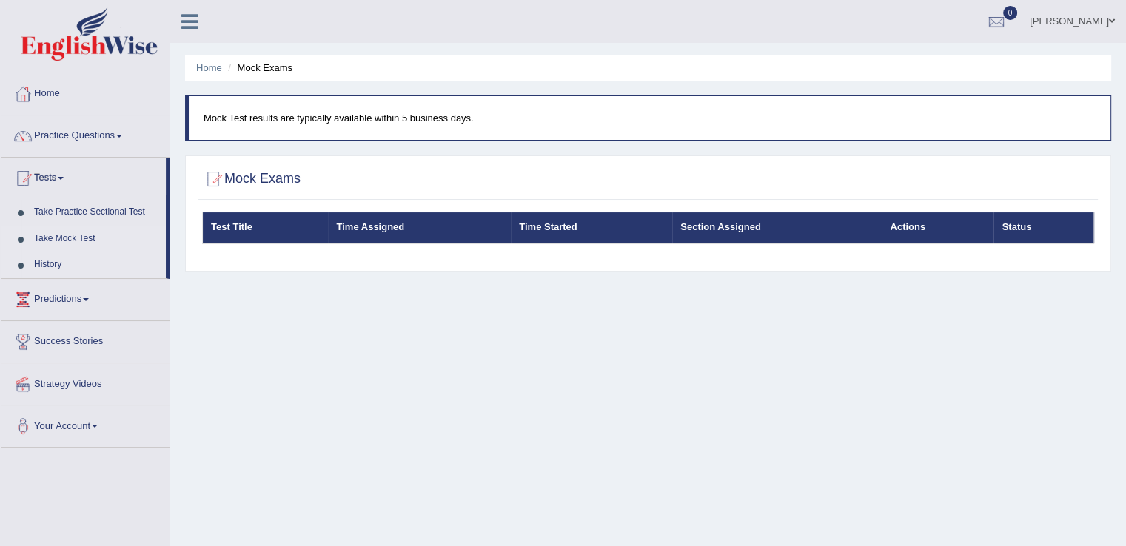
click at [48, 258] on link "History" at bounding box center [96, 265] width 138 height 27
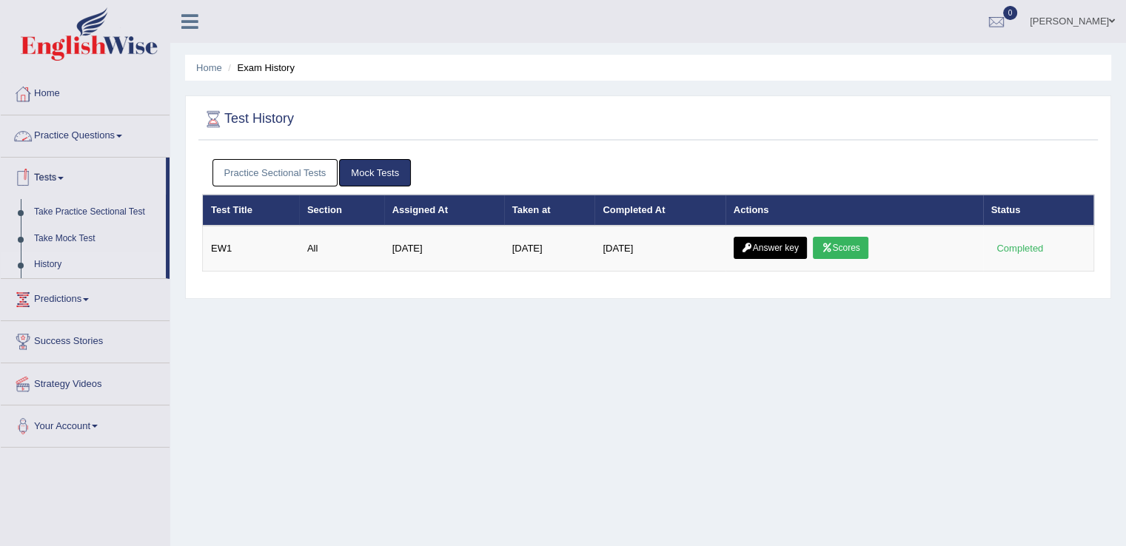
click at [68, 134] on link "Practice Questions" at bounding box center [85, 134] width 169 height 37
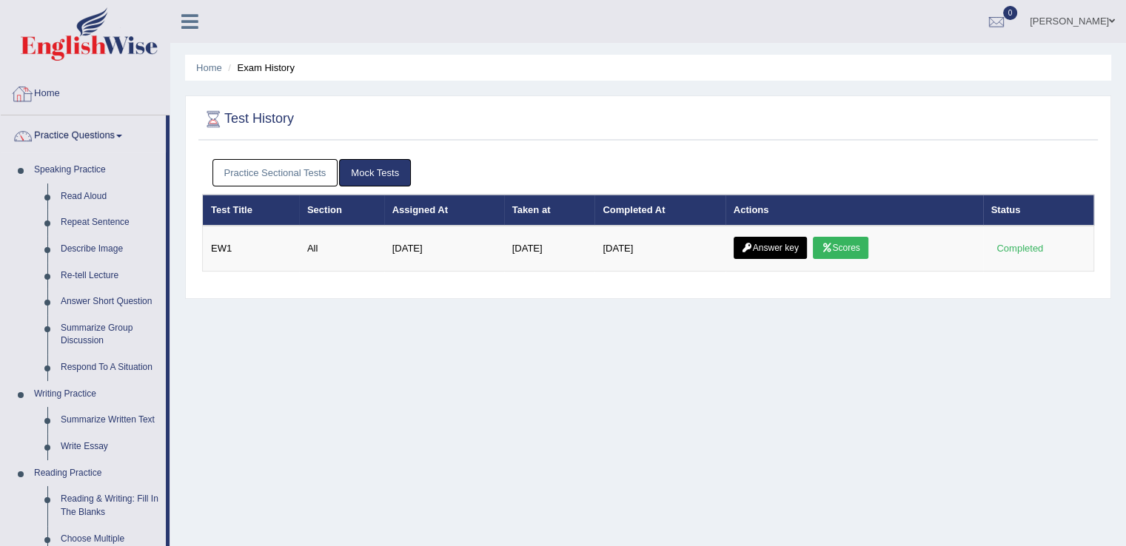
click at [41, 98] on link "Home" at bounding box center [85, 91] width 169 height 37
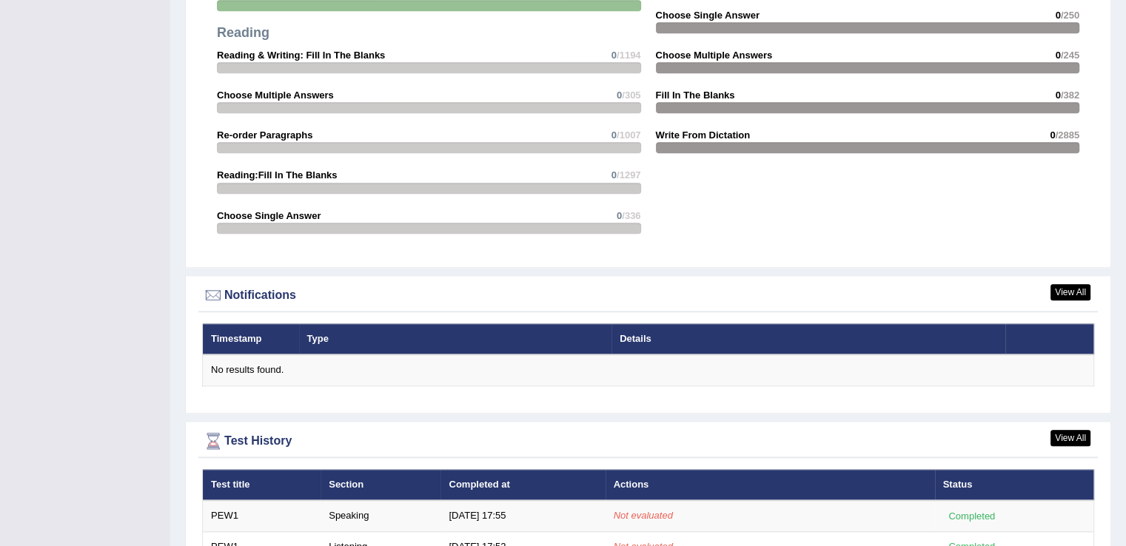
scroll to position [1736, 0]
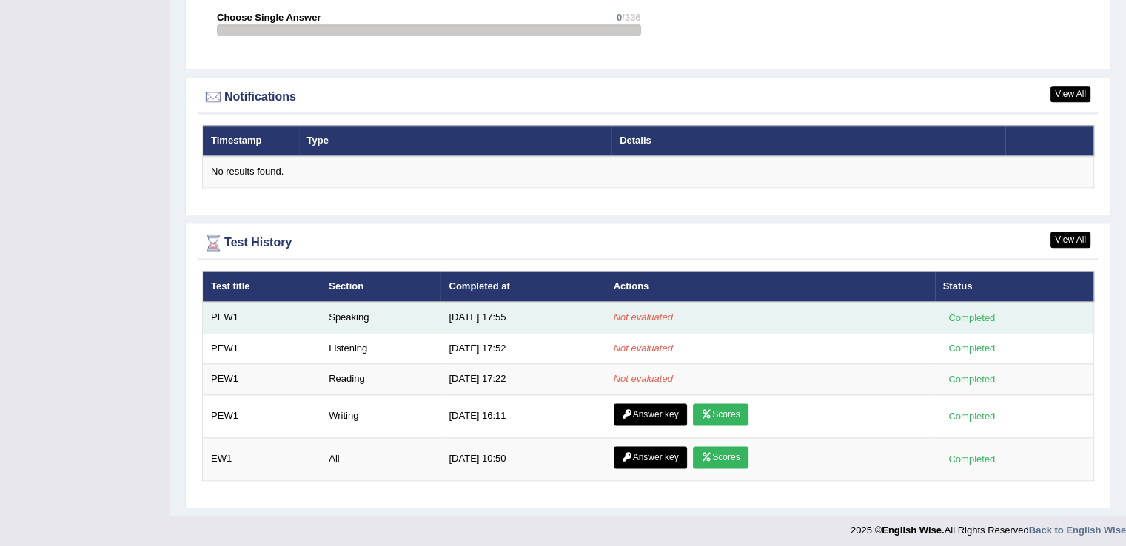
click at [356, 310] on td "Speaking" at bounding box center [381, 317] width 120 height 31
click at [974, 312] on div "Completed" at bounding box center [972, 318] width 58 height 16
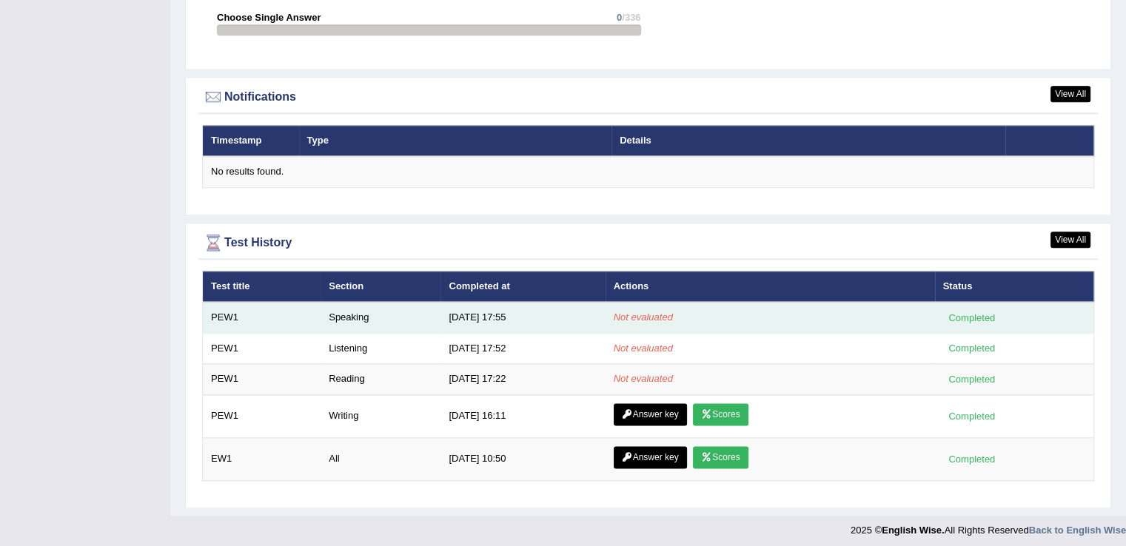
click at [974, 312] on div "Completed" at bounding box center [972, 318] width 58 height 16
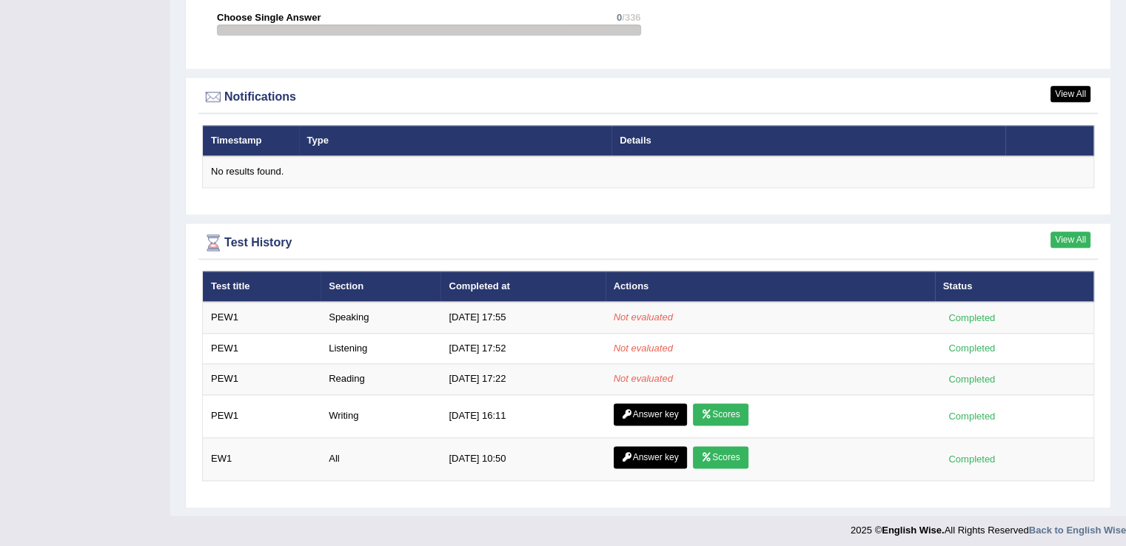
click at [1070, 232] on link "View All" at bounding box center [1071, 240] width 40 height 16
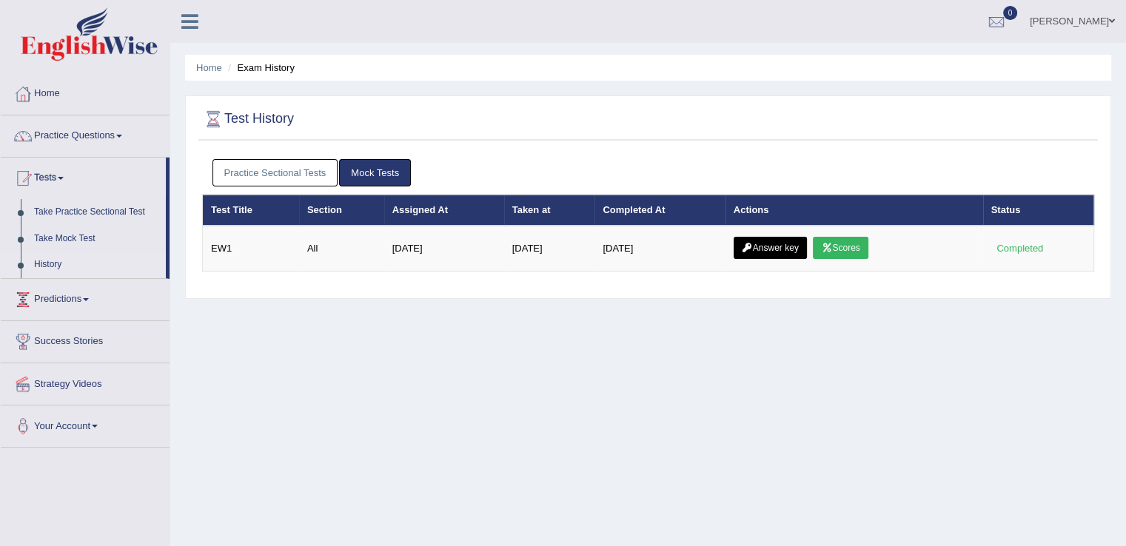
click at [39, 264] on link "History" at bounding box center [96, 265] width 138 height 27
click at [44, 261] on link "History" at bounding box center [96, 265] width 138 height 27
click at [86, 208] on link "Take Practice Sectional Test" at bounding box center [96, 212] width 138 height 27
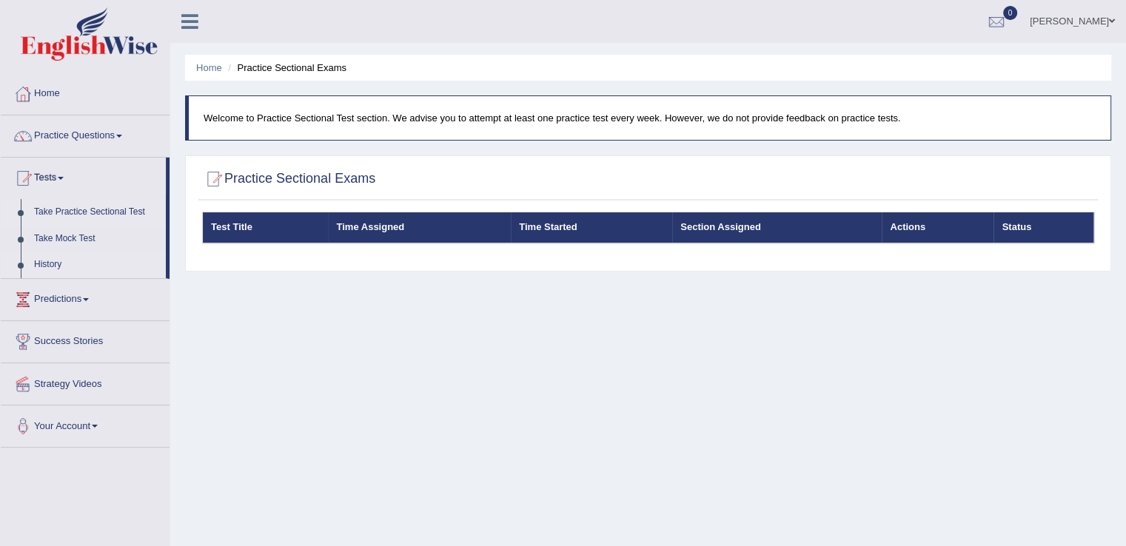
click at [56, 259] on link "History" at bounding box center [96, 265] width 138 height 27
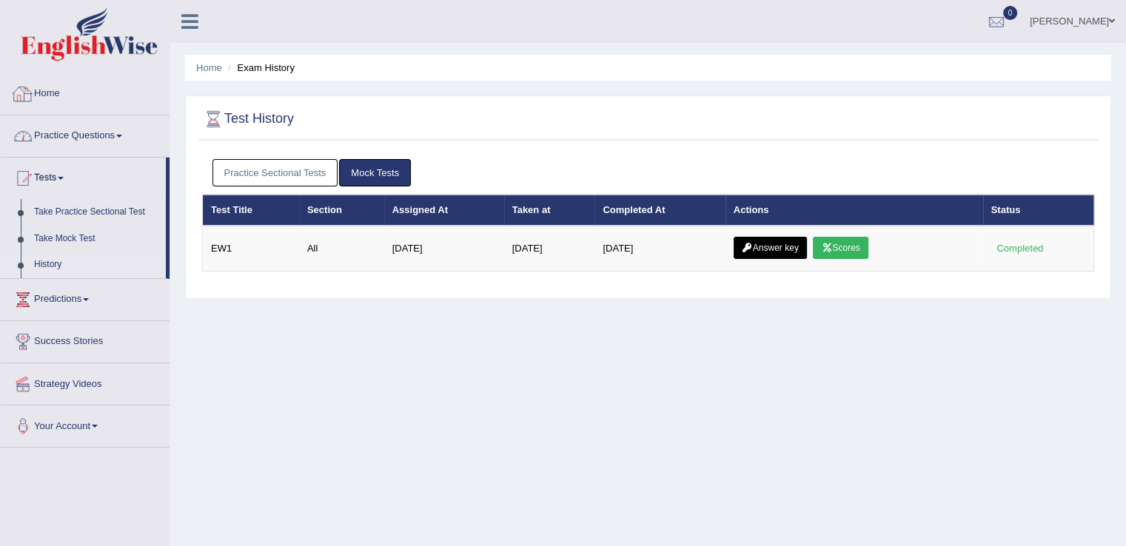
click at [49, 89] on link "Home" at bounding box center [85, 91] width 169 height 37
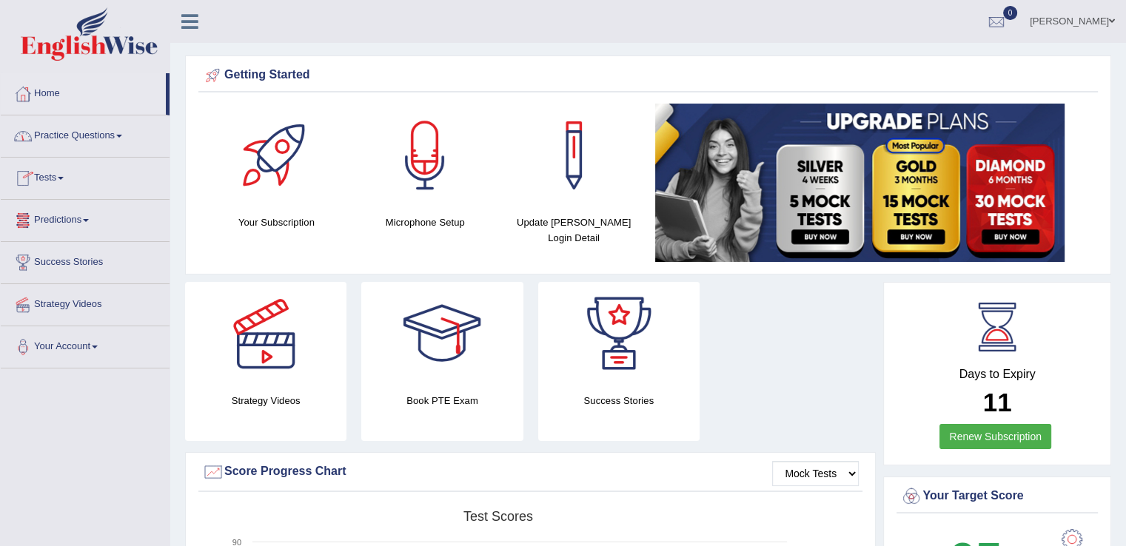
click at [62, 173] on link "Tests" at bounding box center [85, 176] width 169 height 37
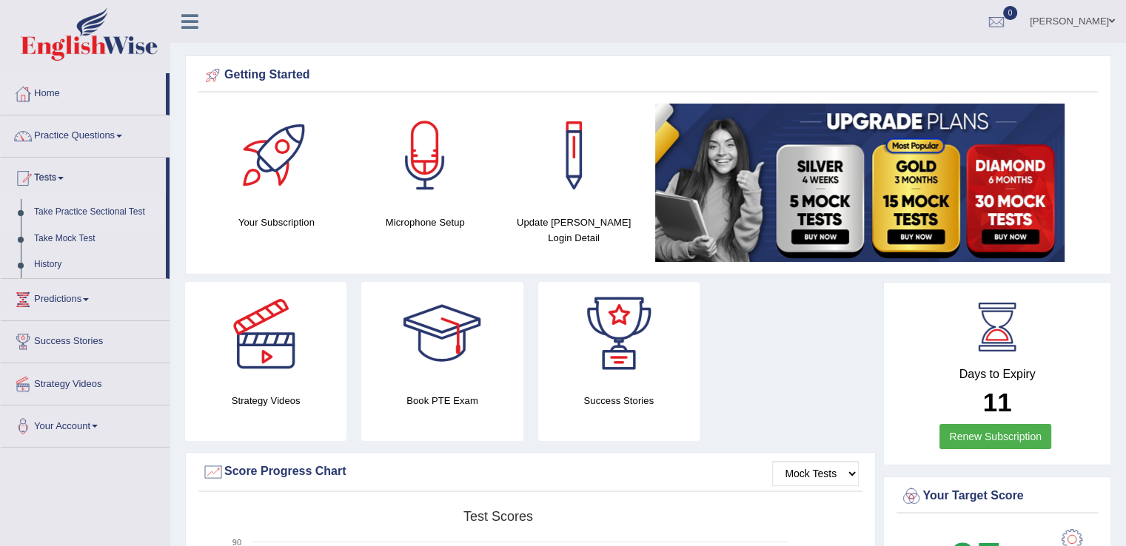
click at [78, 211] on link "Take Practice Sectional Test" at bounding box center [96, 212] width 138 height 27
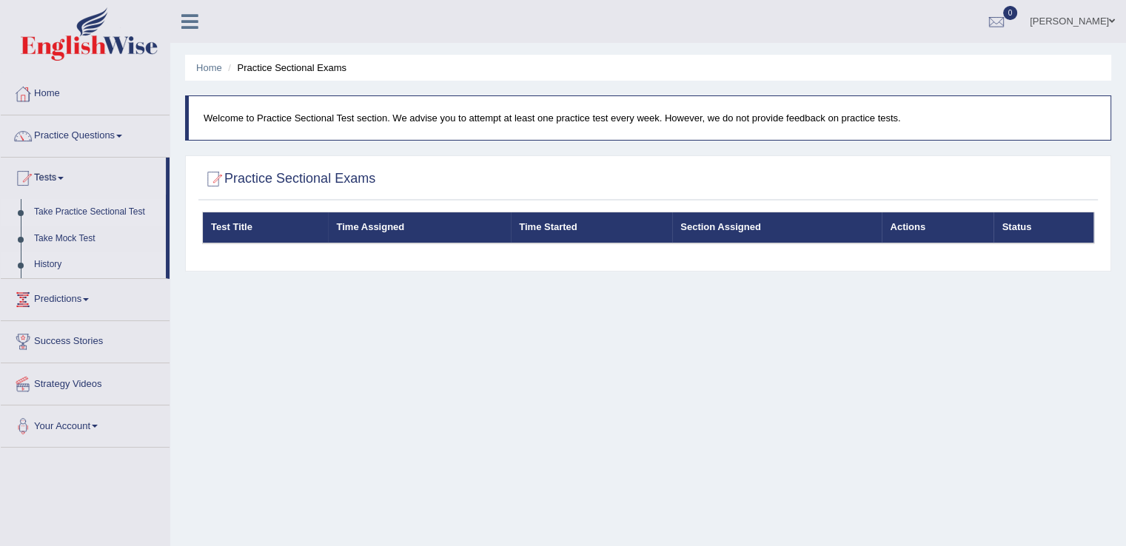
click at [56, 264] on link "History" at bounding box center [96, 265] width 138 height 27
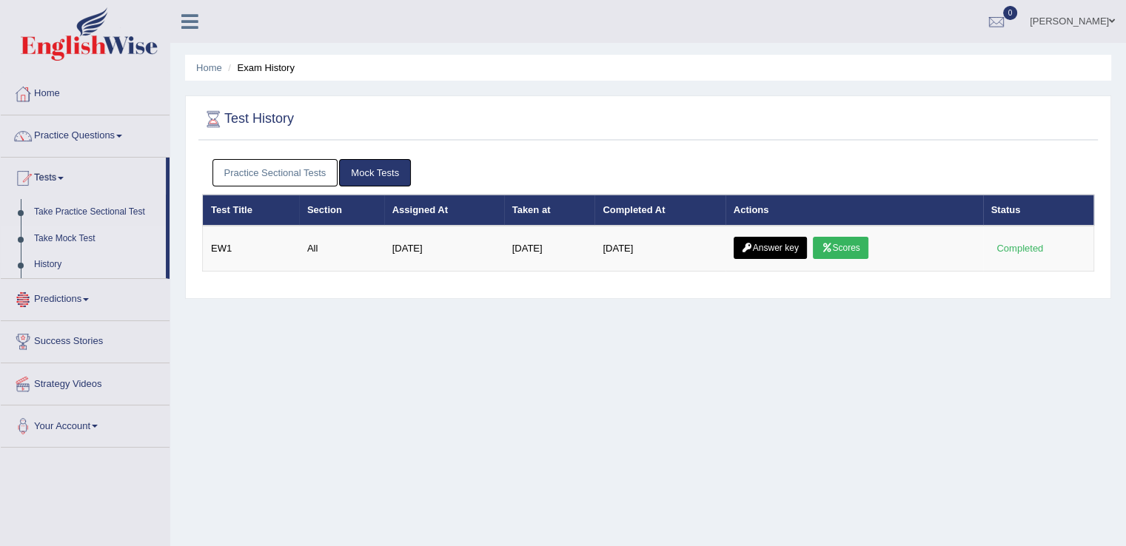
click at [57, 237] on link "Take Mock Test" at bounding box center [96, 239] width 138 height 27
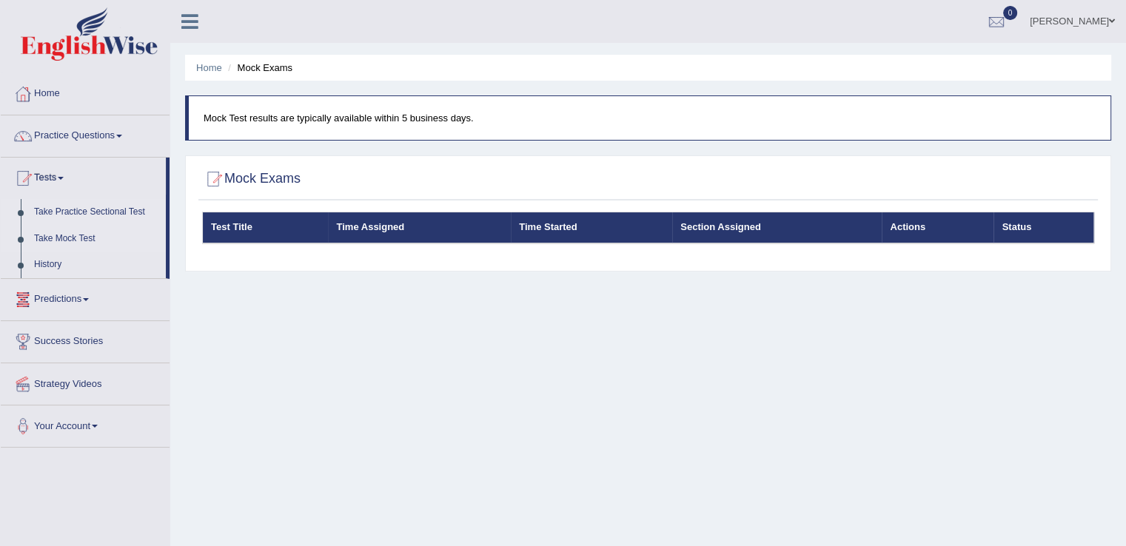
click at [71, 212] on link "Take Practice Sectional Test" at bounding box center [96, 212] width 138 height 27
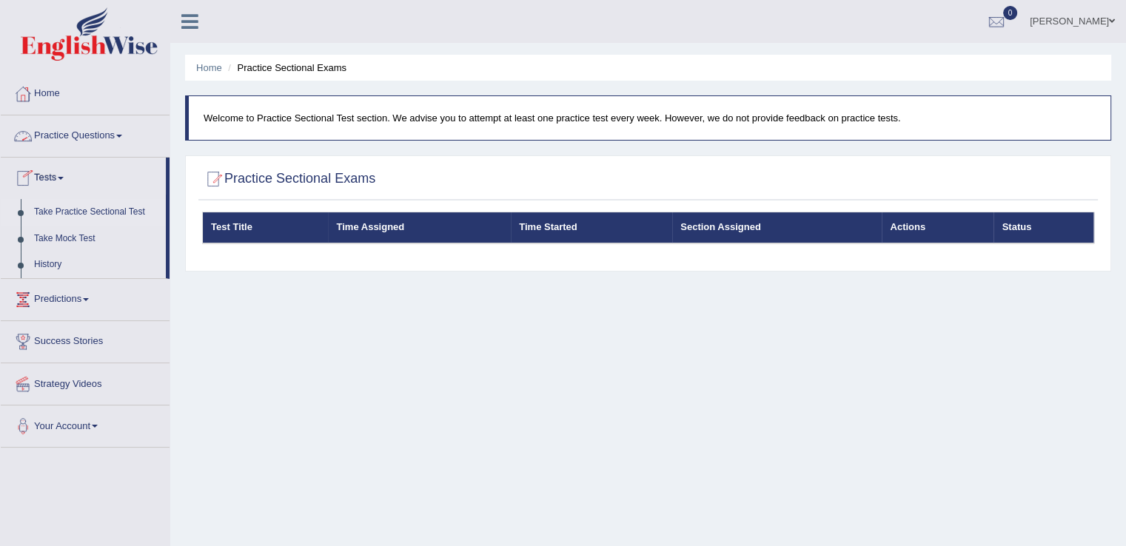
click at [58, 137] on link "Practice Questions" at bounding box center [85, 134] width 169 height 37
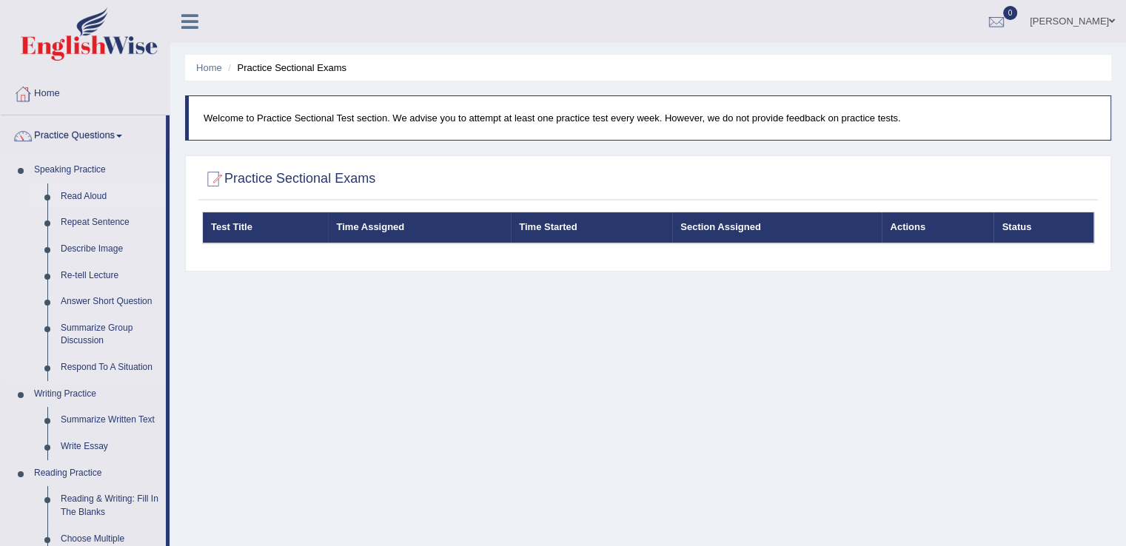
click at [87, 199] on link "Read Aloud" at bounding box center [110, 197] width 112 height 27
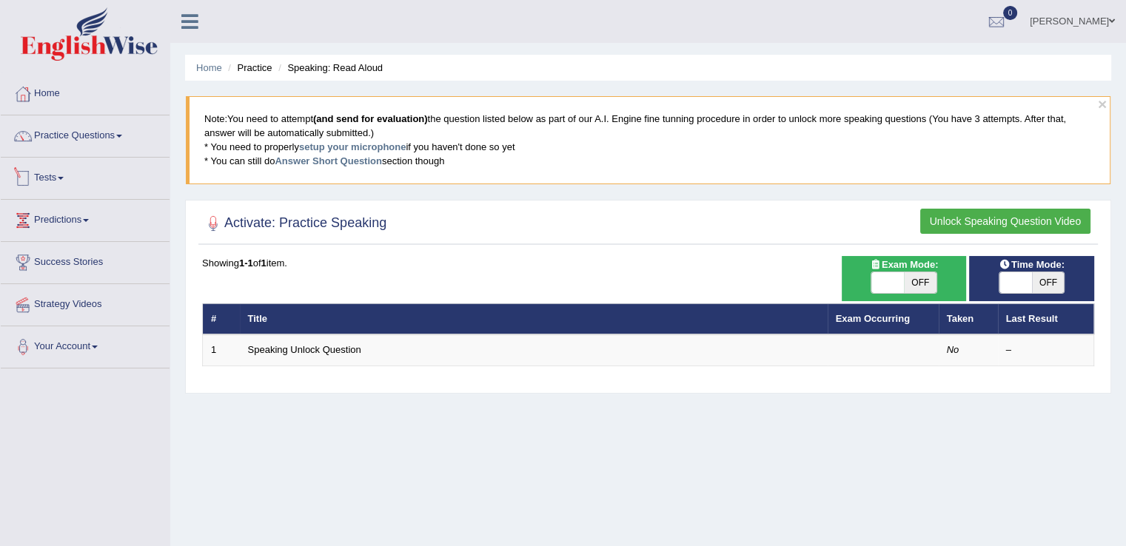
click at [54, 180] on link "Tests" at bounding box center [85, 176] width 169 height 37
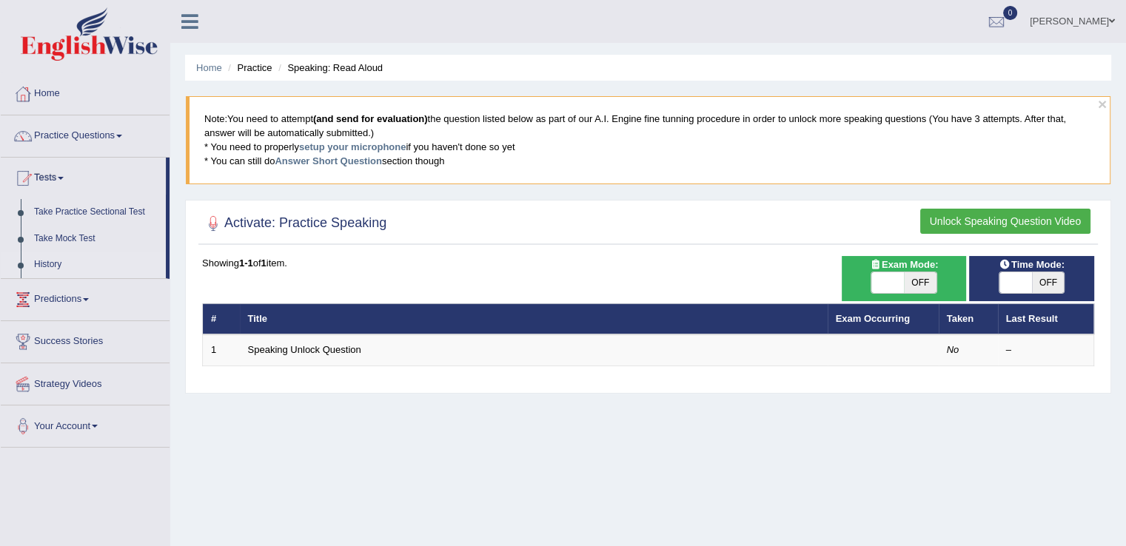
click at [56, 267] on link "History" at bounding box center [96, 265] width 138 height 27
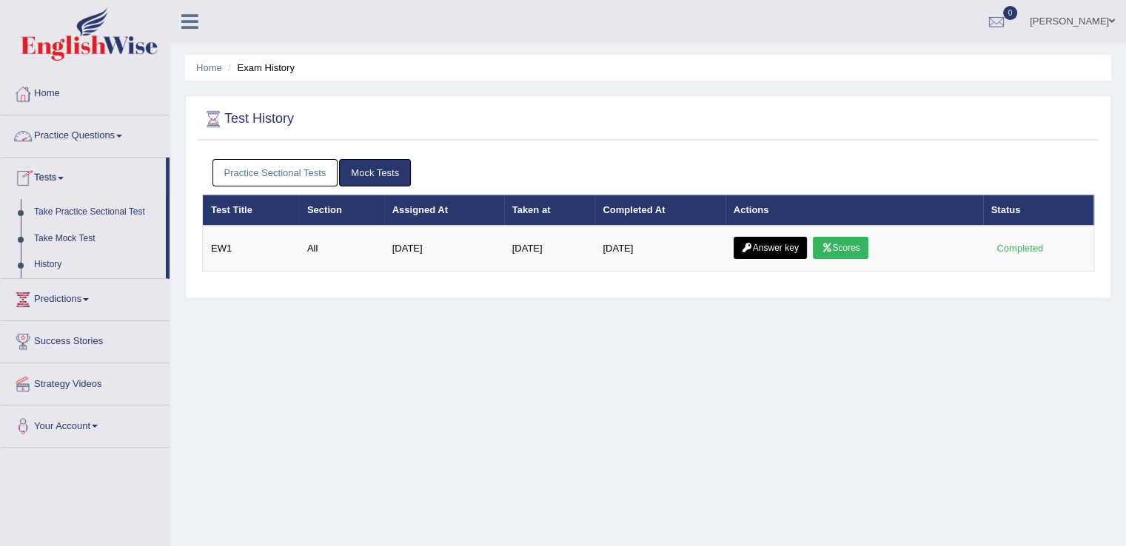
click at [41, 265] on link "History" at bounding box center [96, 265] width 138 height 27
click at [988, 26] on div at bounding box center [997, 22] width 22 height 22
click at [842, 62] on link "PEW1 Oct 1, 2025 Exam evaluated" at bounding box center [908, 66] width 204 height 31
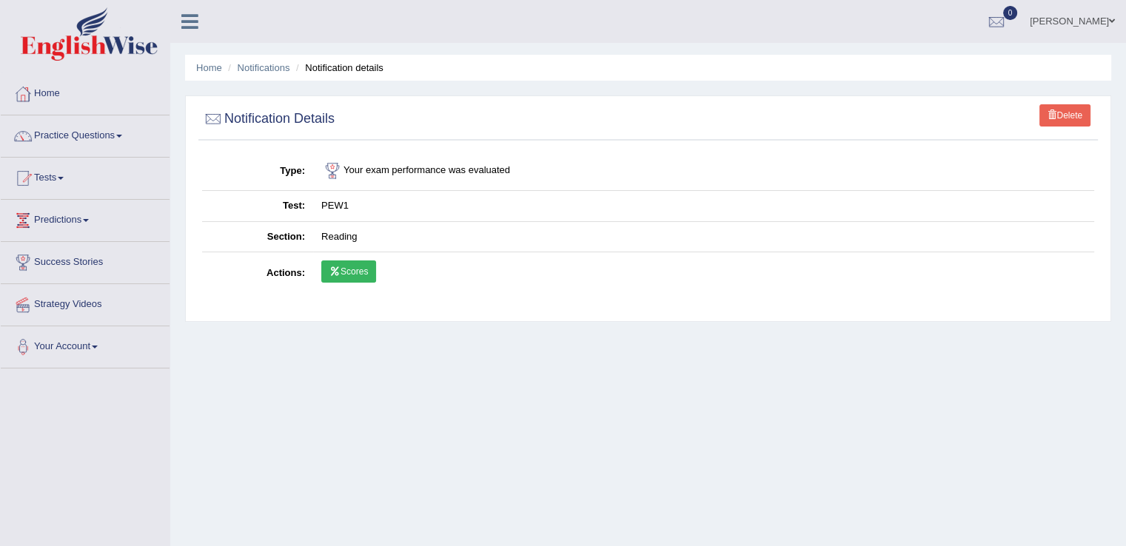
click at [340, 272] on icon at bounding box center [334, 271] width 11 height 9
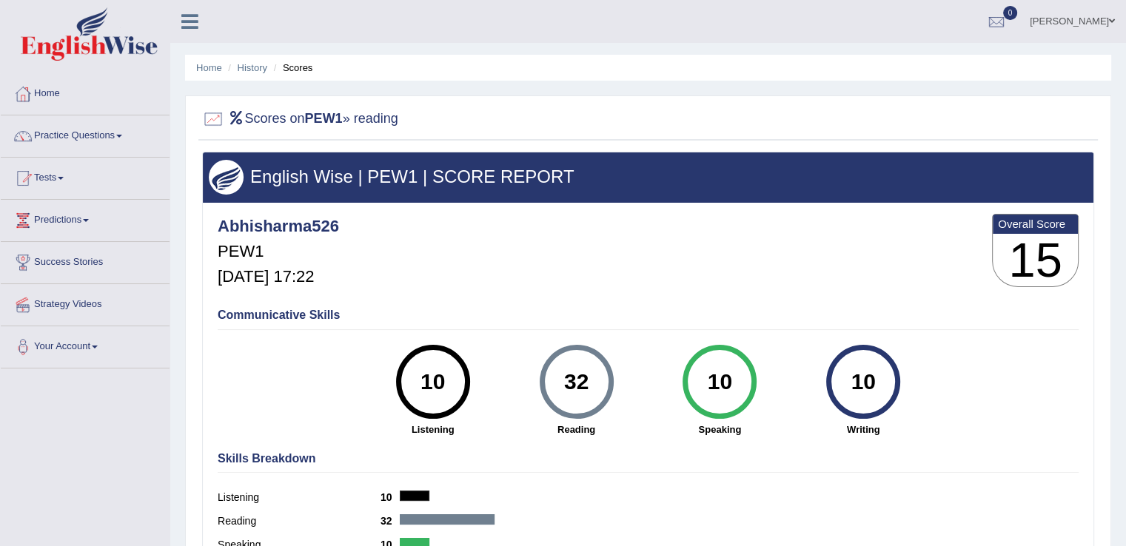
click at [235, 126] on h2 "Scores on PEW1 » reading" at bounding box center [300, 119] width 196 height 22
click at [207, 66] on link "Home" at bounding box center [209, 67] width 26 height 11
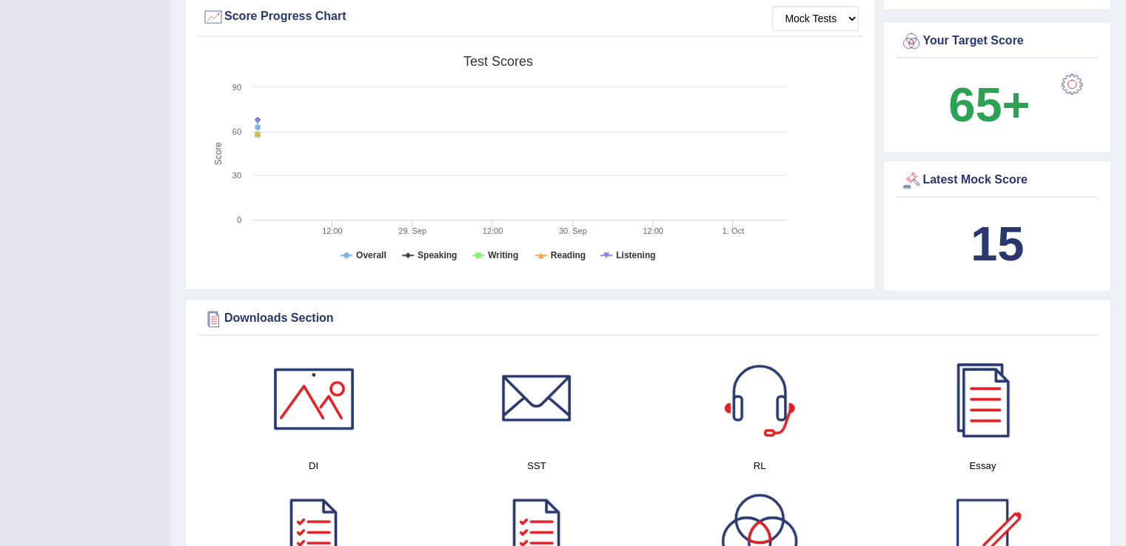
scroll to position [452, 0]
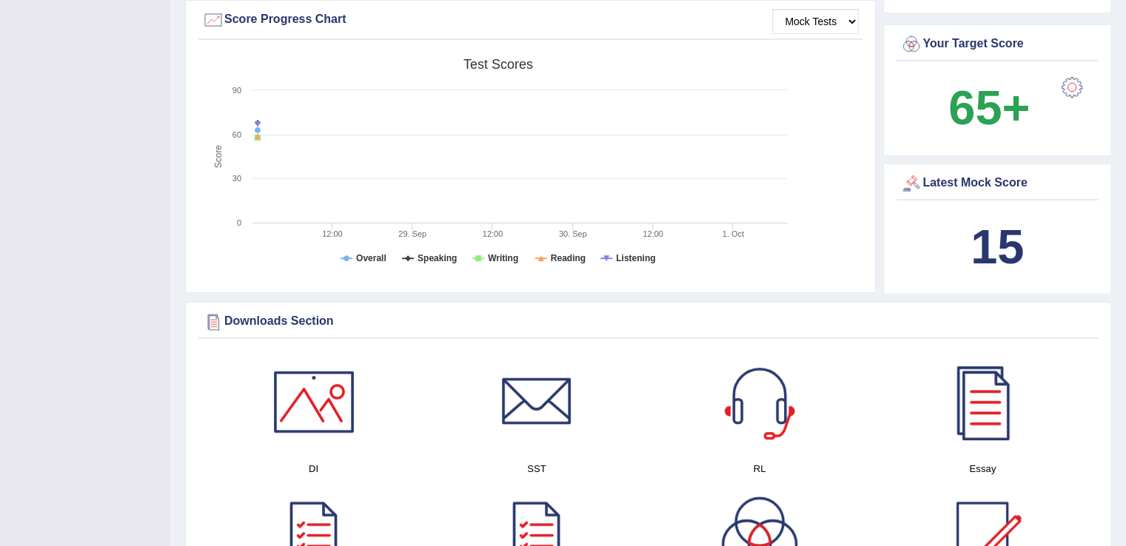
drag, startPoint x: 1128, startPoint y: 100, endPoint x: 1135, endPoint y: 202, distance: 102.4
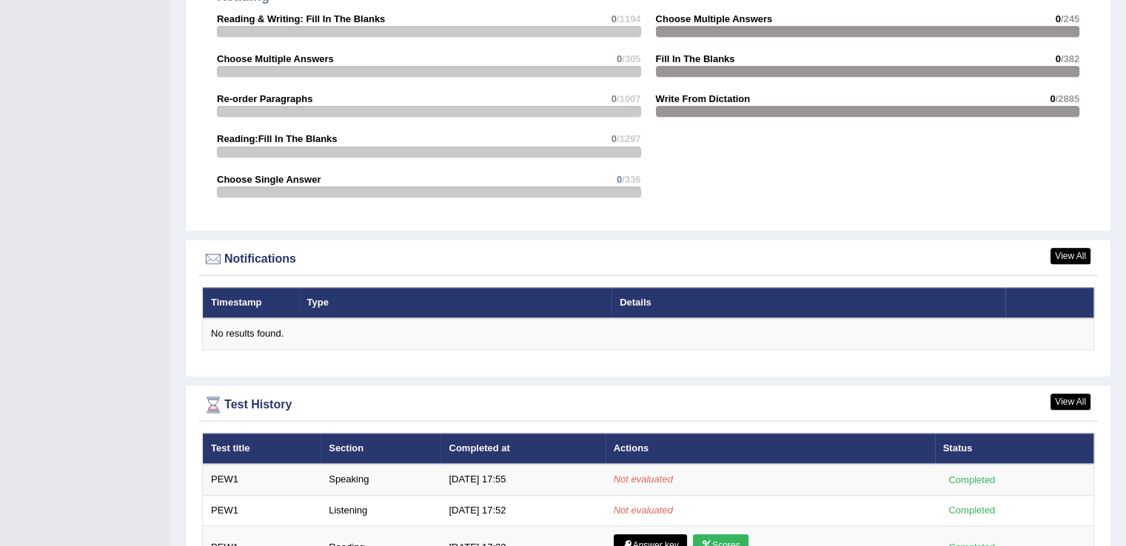
scroll to position [1747, 0]
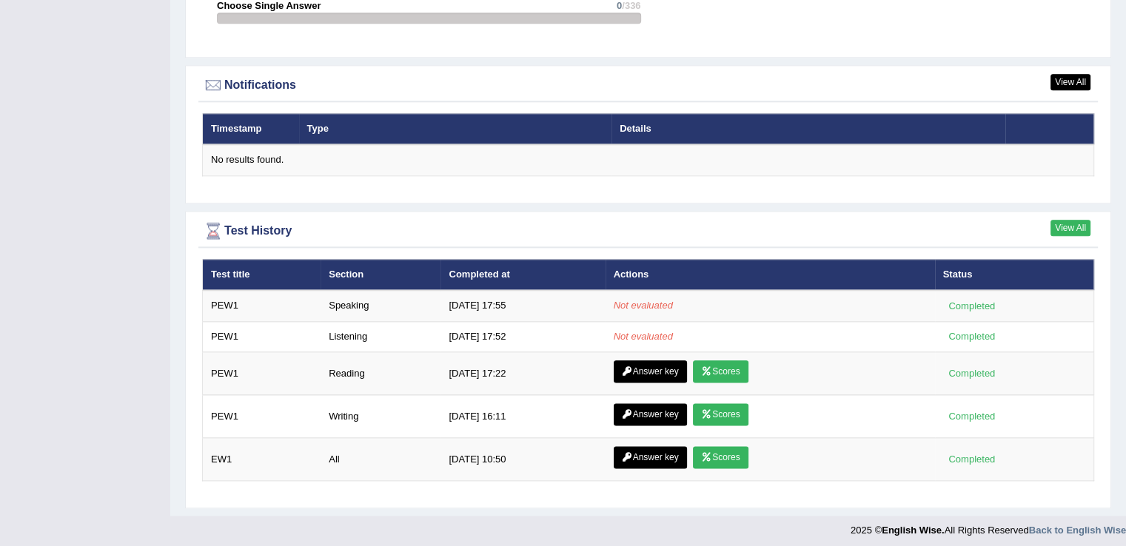
click at [1055, 220] on link "View All" at bounding box center [1071, 228] width 40 height 16
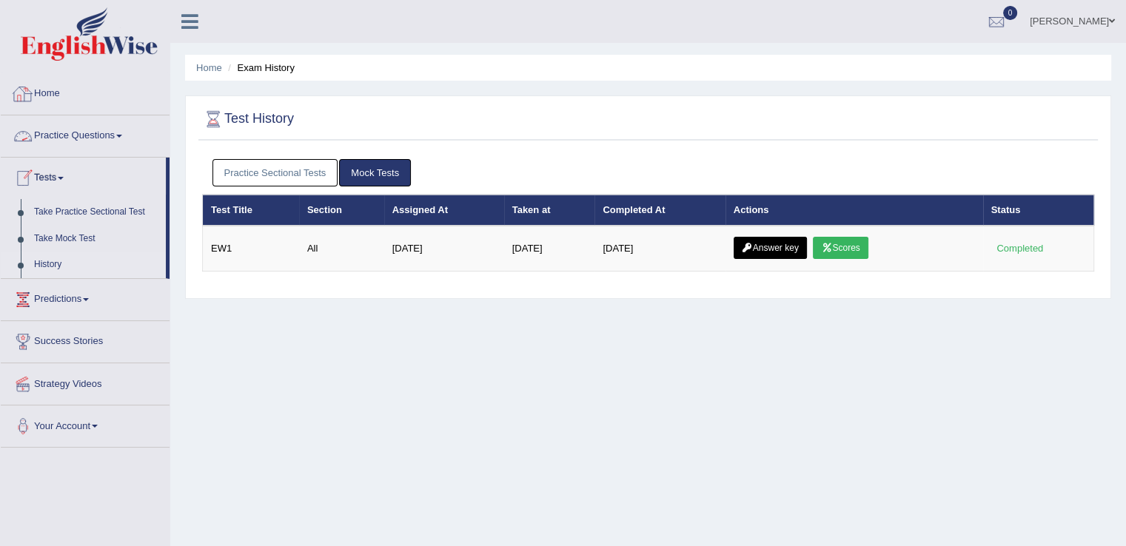
click at [44, 90] on link "Home" at bounding box center [85, 91] width 169 height 37
